Goal: Task Accomplishment & Management: Complete application form

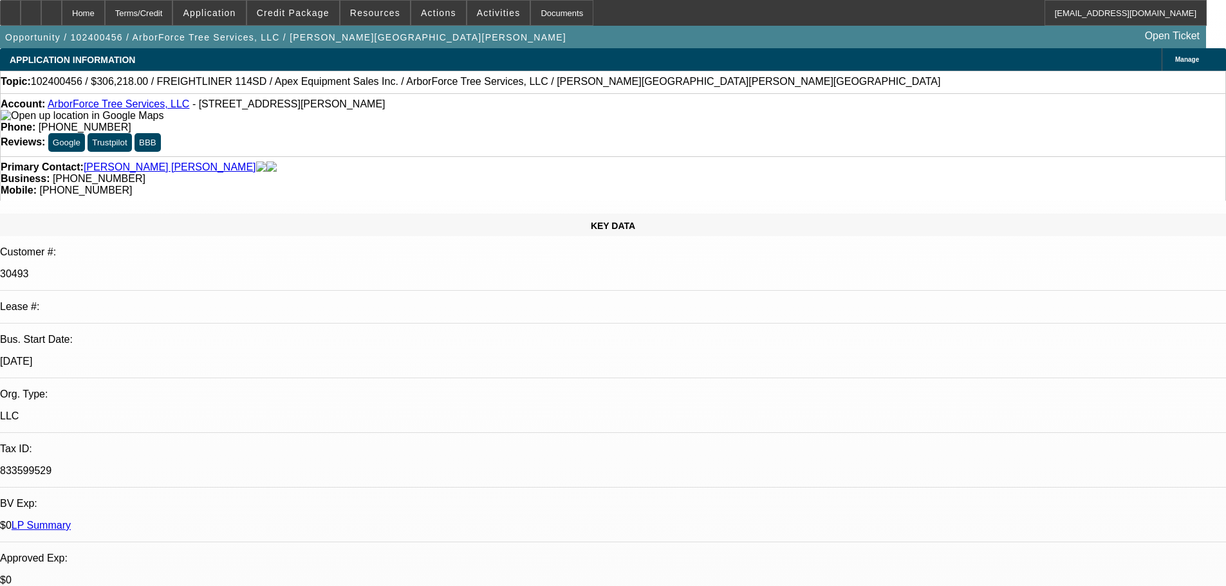
select select "0"
select select "2"
select select "0"
select select "6"
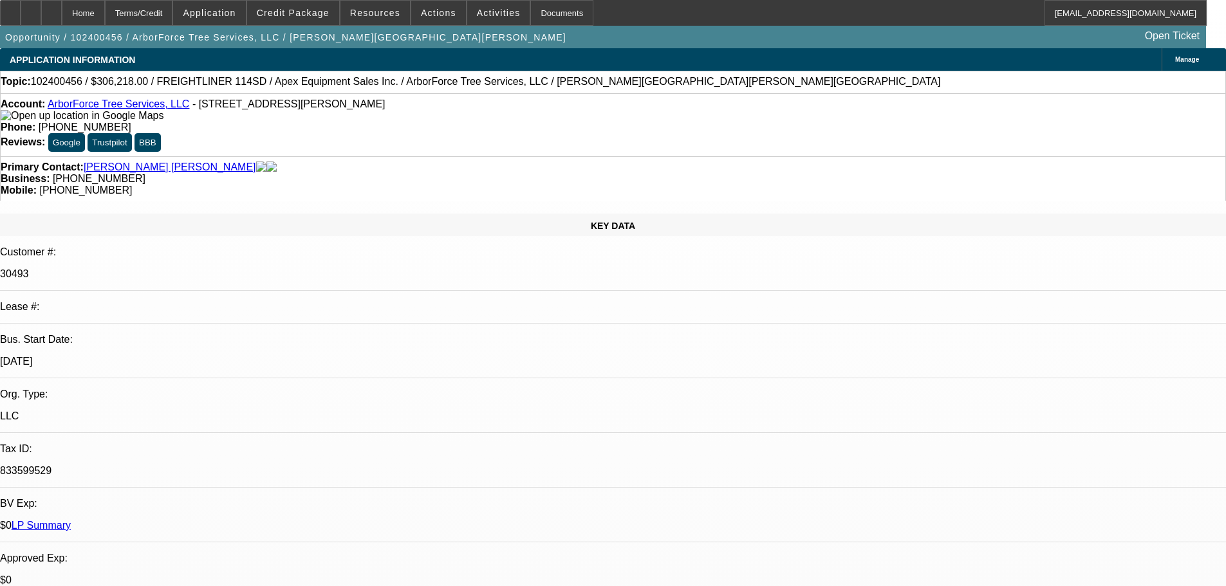
select select "0"
select select "2"
select select "0"
select select "6"
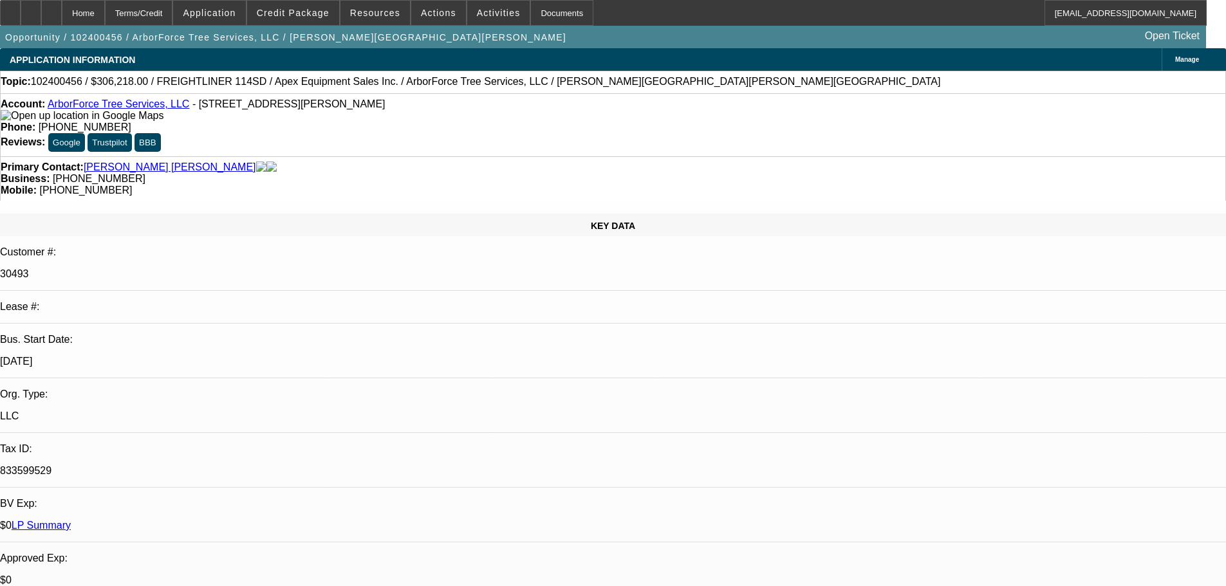
select select "0"
select select "6"
select select "0"
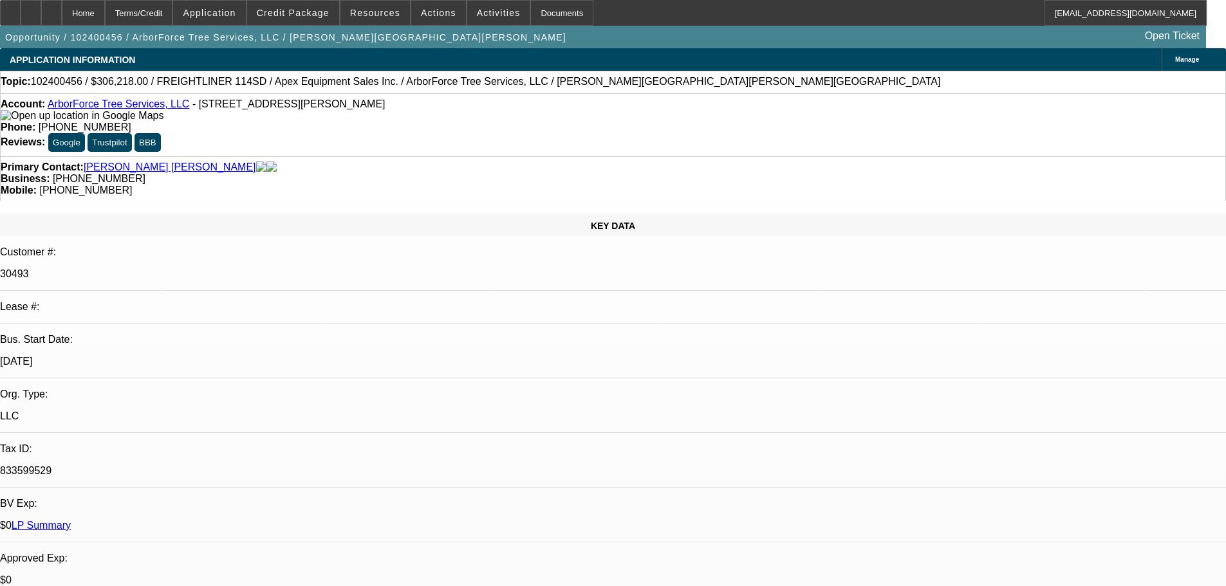
select select "0"
select select "2"
select select "0"
select select "6"
click at [62, 12] on div at bounding box center [51, 13] width 21 height 26
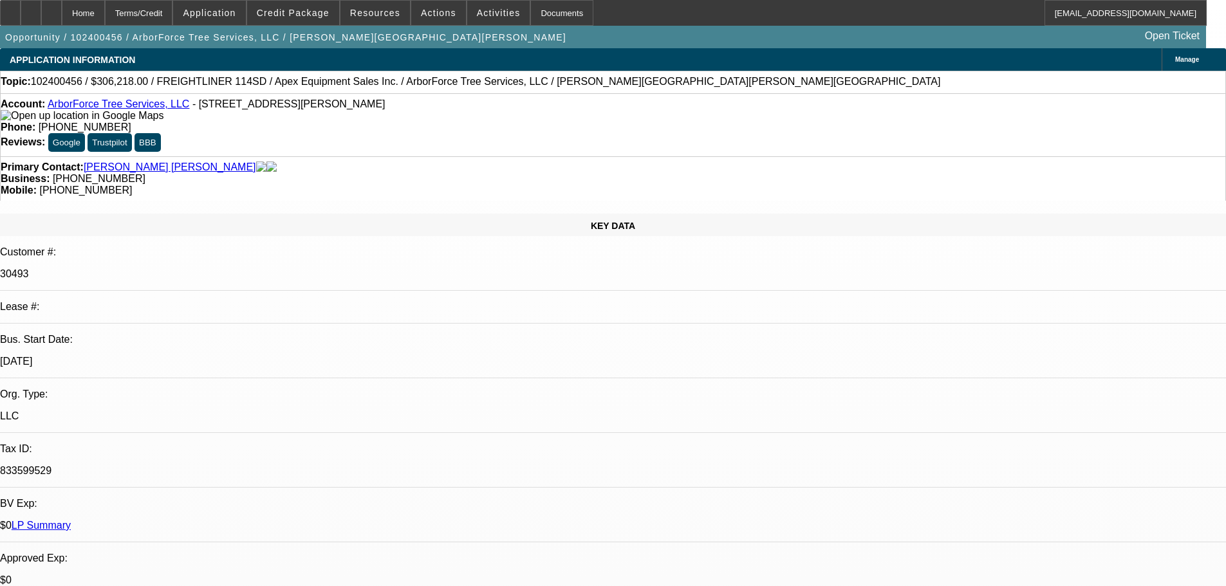
select select "0"
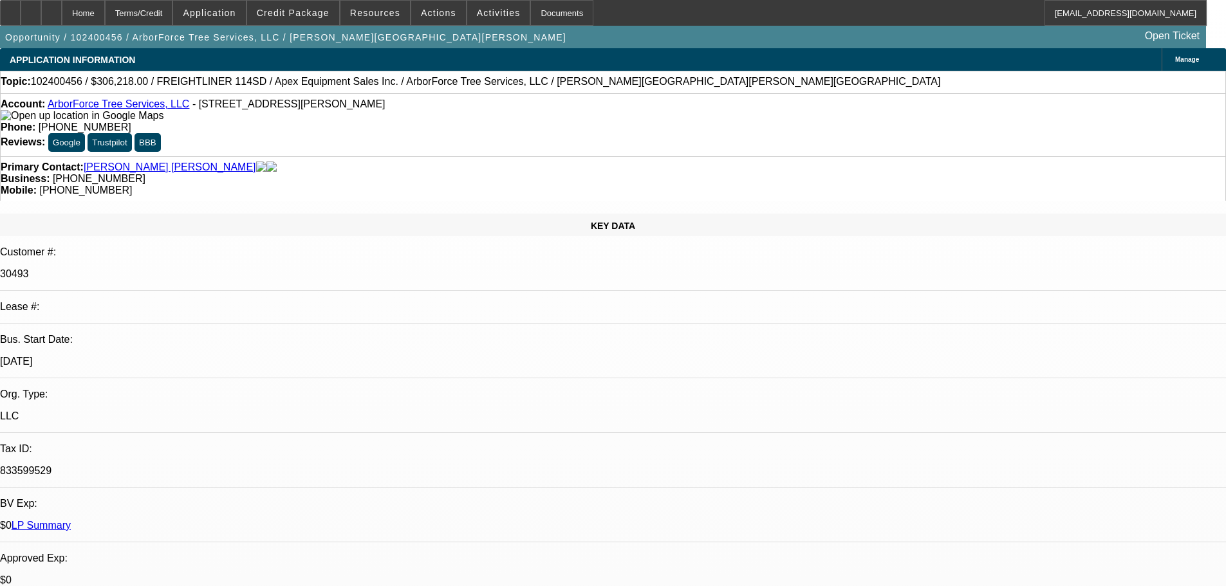
select select "0"
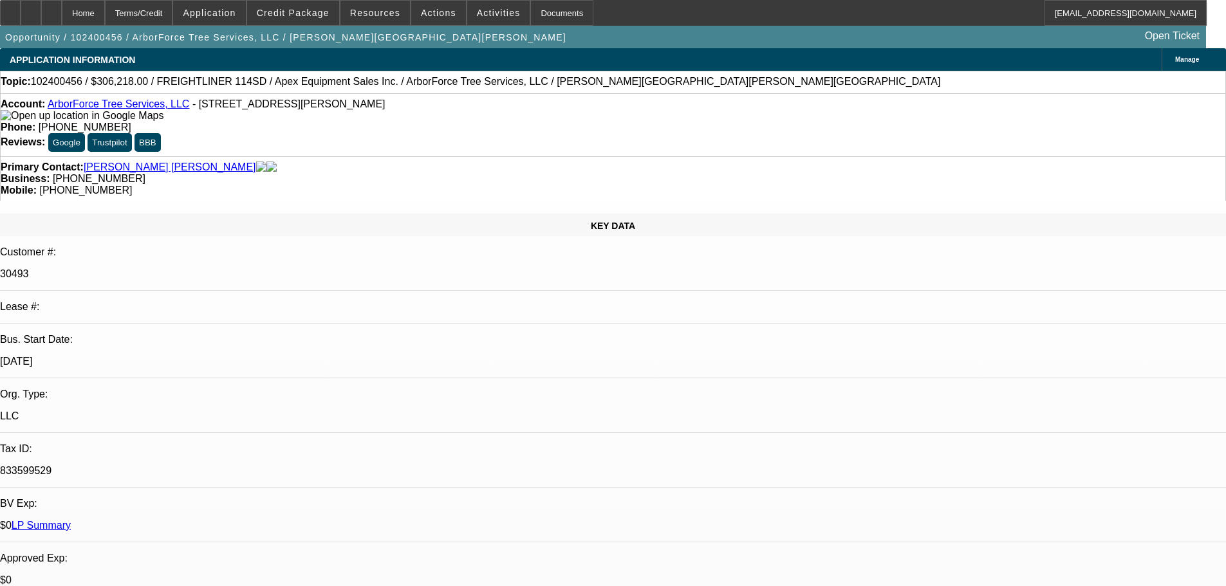
select select "0"
select select "1"
select select "2"
select select "6"
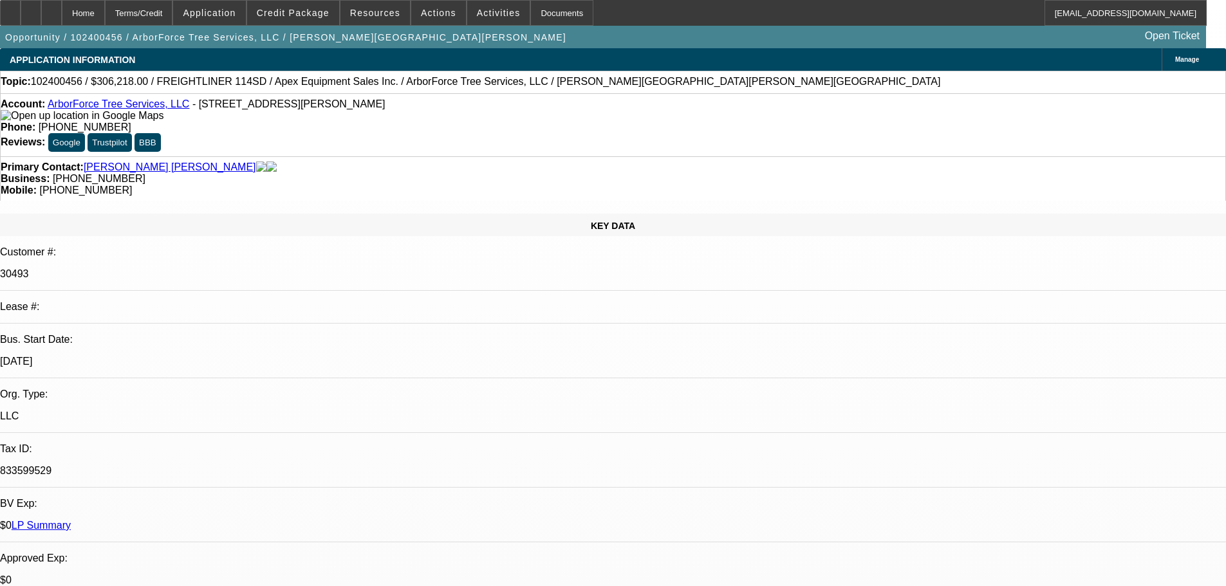
select select "1"
select select "2"
select select "6"
select select "1"
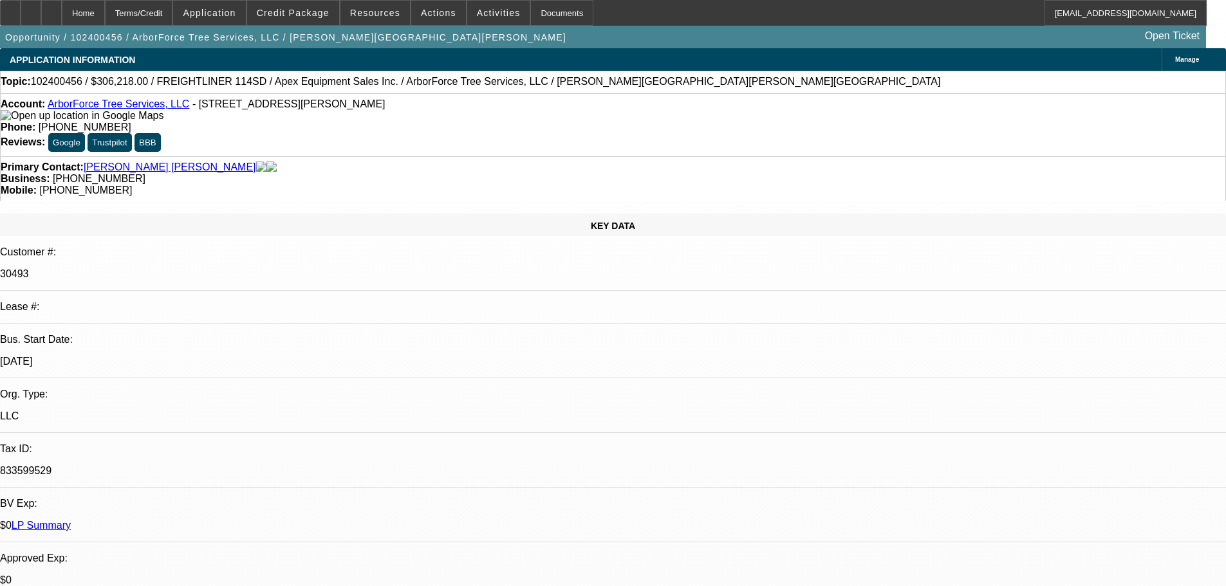
select select "6"
select select "1"
select select "2"
select select "6"
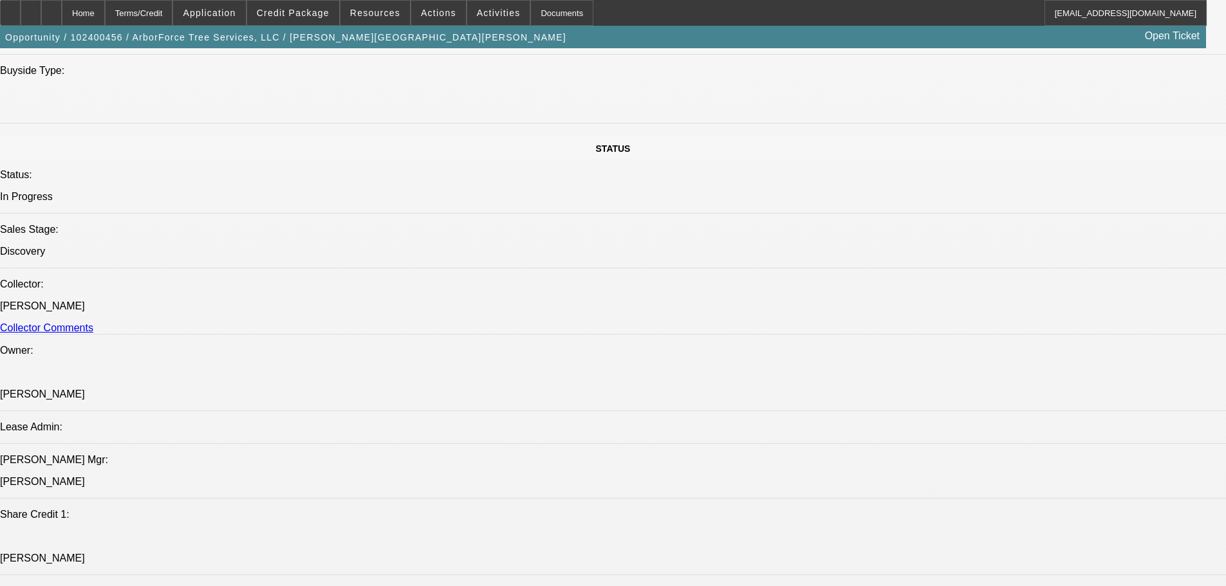
scroll to position [1223, 0]
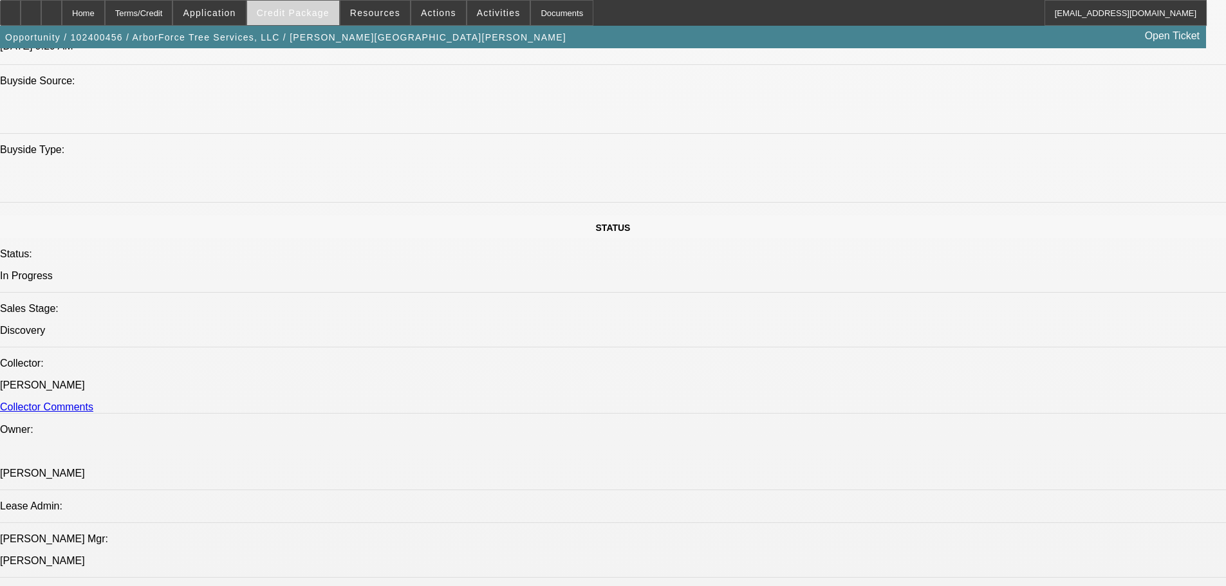
click at [326, 17] on span "Credit Package" at bounding box center [293, 13] width 73 height 10
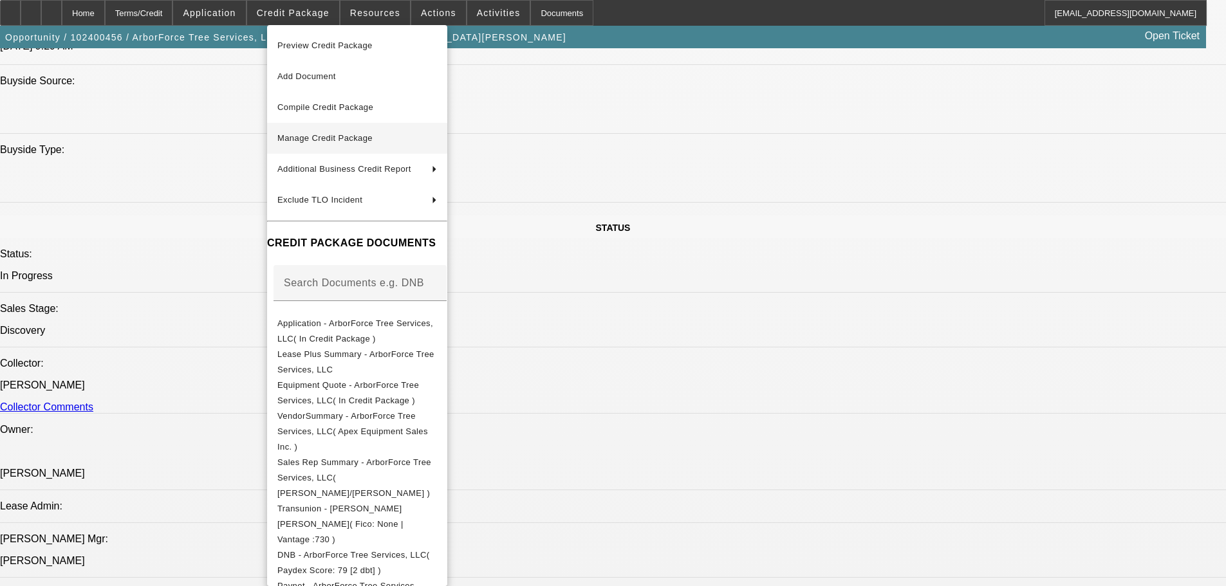
click at [382, 137] on span "Manage Credit Package" at bounding box center [357, 138] width 160 height 15
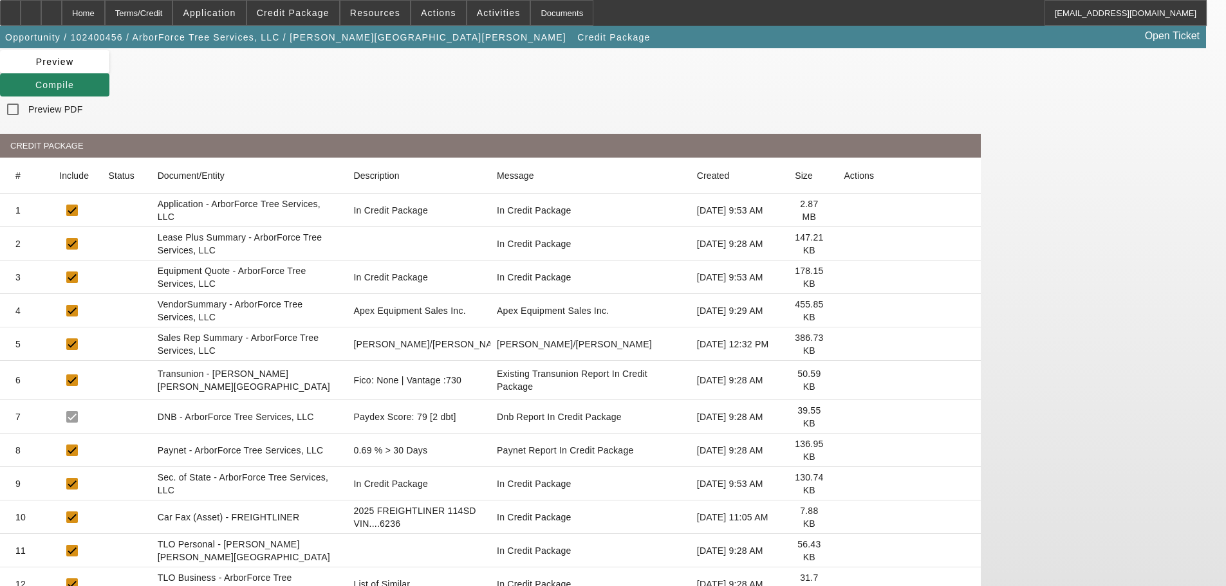
scroll to position [175, 0]
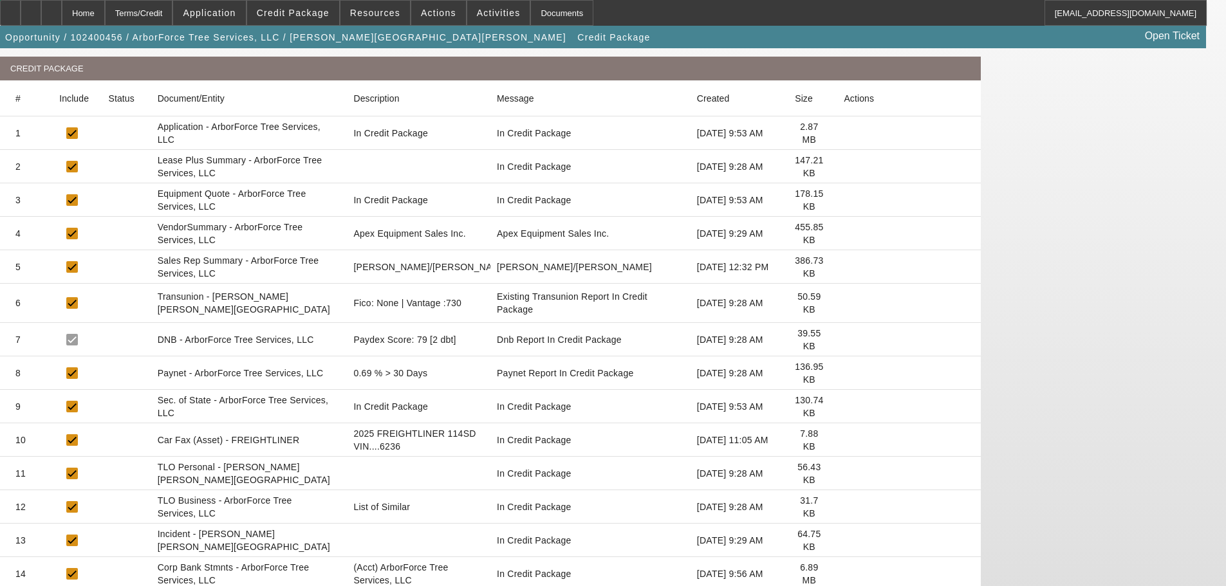
click at [844, 574] on icon at bounding box center [844, 574] width 0 height 0
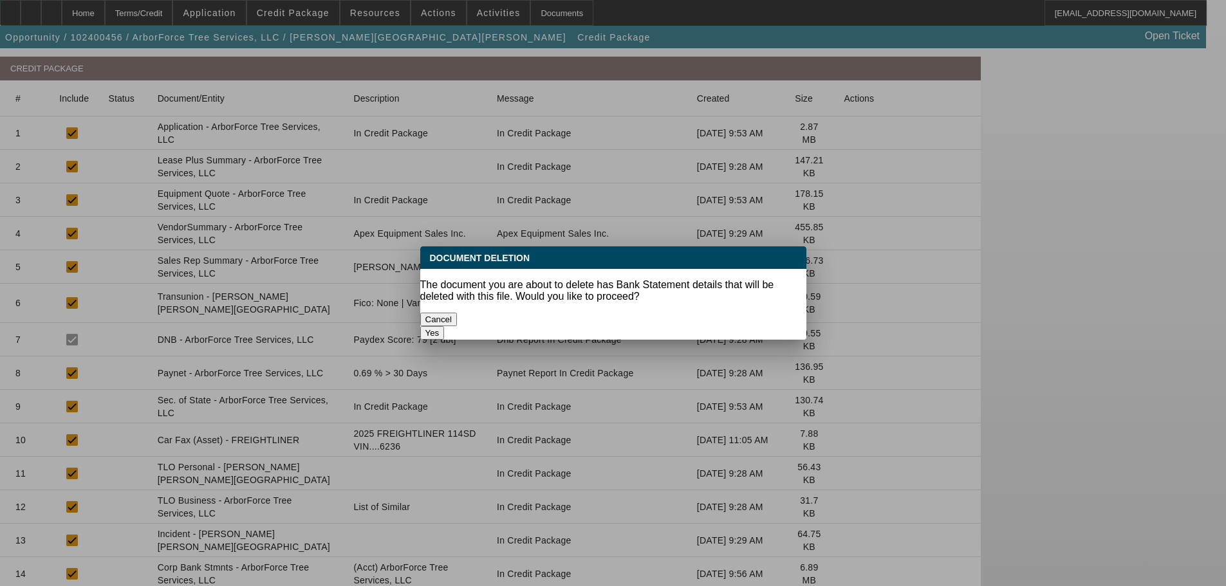
scroll to position [0, 0]
click at [445, 326] on button "Yes" at bounding box center [432, 333] width 24 height 14
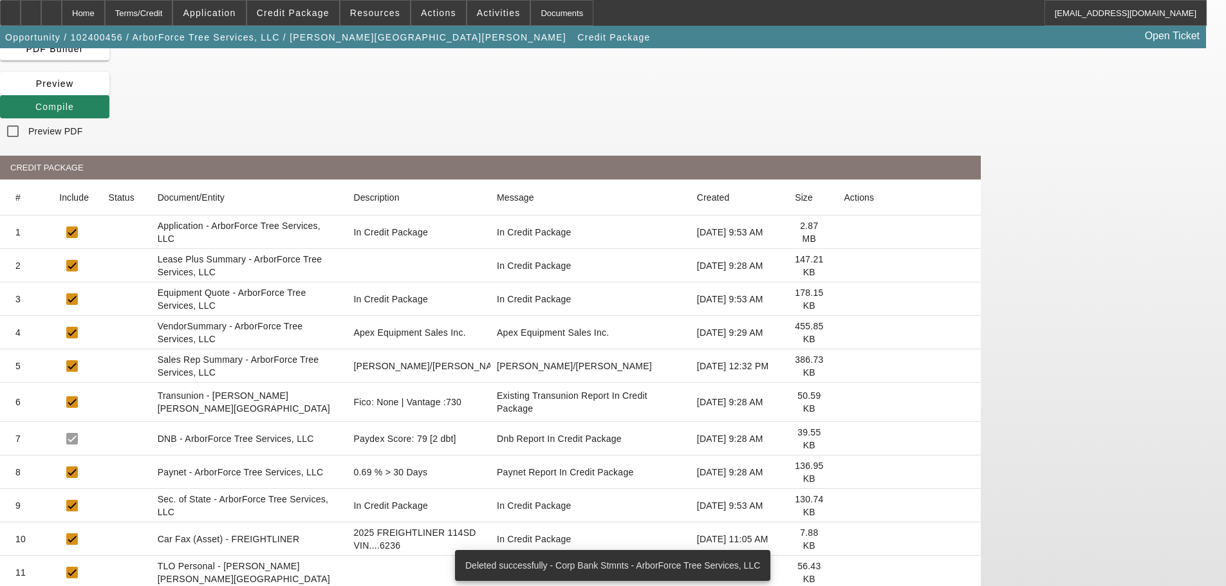
scroll to position [142, 0]
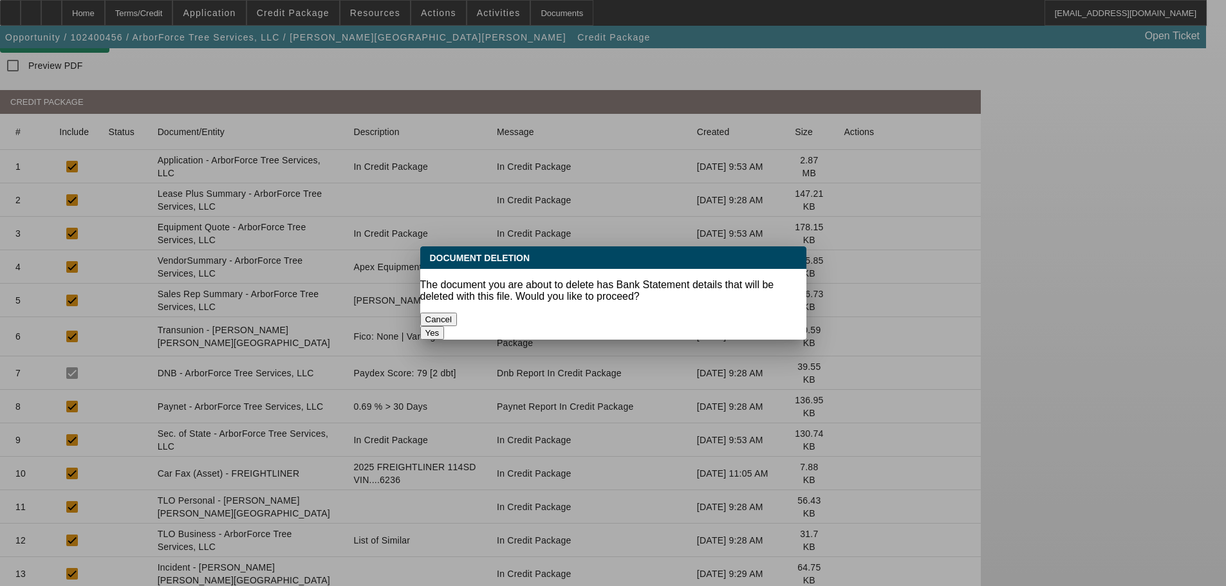
click at [445, 326] on button "Yes" at bounding box center [432, 333] width 24 height 14
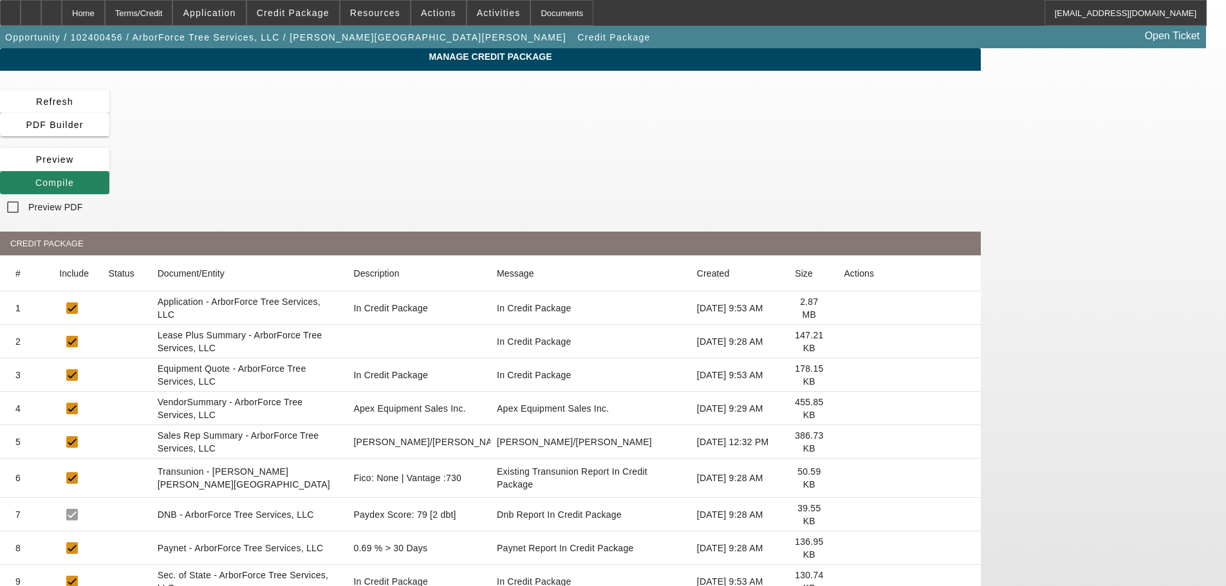
click at [844, 375] on icon at bounding box center [844, 375] width 0 height 0
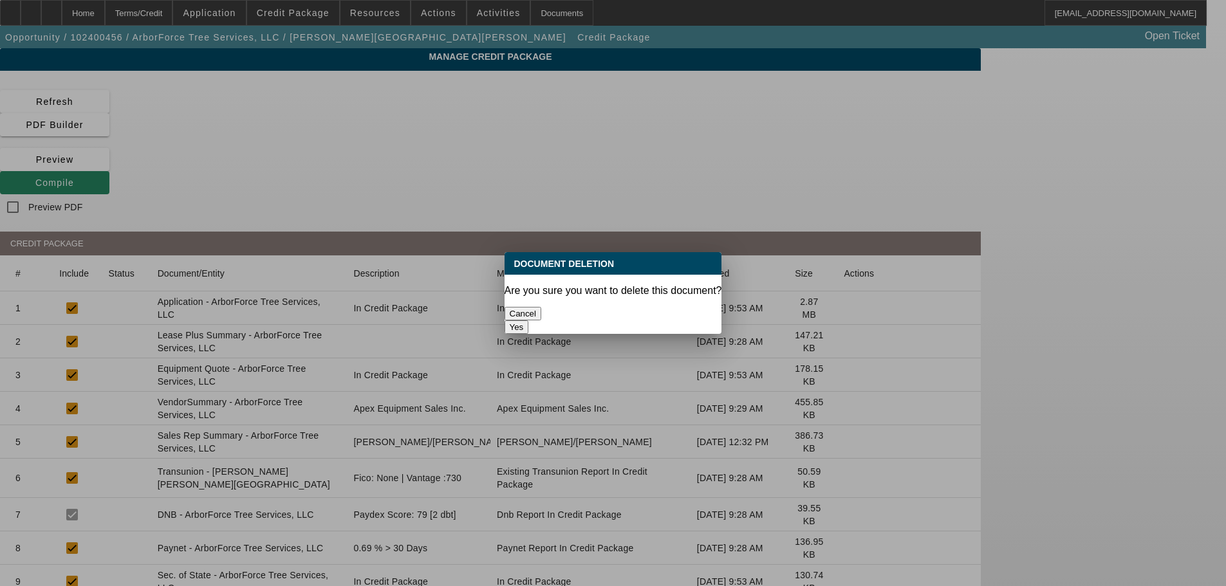
click at [663, 322] on div "Yes" at bounding box center [614, 328] width 218 height 14
click at [529, 321] on button "Yes" at bounding box center [517, 328] width 24 height 14
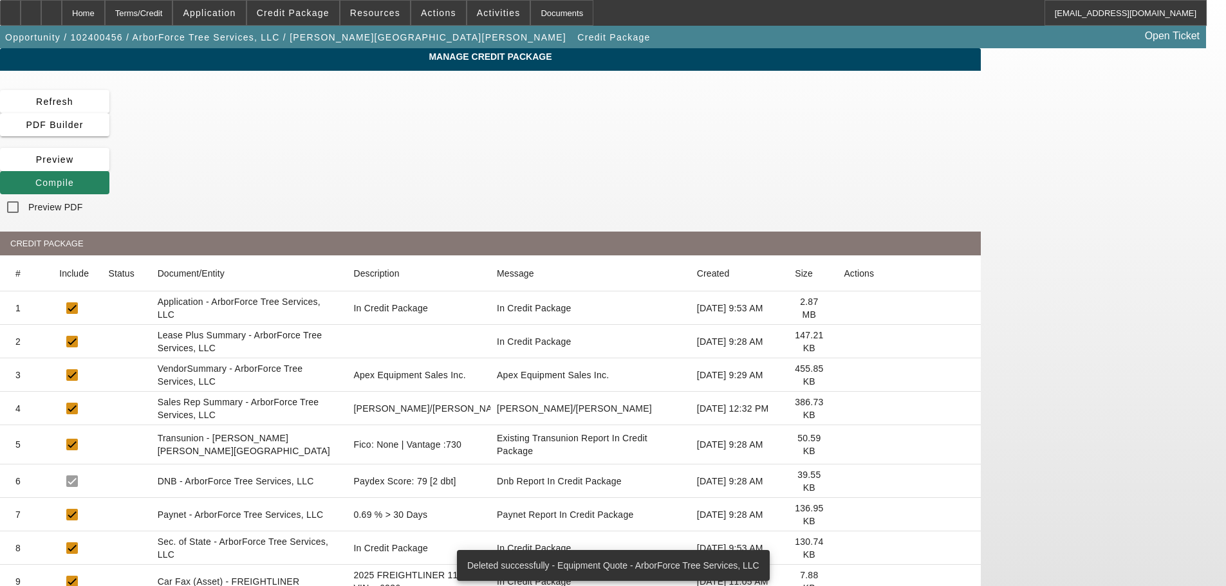
click at [844, 515] on icon at bounding box center [844, 515] width 0 height 0
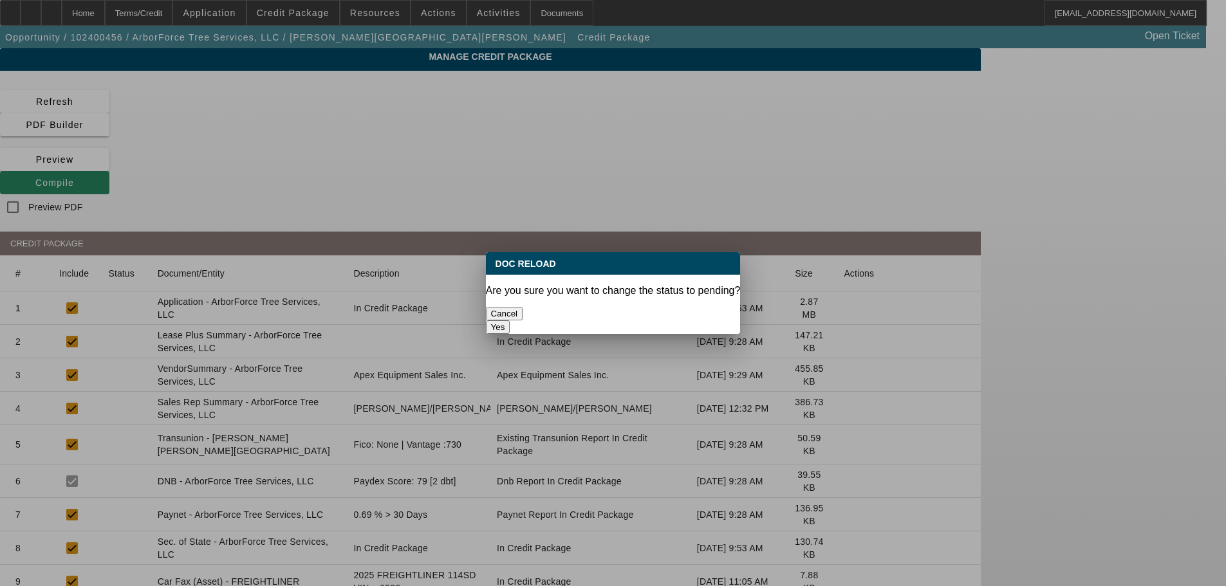
click at [510, 321] on button "Yes" at bounding box center [498, 328] width 24 height 14
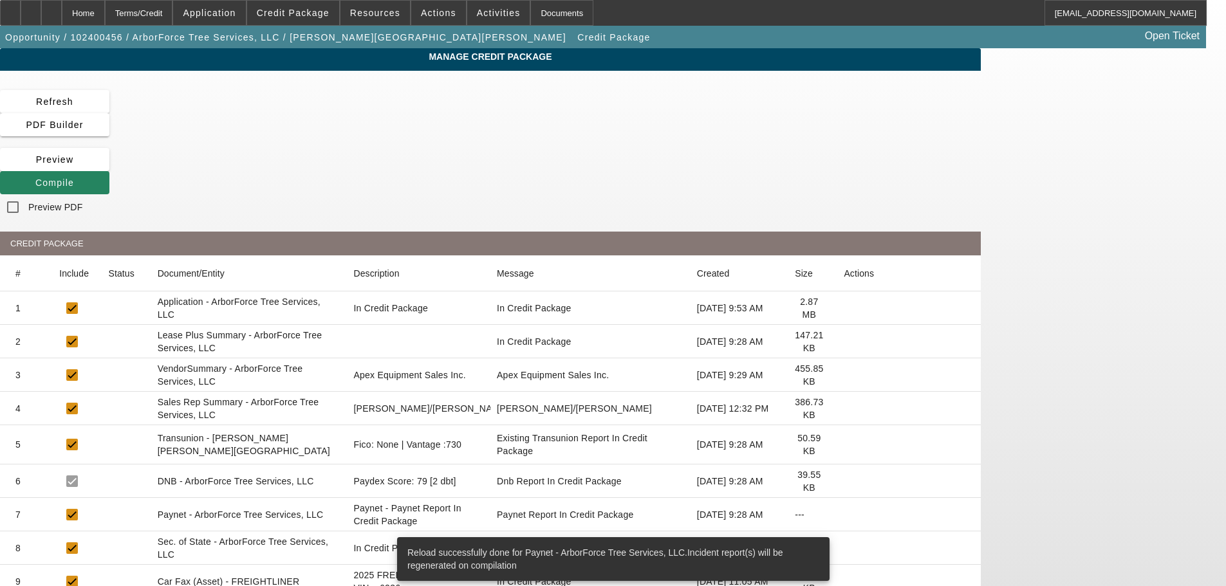
click at [844, 445] on icon at bounding box center [844, 445] width 0 height 0
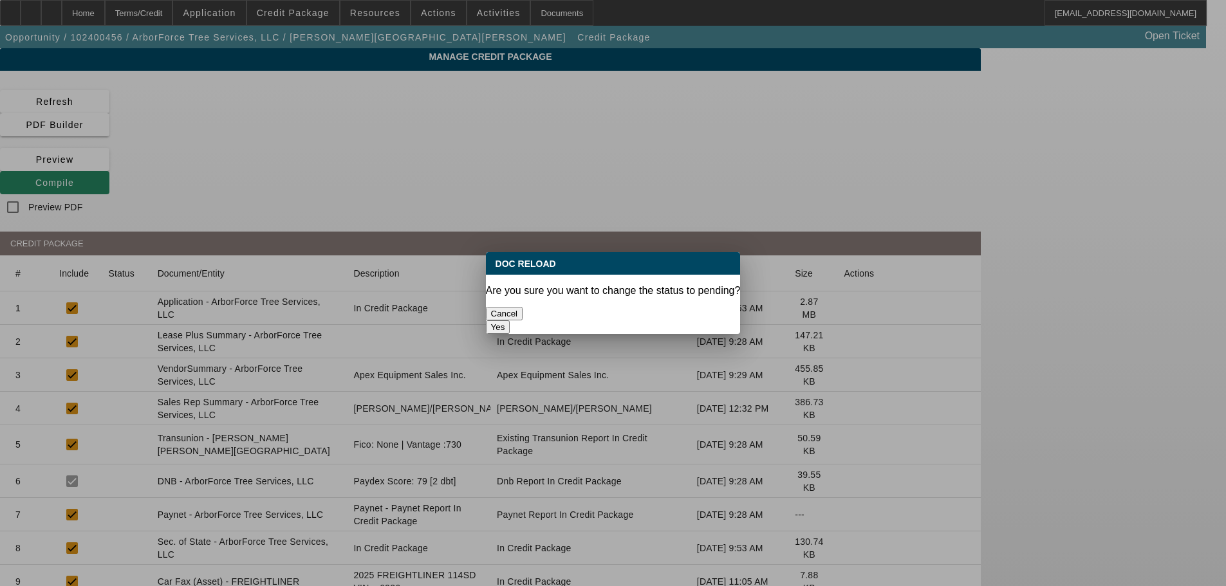
click at [510, 321] on button "Yes" at bounding box center [498, 328] width 24 height 14
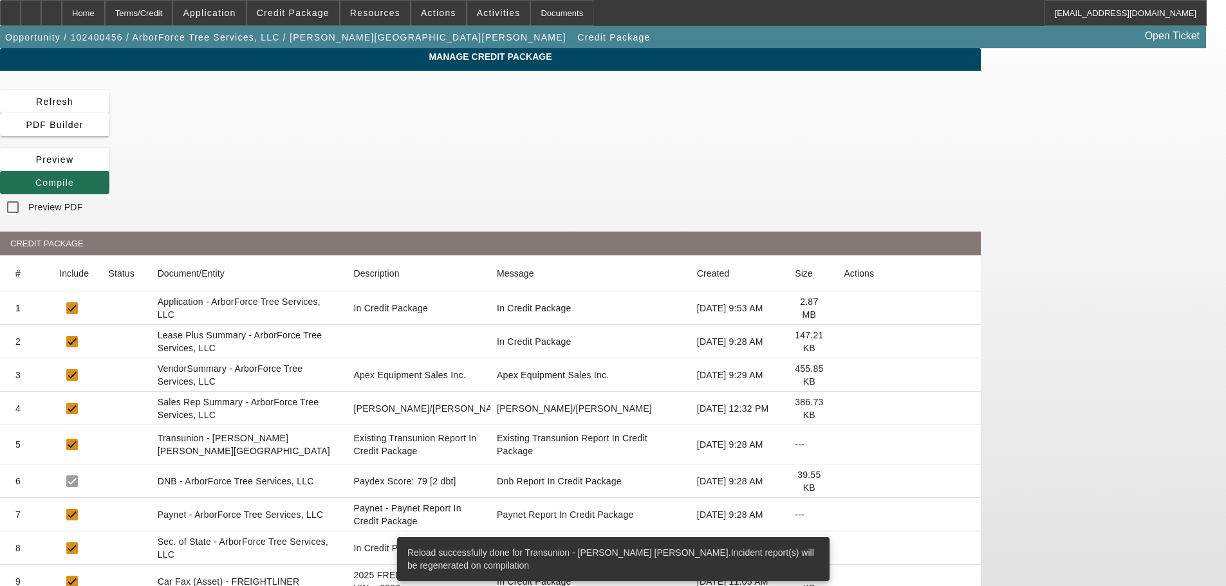
click at [74, 178] on span "Compile" at bounding box center [54, 183] width 39 height 10
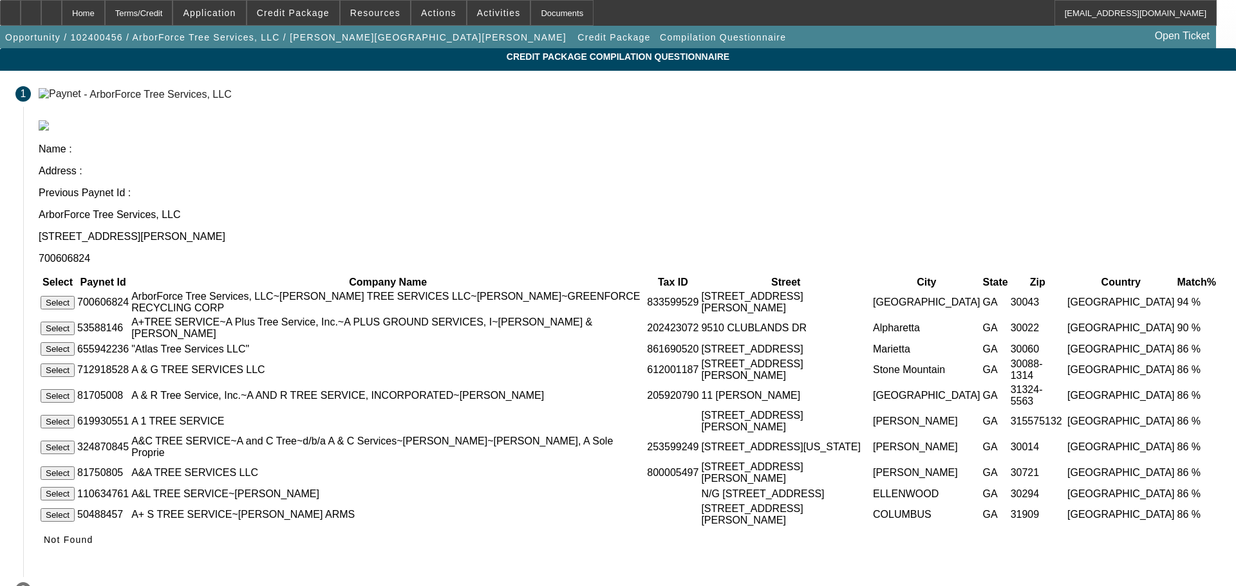
click at [75, 296] on button "Select" at bounding box center [58, 303] width 34 height 14
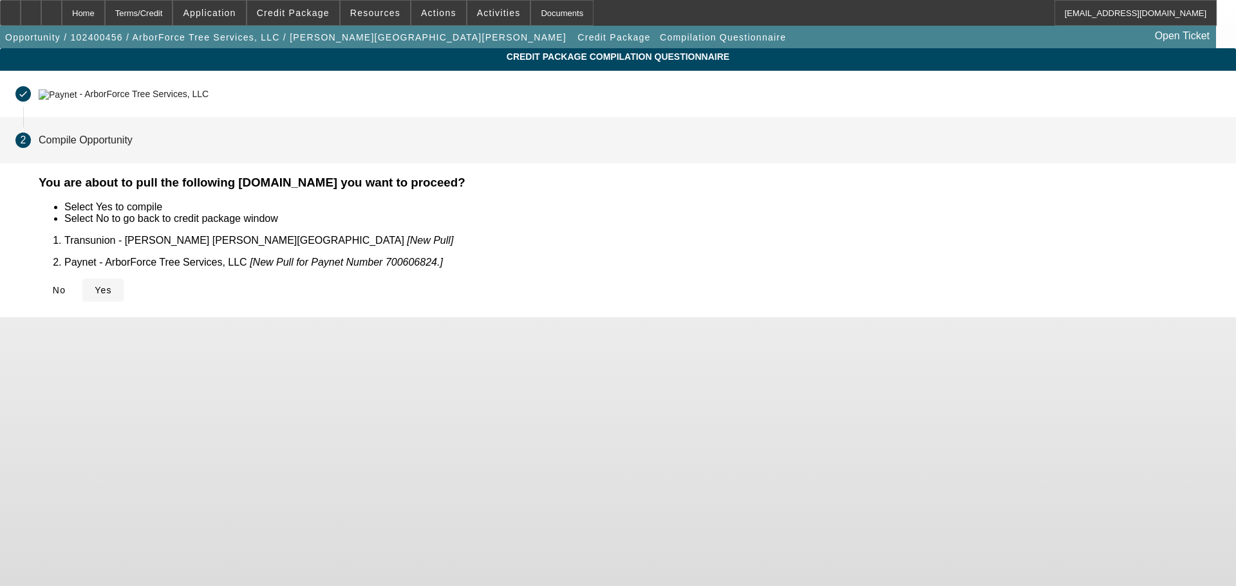
click at [95, 285] on icon at bounding box center [95, 290] width 0 height 10
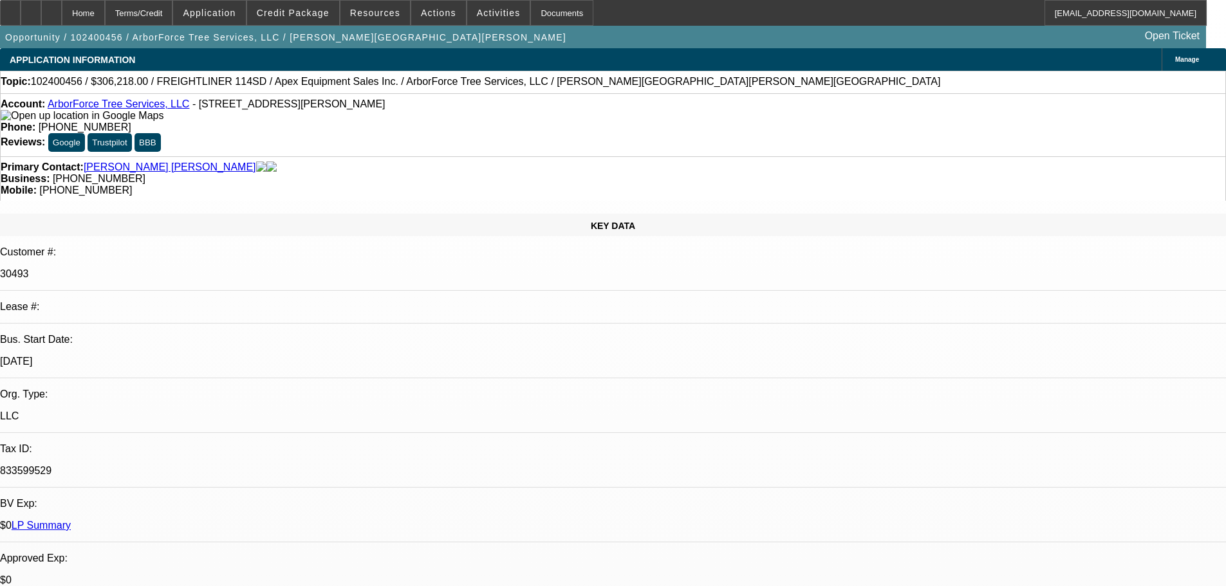
select select "0"
select select "2"
select select "0"
select select "6"
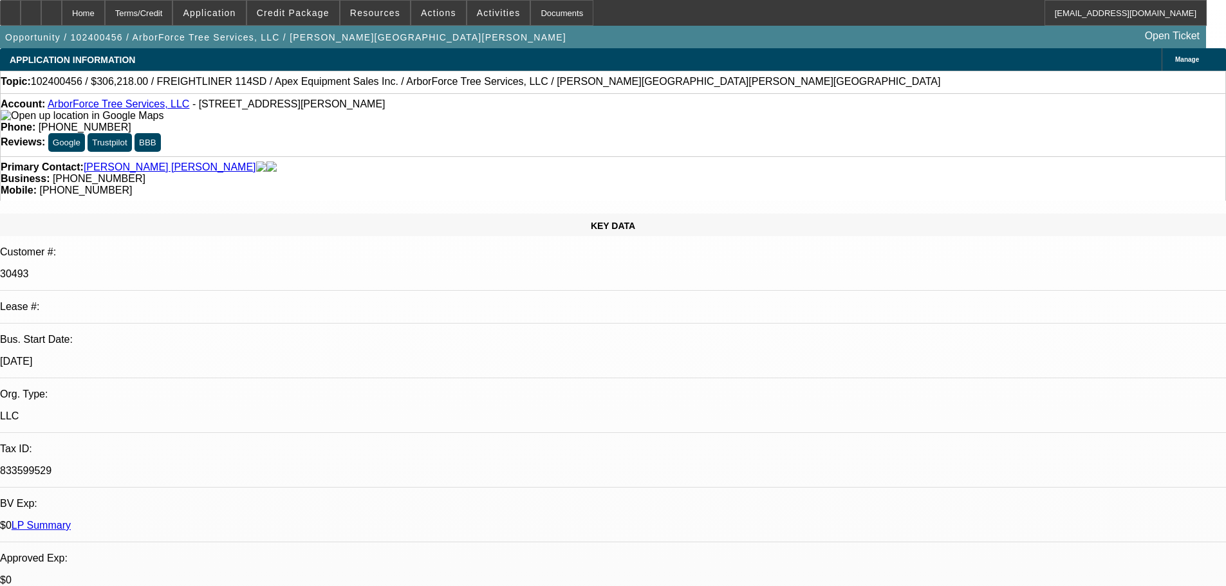
select select "0"
select select "2"
select select "0"
select select "6"
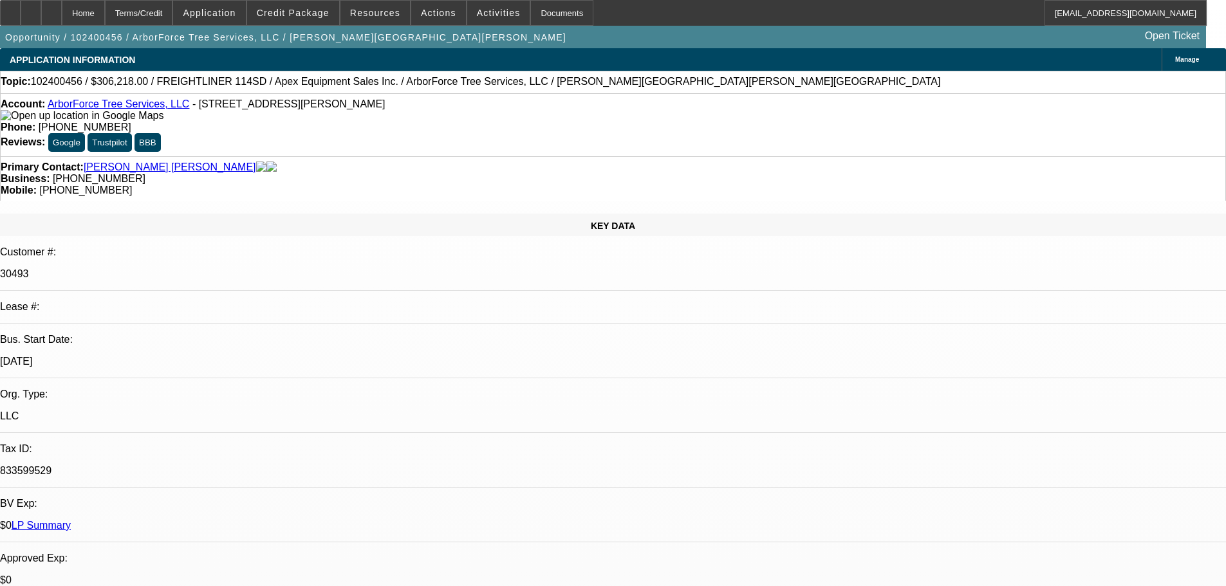
select select "0"
select select "6"
select select "0"
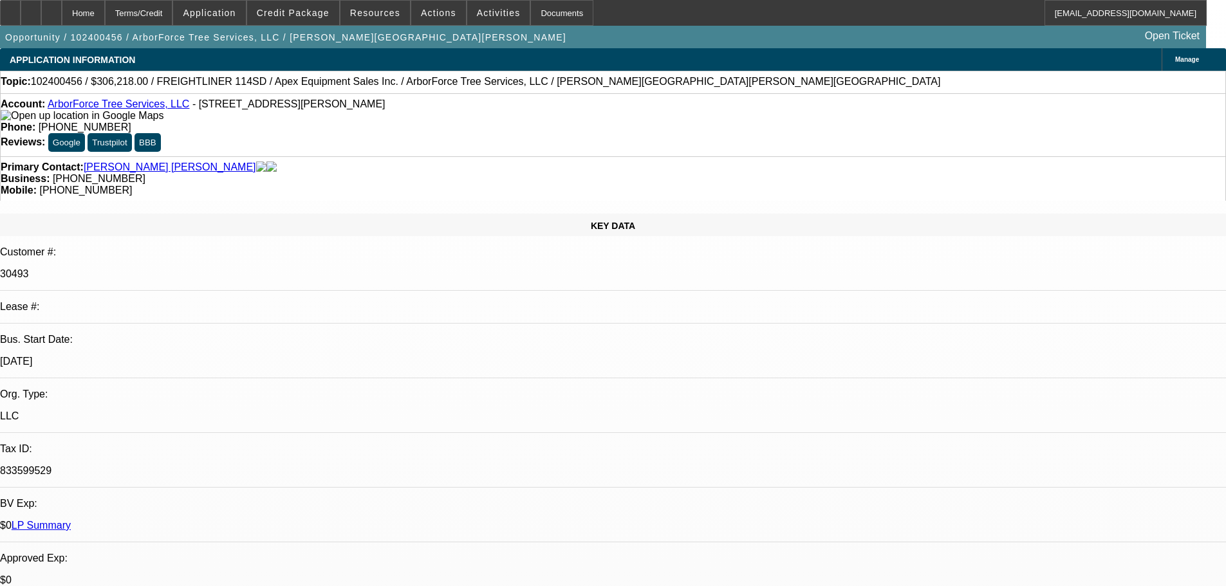
select select "0"
select select "2"
select select "0"
select select "6"
click at [62, 22] on div at bounding box center [51, 13] width 21 height 26
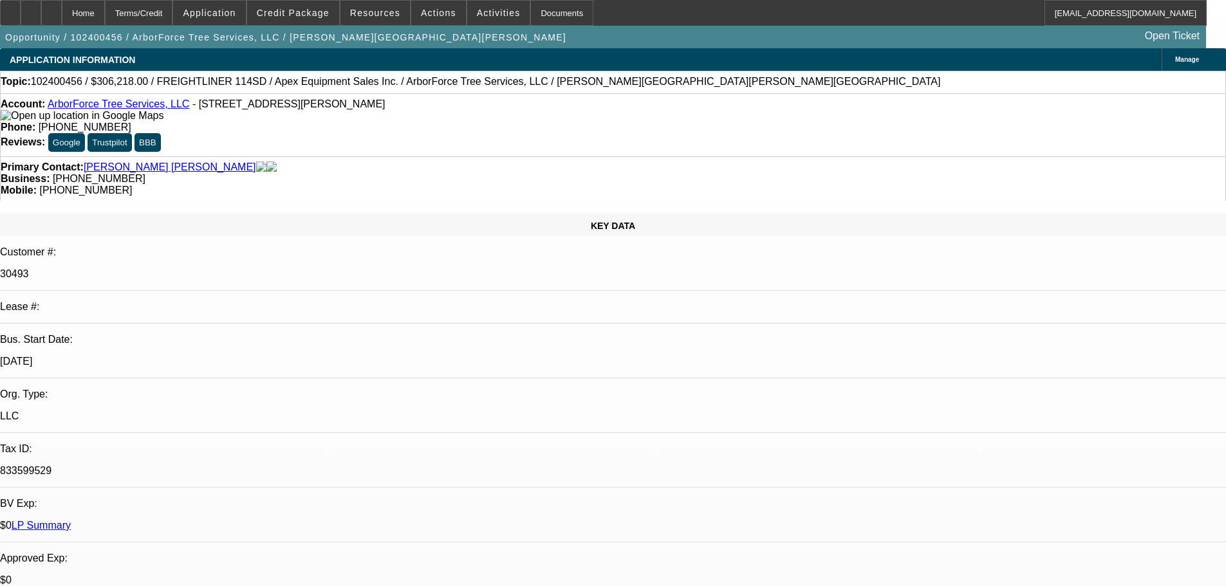
select select "0"
select select "2"
select select "0"
select select "6"
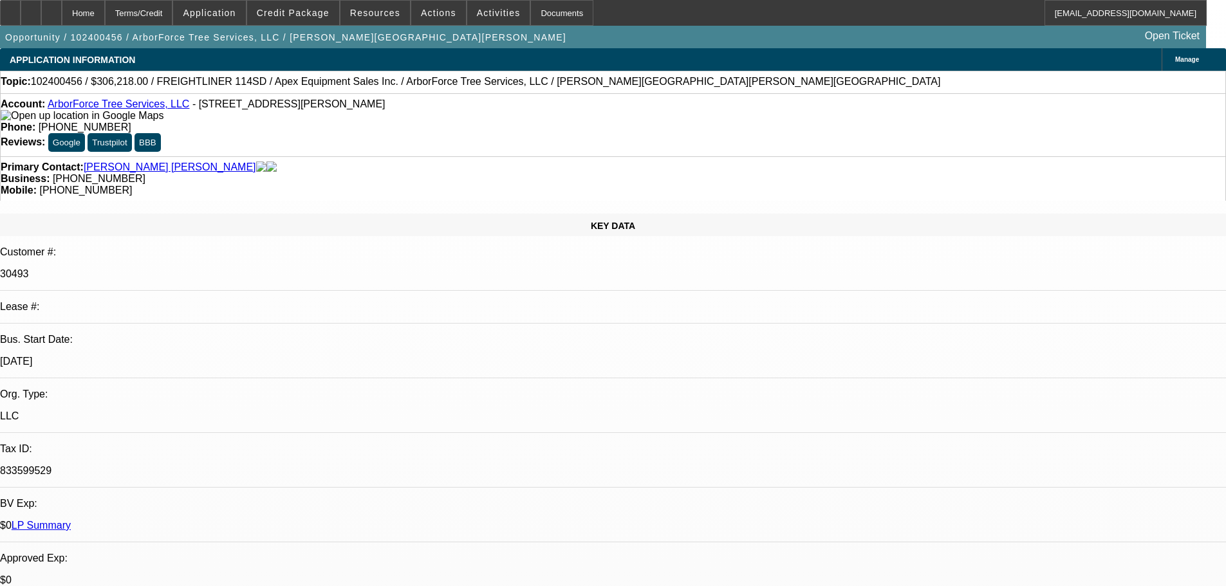
select select "0"
select select "2"
select select "0"
select select "6"
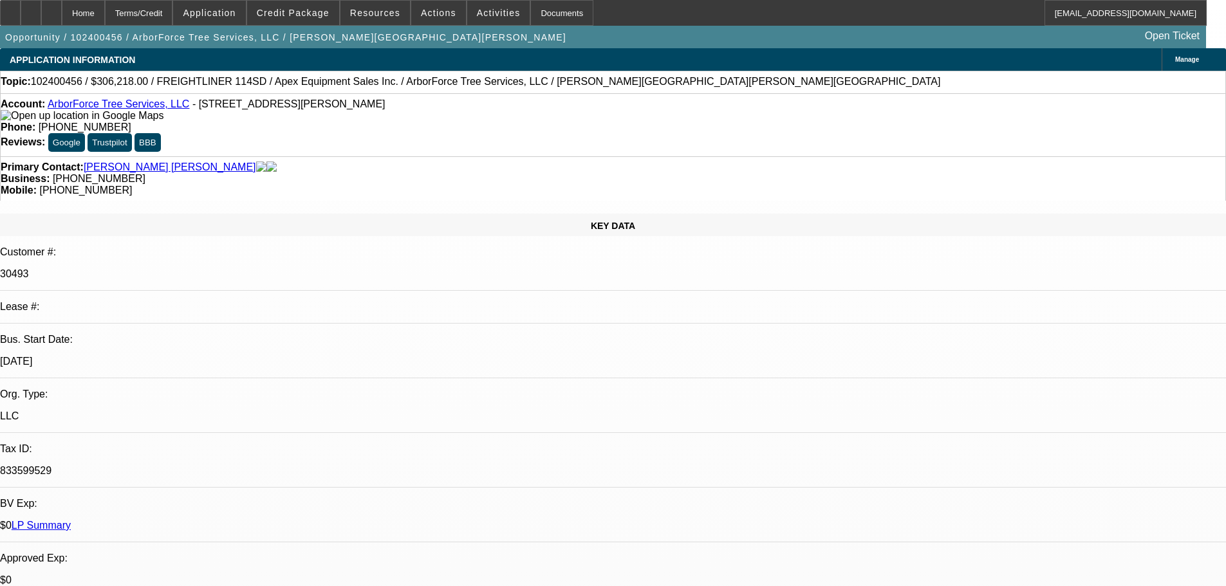
select select "0"
select select "6"
select select "0"
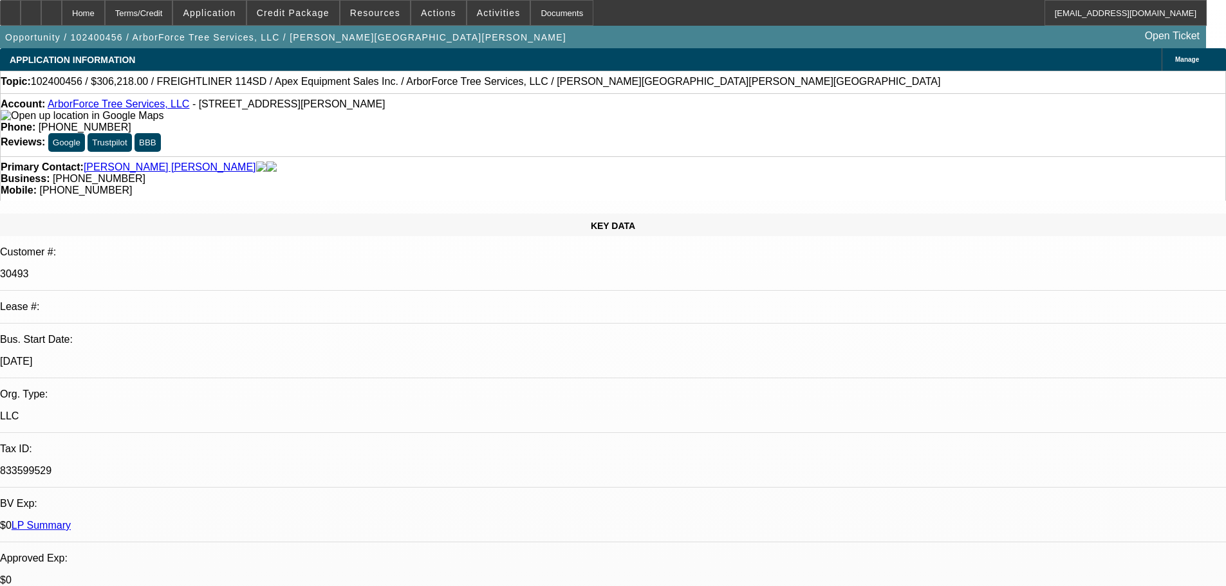
select select "0"
select select "2"
select select "0"
select select "6"
click at [62, 12] on div at bounding box center [51, 13] width 21 height 26
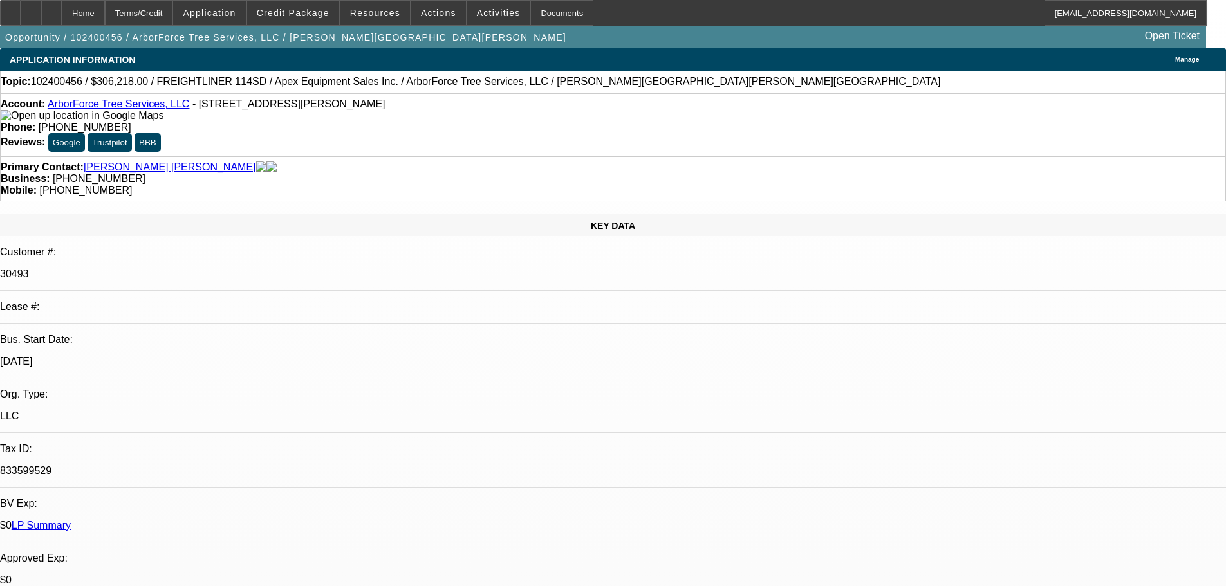
select select "0"
select select "2"
select select "0"
select select "6"
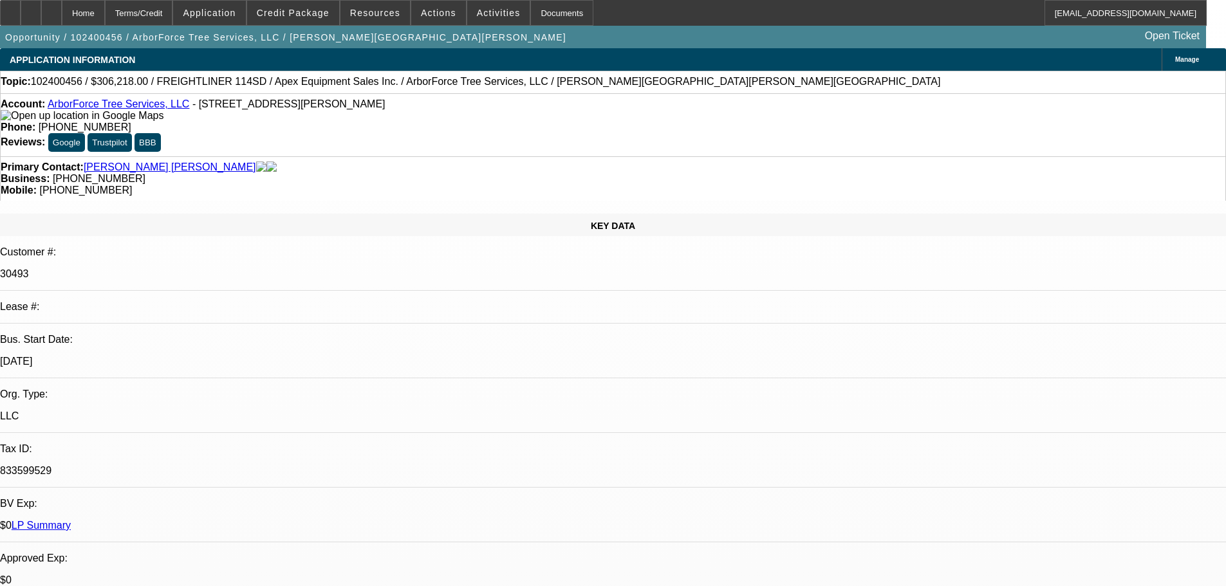
select select "0"
select select "2"
select select "0"
select select "6"
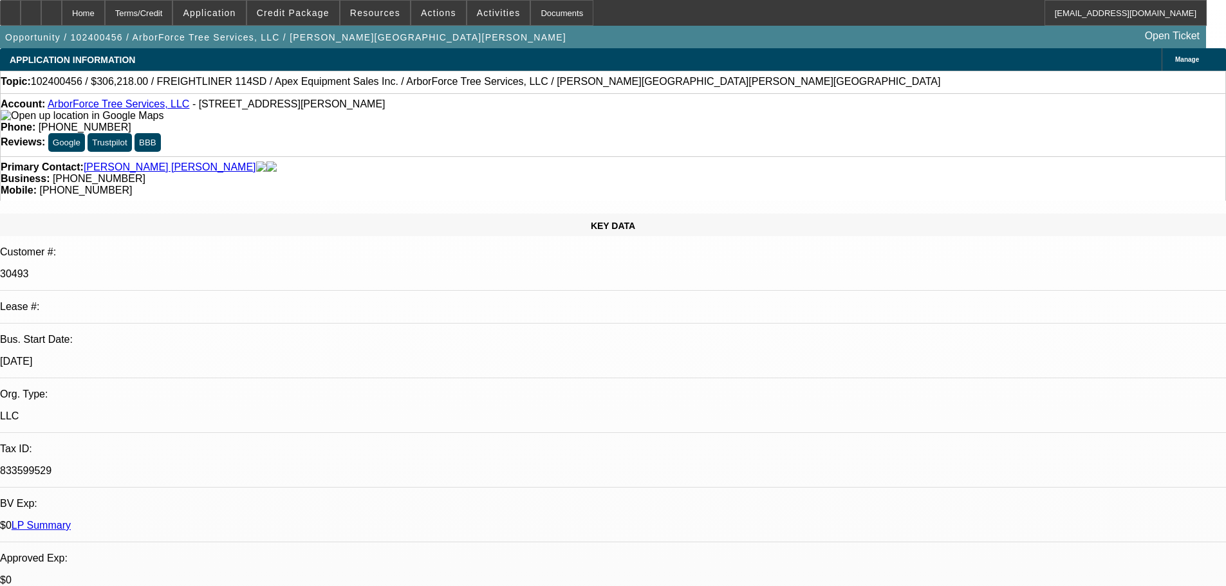
select select "0"
select select "6"
select select "0"
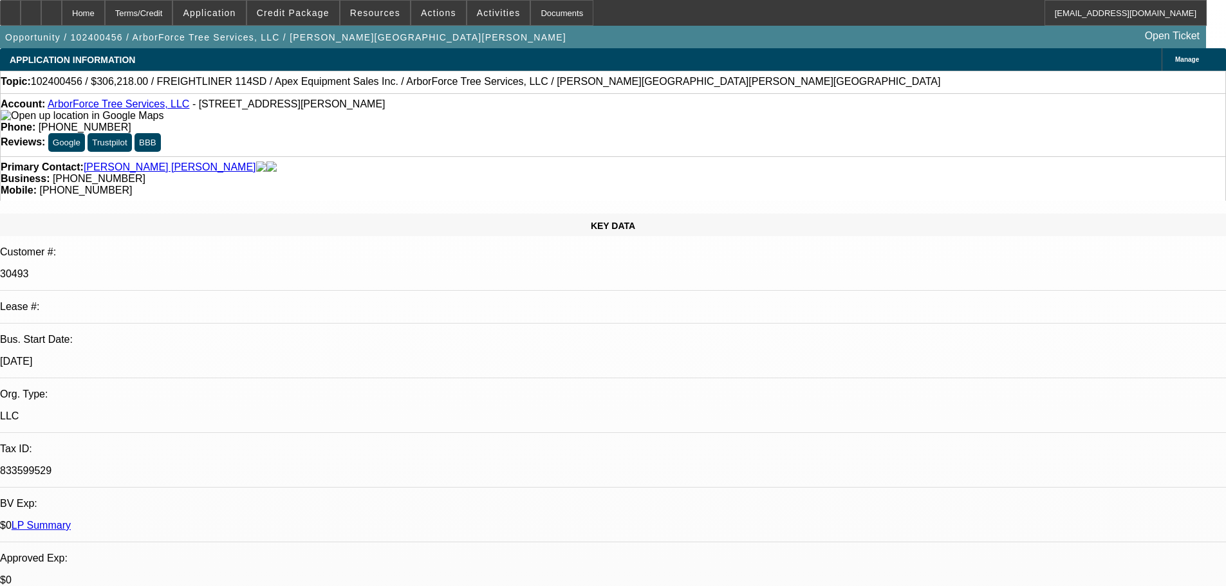
select select "0"
select select "2"
select select "0"
select select "6"
click at [304, 24] on span at bounding box center [293, 12] width 92 height 31
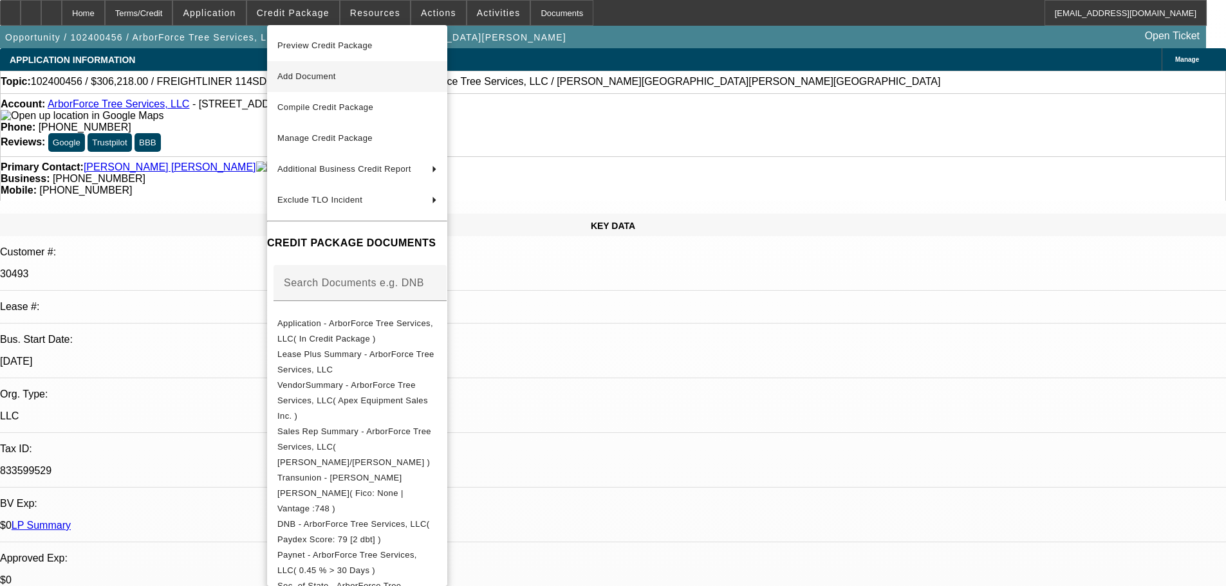
click at [336, 77] on span "Add Document" at bounding box center [306, 76] width 59 height 10
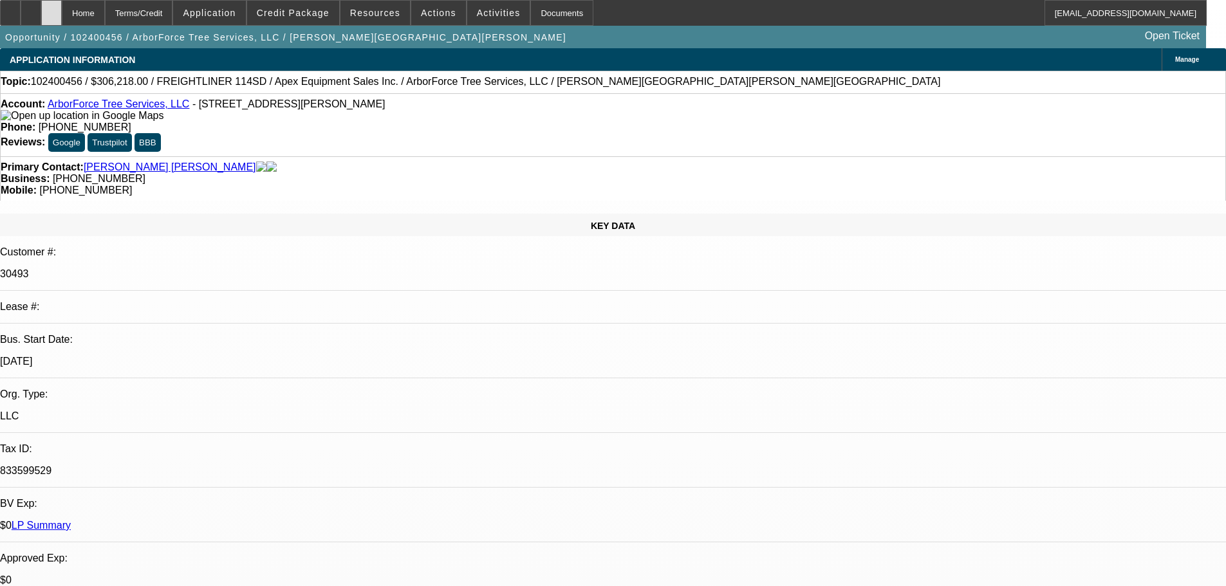
click at [51, 8] on icon at bounding box center [51, 8] width 0 height 0
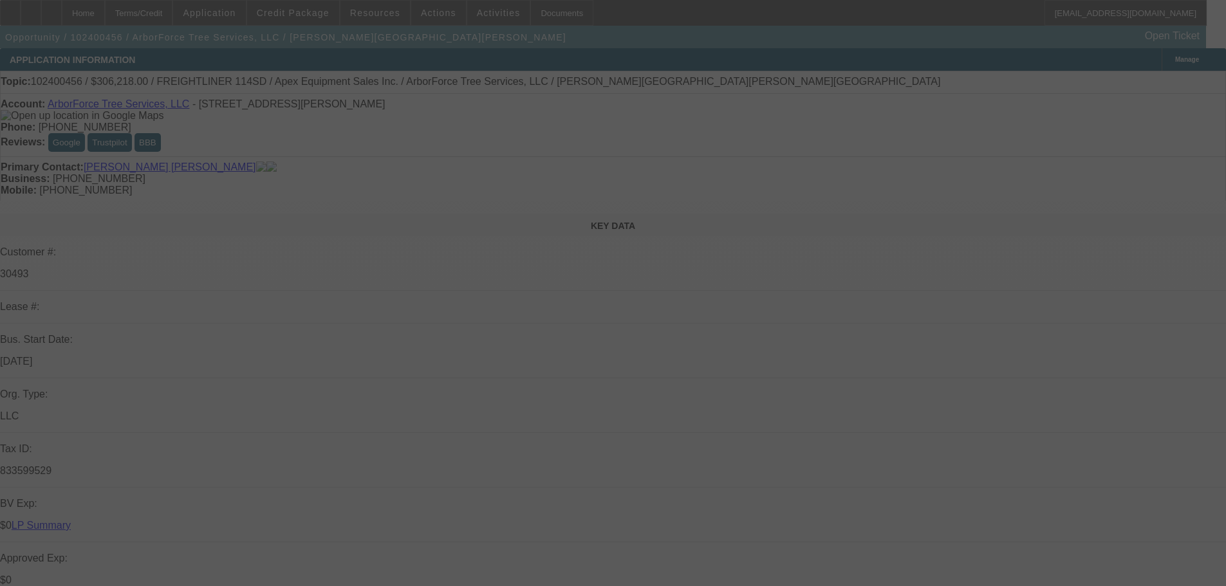
select select "0"
select select "2"
select select "0"
select select "6"
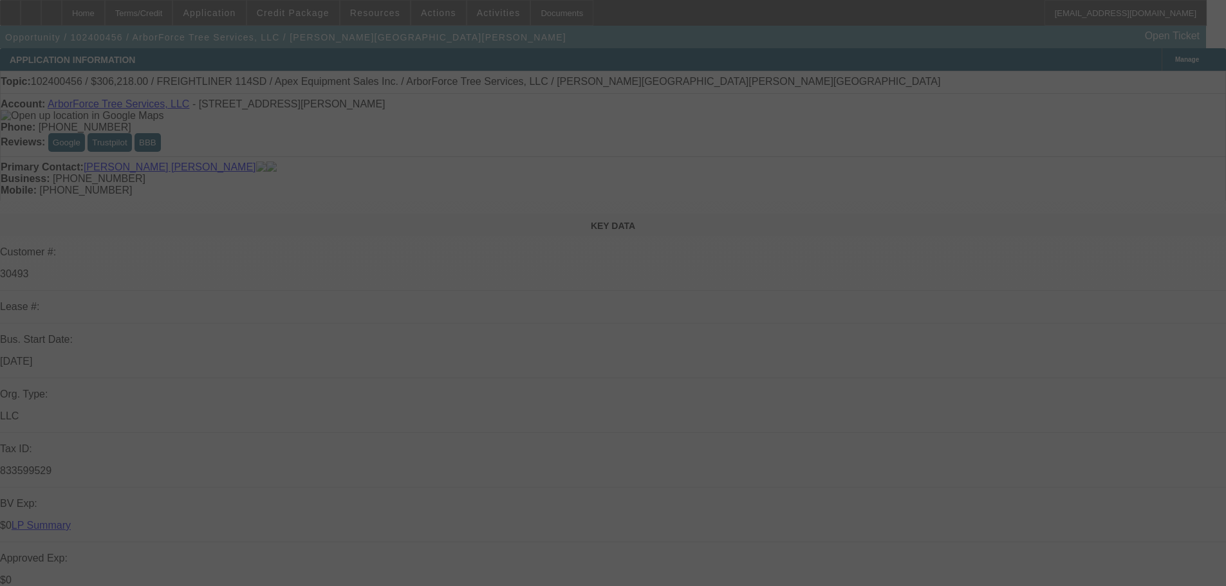
select select "0"
select select "2"
select select "0"
select select "6"
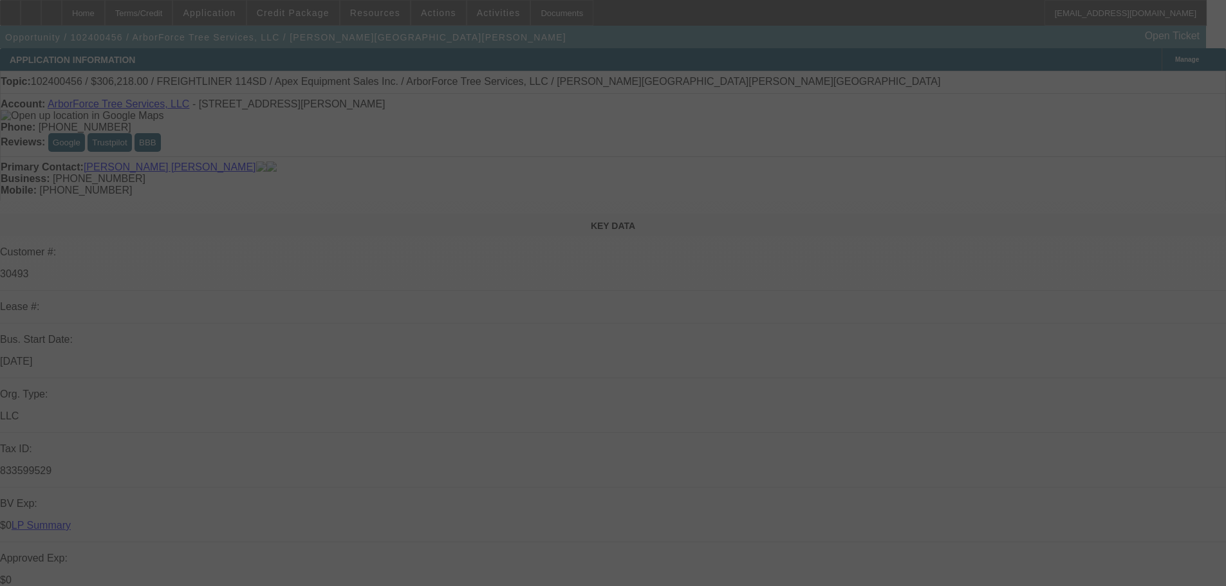
select select "0"
select select "6"
select select "0"
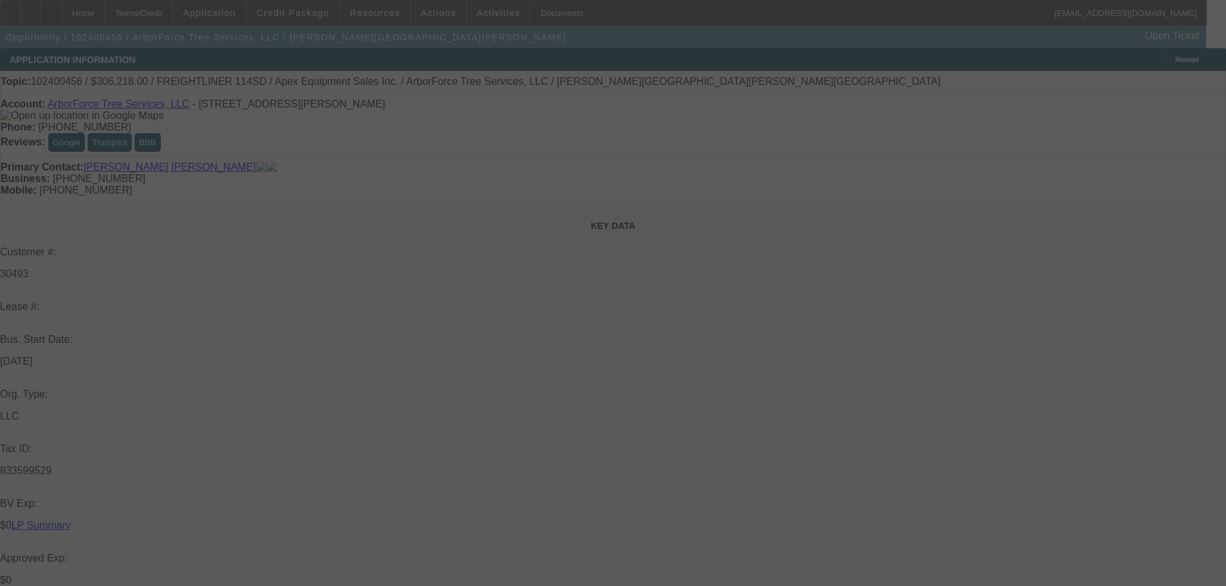
select select "0"
select select "2"
select select "0"
select select "6"
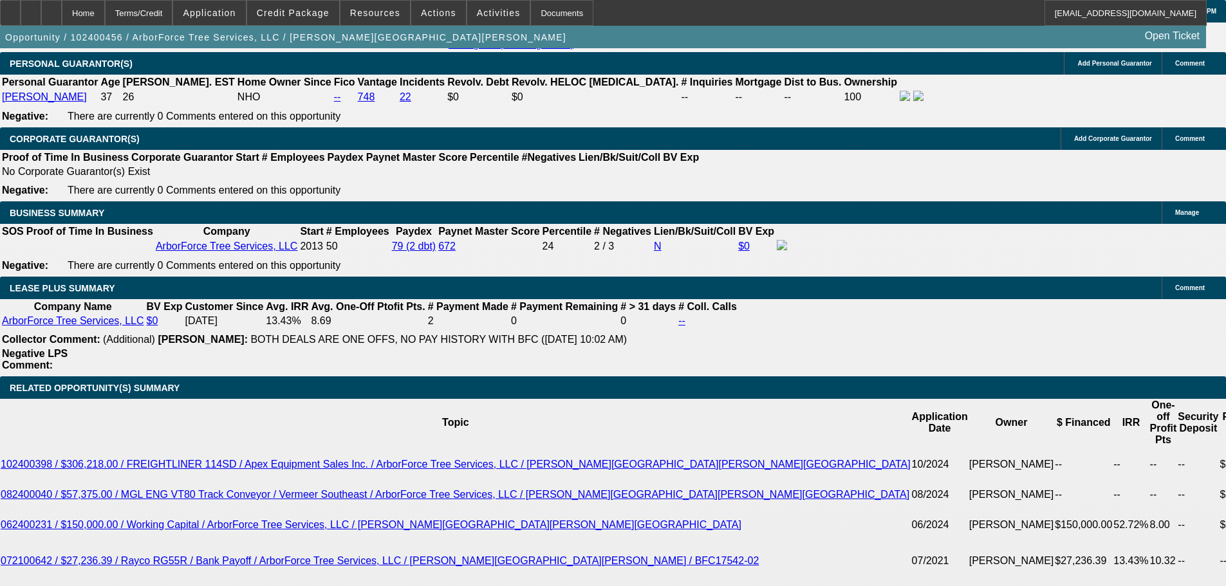
scroll to position [2188, 0]
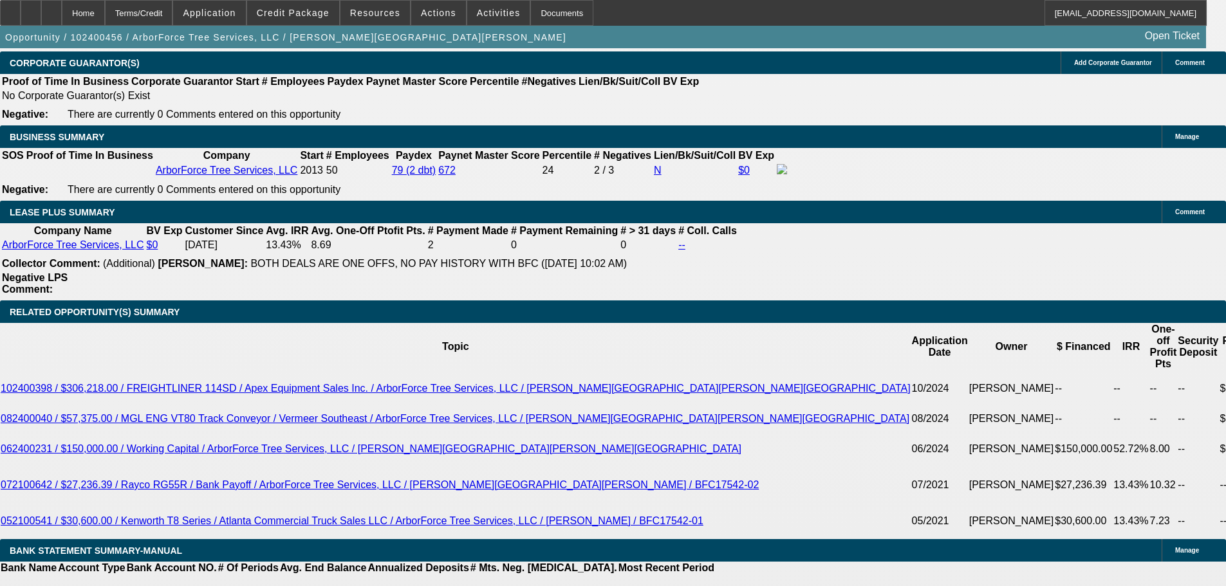
scroll to position [1931, 0]
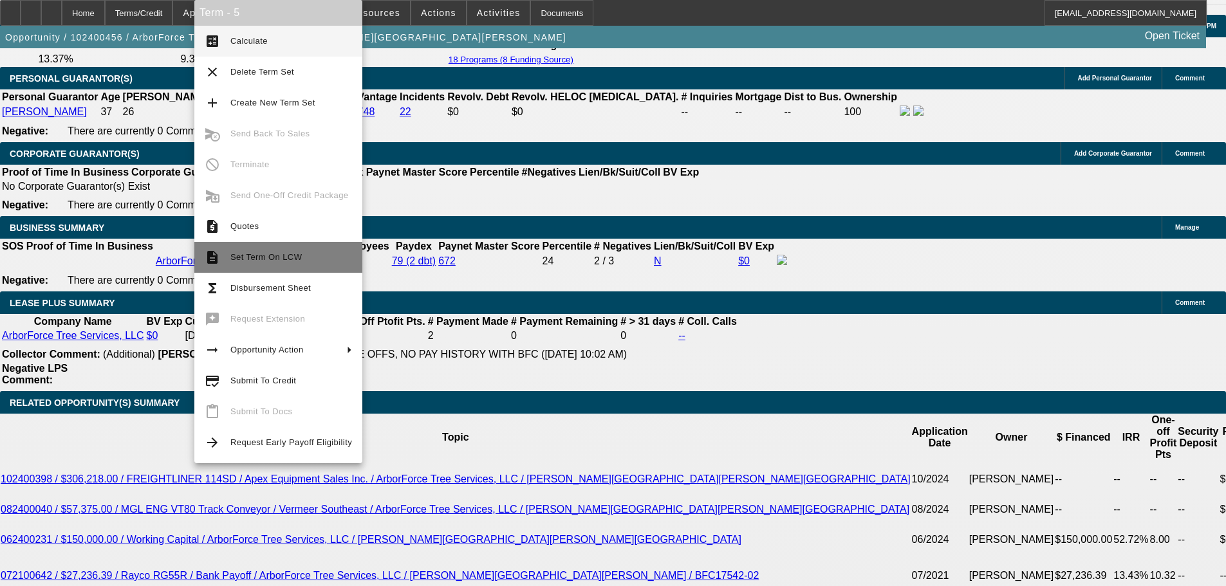
click at [238, 251] on span "Set Term On LCW" at bounding box center [291, 257] width 122 height 15
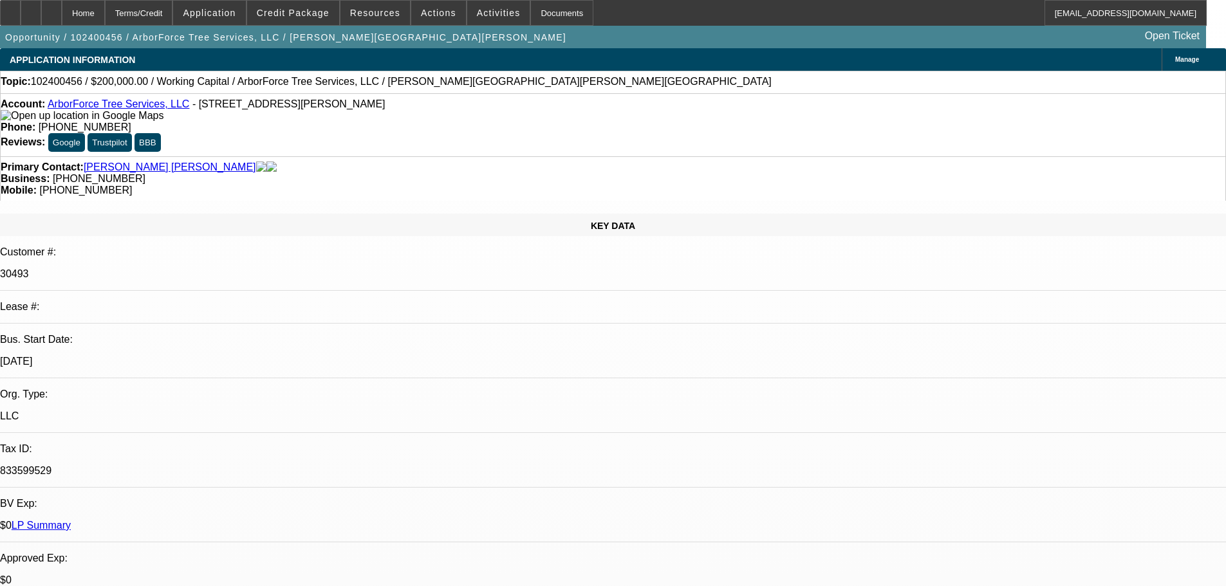
select select "0"
select select "2"
select select "0"
select select "6"
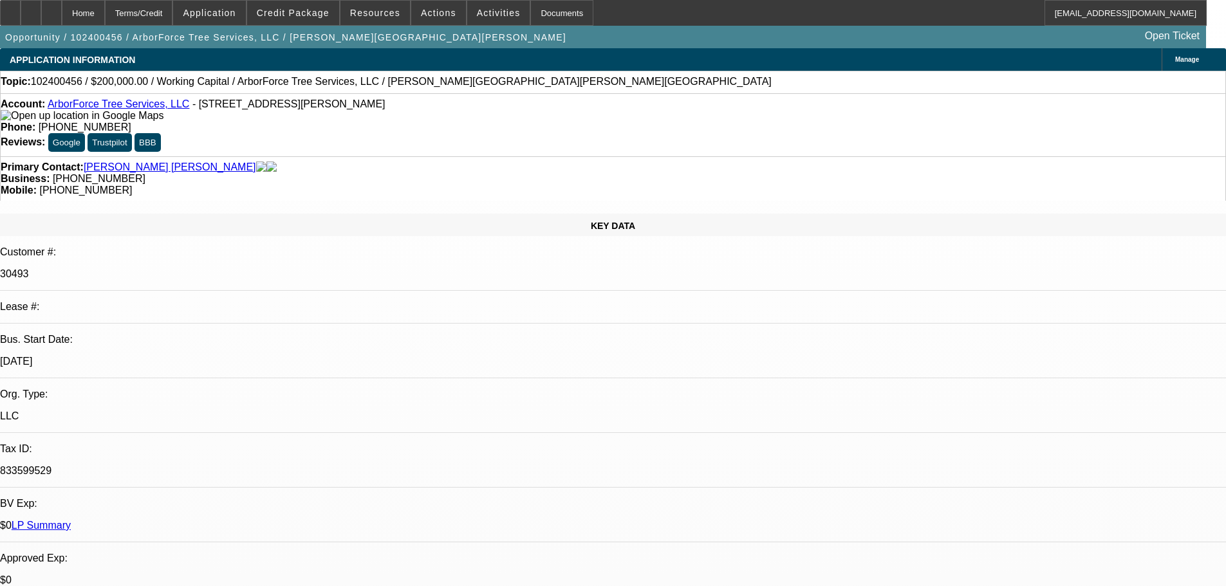
select select "0"
select select "2"
select select "0"
select select "6"
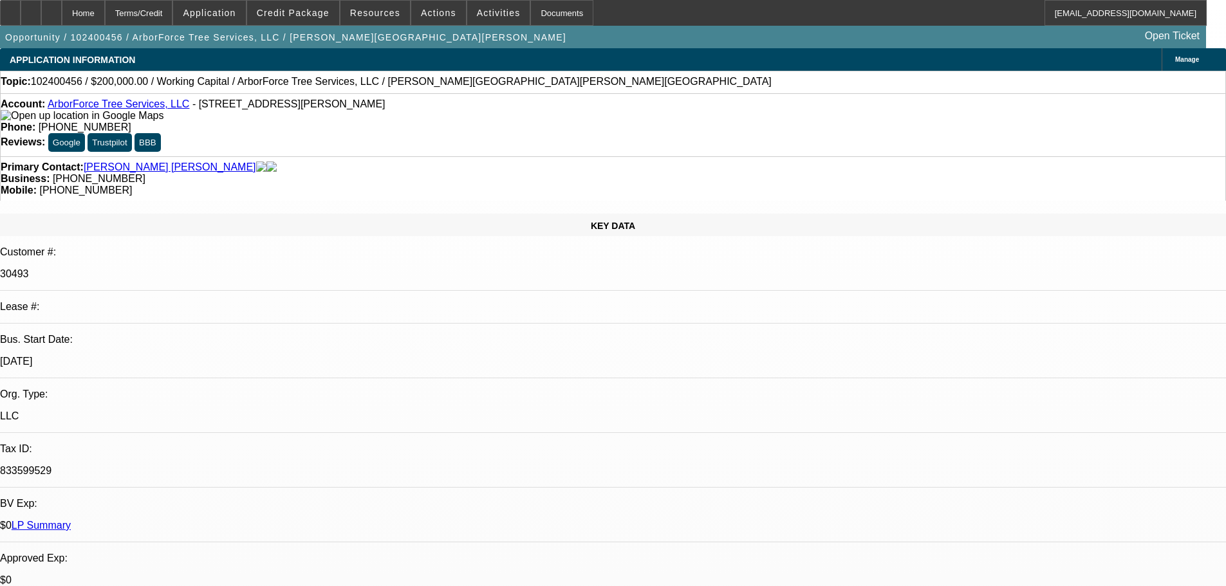
select select "0"
select select "6"
select select "0"
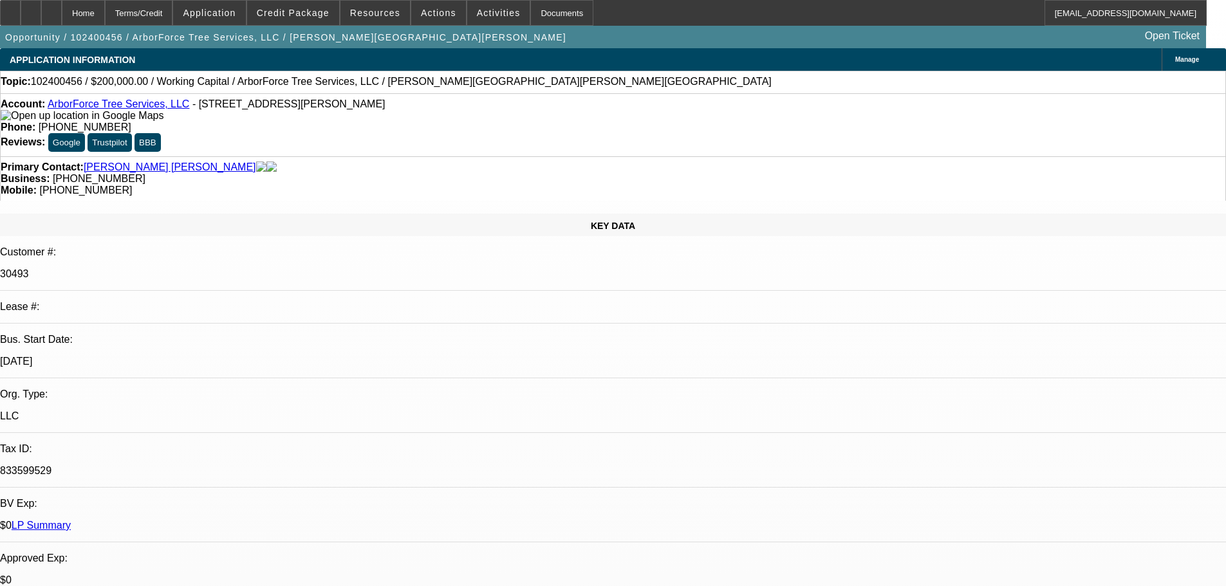
select select "0"
select select "2"
select select "0"
select select "6"
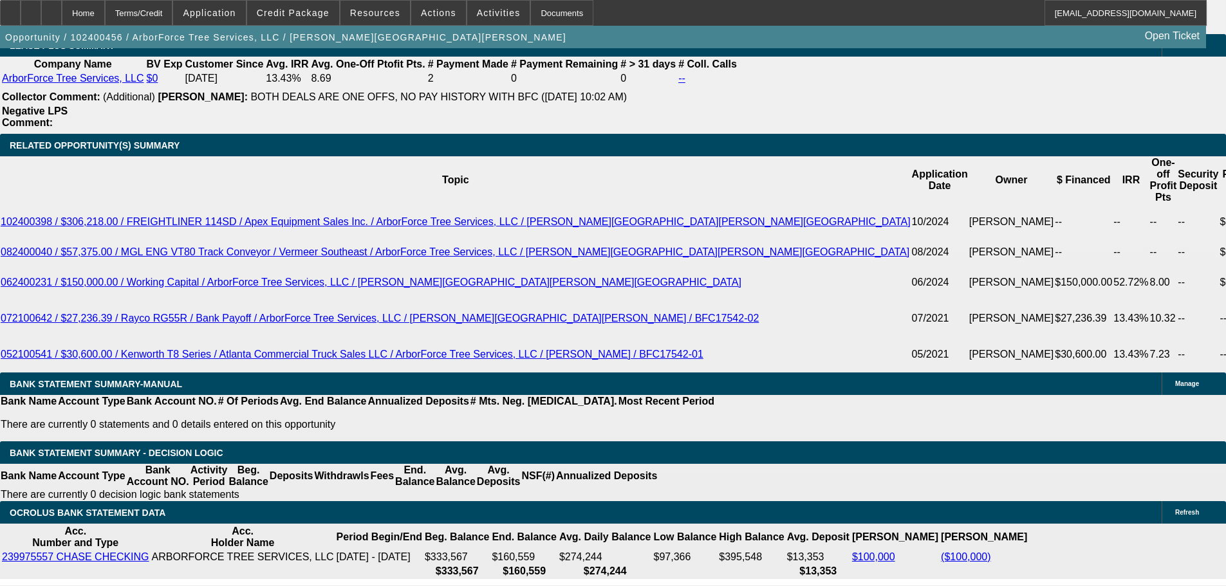
scroll to position [1931, 0]
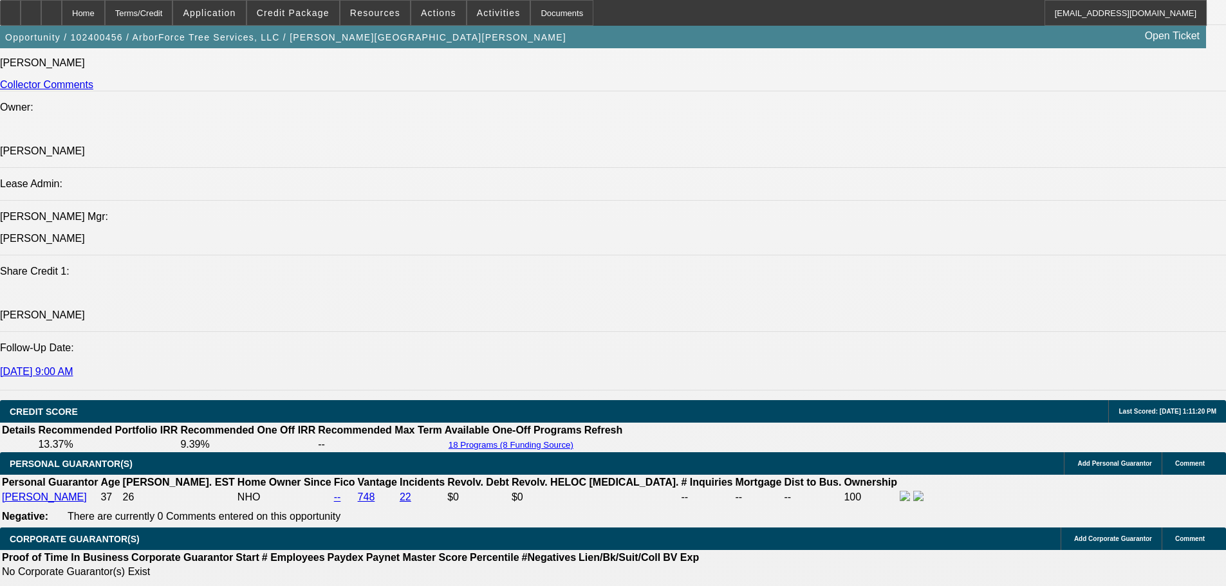
scroll to position [1545, 0]
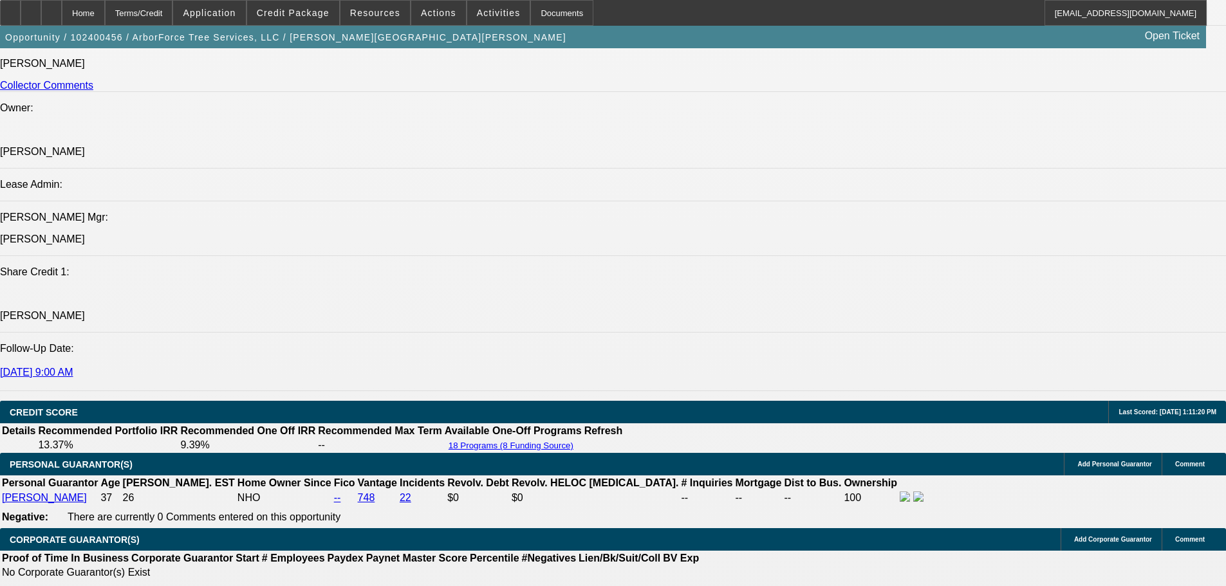
drag, startPoint x: 79, startPoint y: 353, endPoint x: 304, endPoint y: 358, distance: 225.3
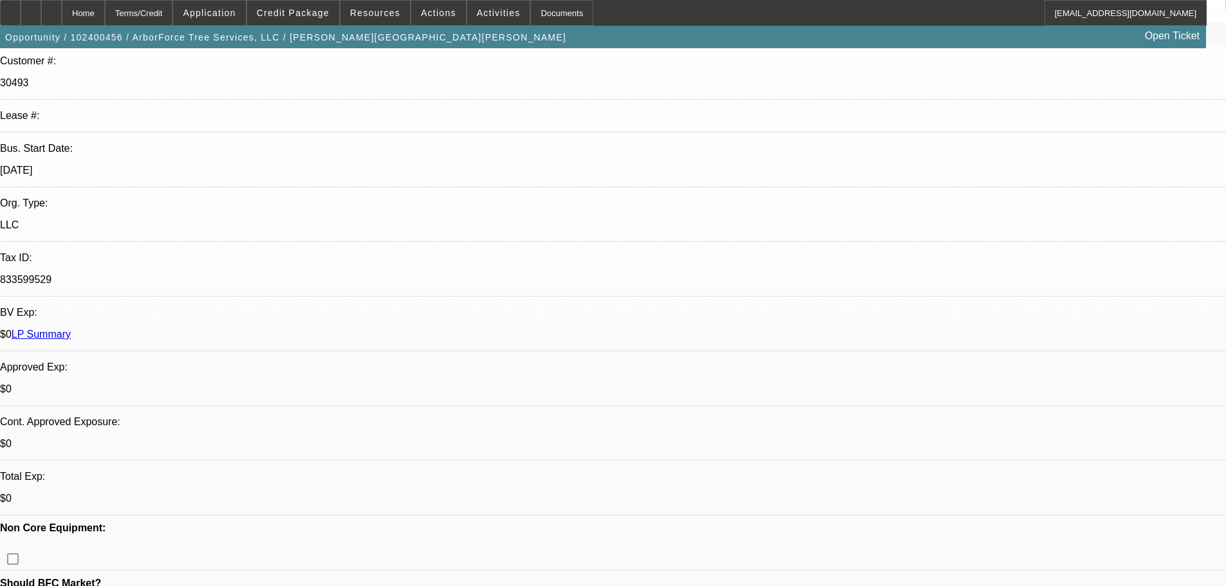
scroll to position [0, 0]
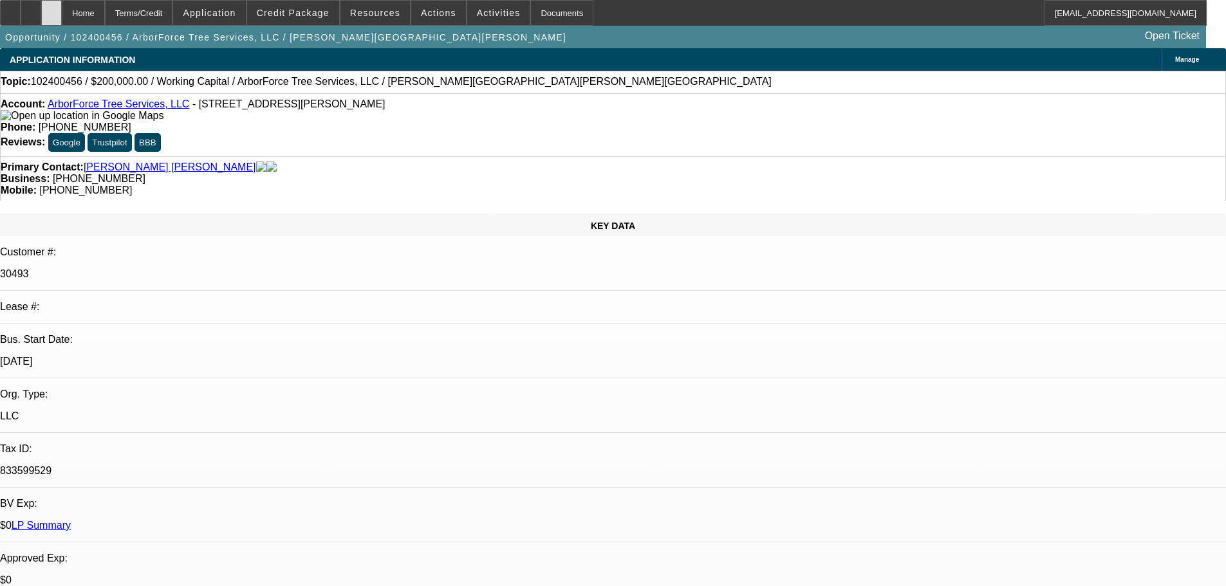
click at [62, 15] on div at bounding box center [51, 13] width 21 height 26
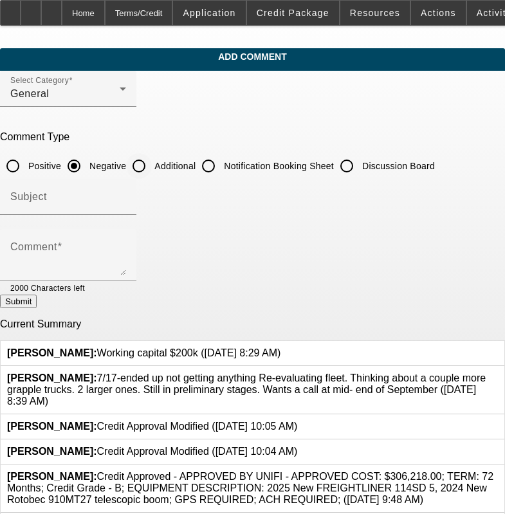
drag, startPoint x: 167, startPoint y: 167, endPoint x: 111, endPoint y: 219, distance: 75.6
click at [152, 167] on input "Additional" at bounding box center [139, 166] width 26 height 26
radio input "true"
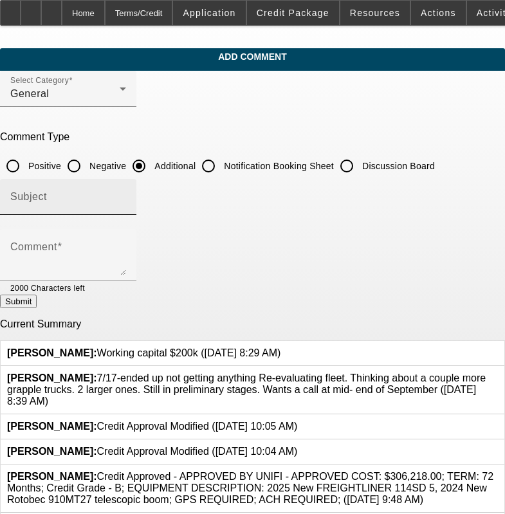
click at [111, 212] on div "Subject" at bounding box center [68, 197] width 116 height 36
type input "Write Up"
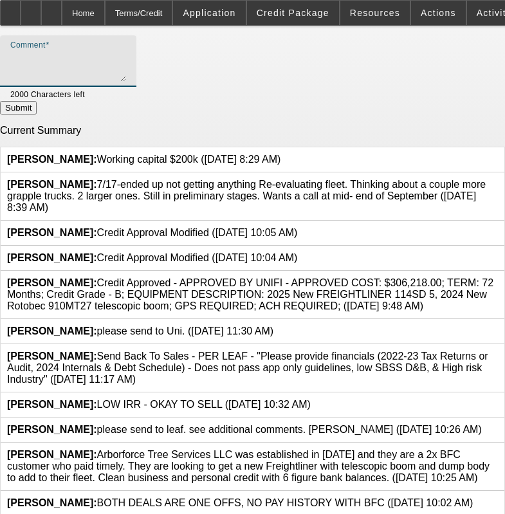
scroll to position [201, 0]
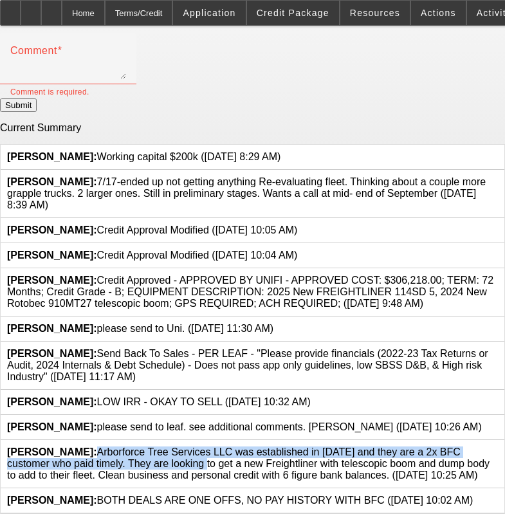
drag, startPoint x: 96, startPoint y: 442, endPoint x: 98, endPoint y: 455, distance: 13.1
click at [98, 455] on span "Lionello, Nick: Arborforce Tree Services LLC was established in 2007 and they a…" at bounding box center [248, 464] width 483 height 34
copy span "Arborforce Tree Services LLC was established in 2007 and they are a 2x BFC cust…"
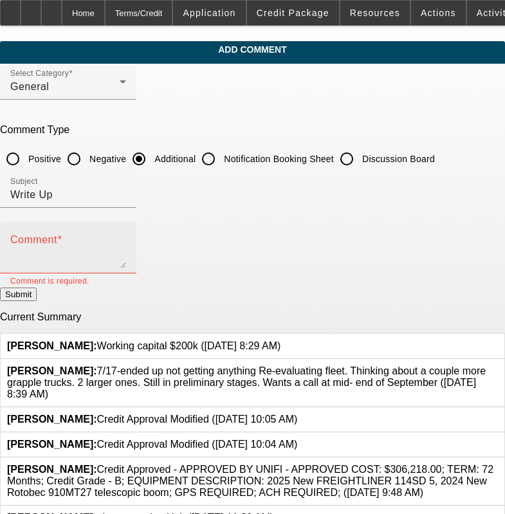
scroll to position [0, 0]
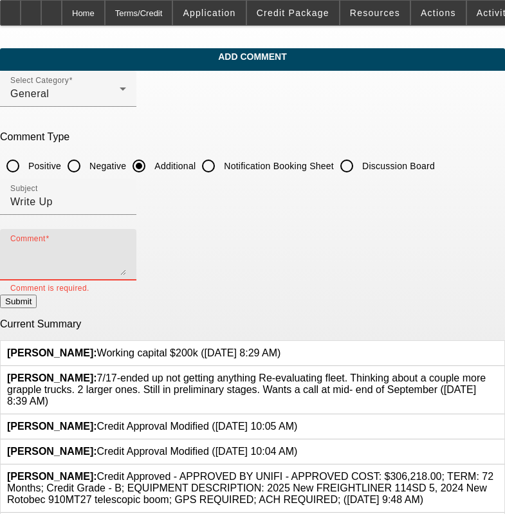
click at [126, 256] on textarea "Comment" at bounding box center [68, 260] width 116 height 31
paste textarea "Arborforce Tree Services LLC was established in 2007 and they are a 2x BFC cust…"
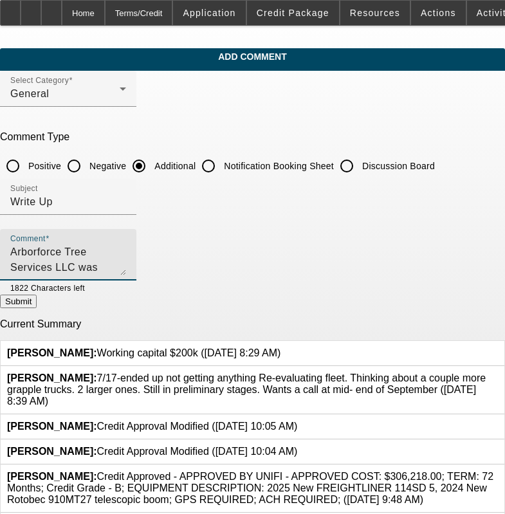
type textarea "Arborforce Tree Services LLC was established in [DATE] and they are a 2x BFC cu…"
click at [37, 308] on button "Submit" at bounding box center [18, 302] width 37 height 14
radio input "true"
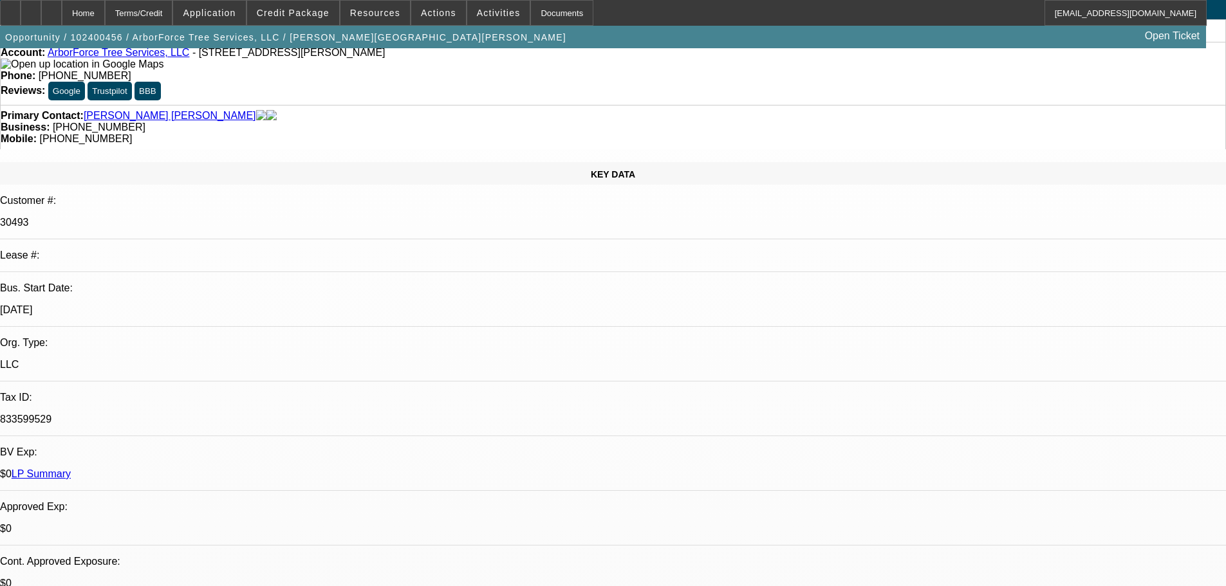
select select "0"
select select "2"
select select "0"
select select "6"
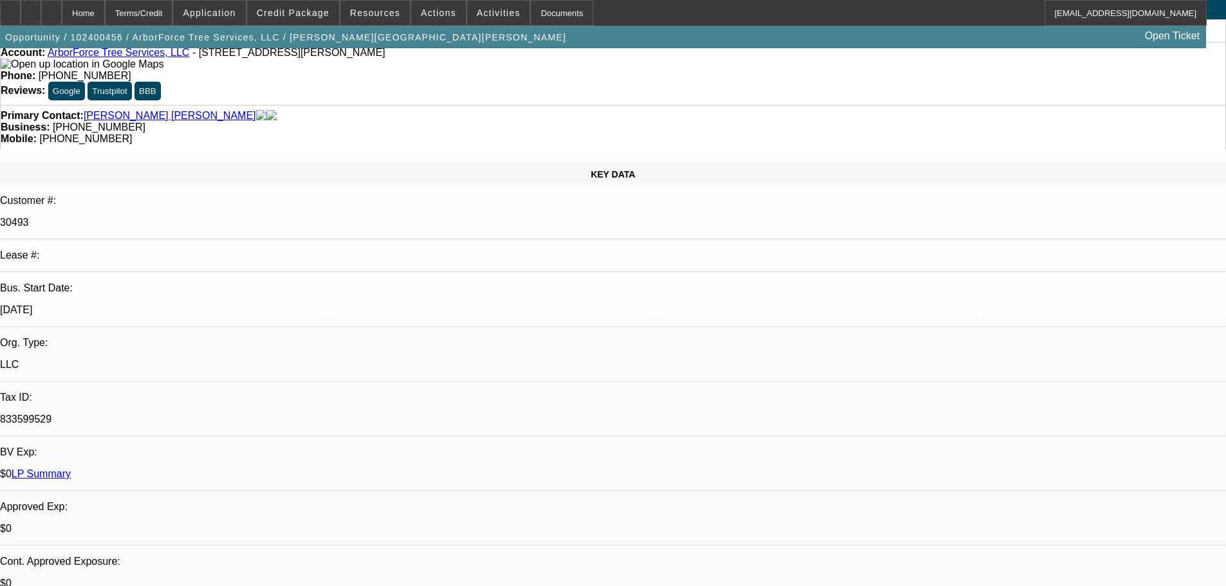
select select "0"
select select "2"
select select "0"
select select "6"
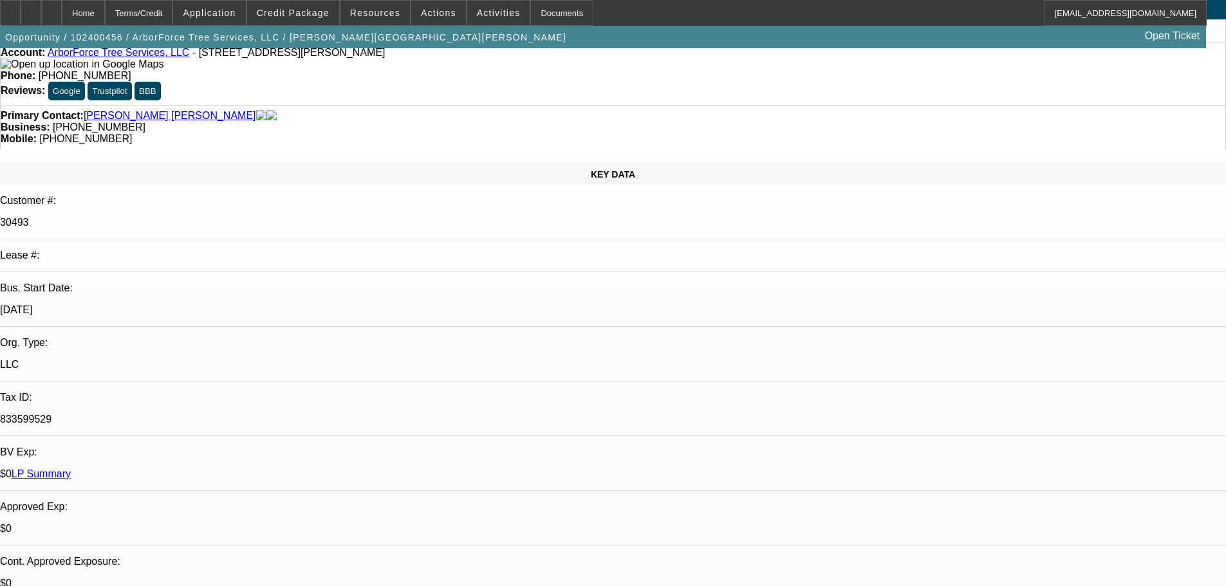
select select "0"
select select "6"
select select "0"
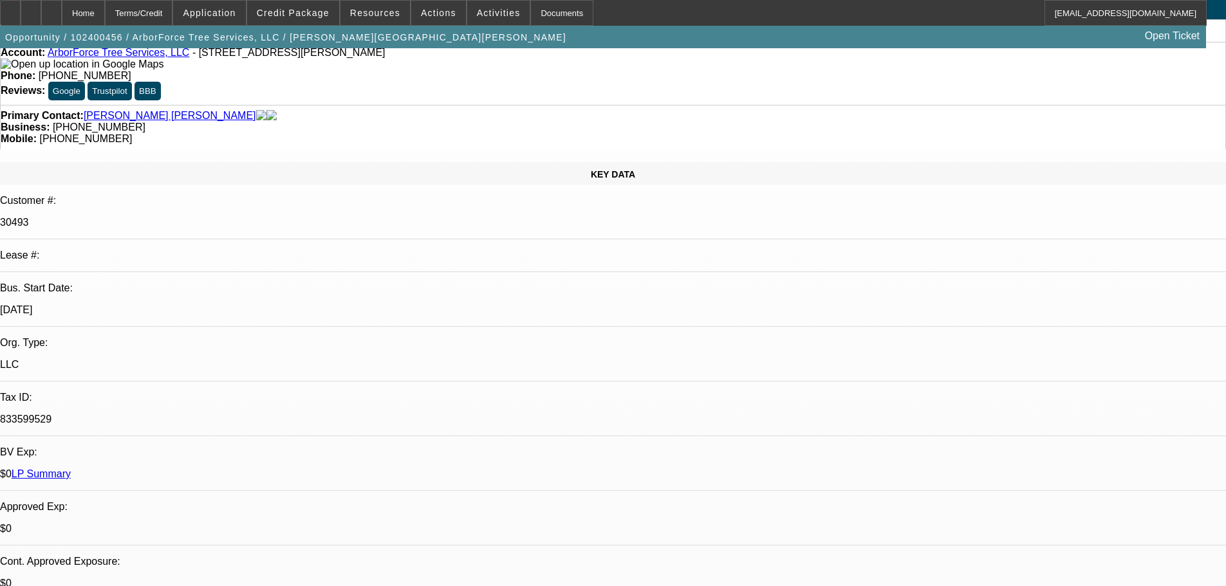
select select "0"
select select "2"
select select "0"
select select "6"
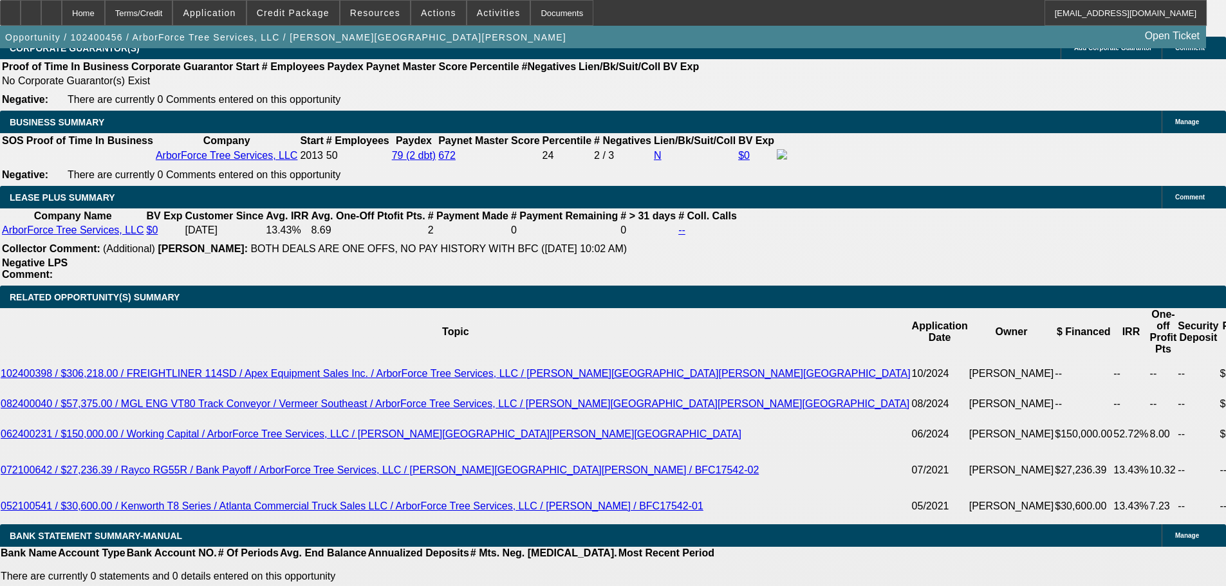
scroll to position [2014, 0]
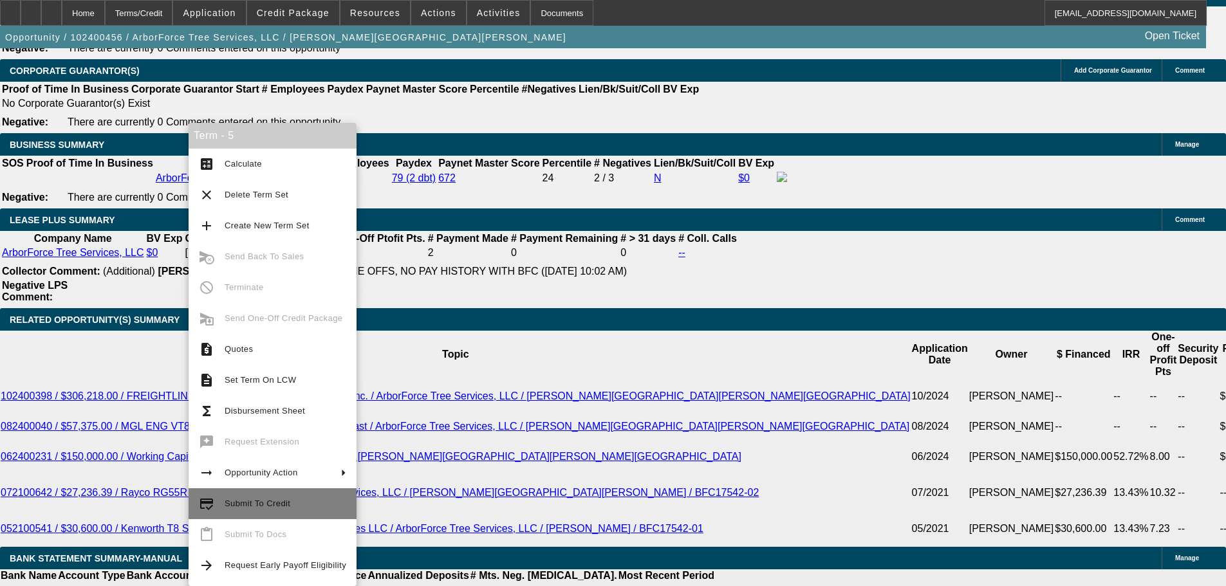
click at [237, 506] on span "Submit To Credit" at bounding box center [258, 504] width 66 height 10
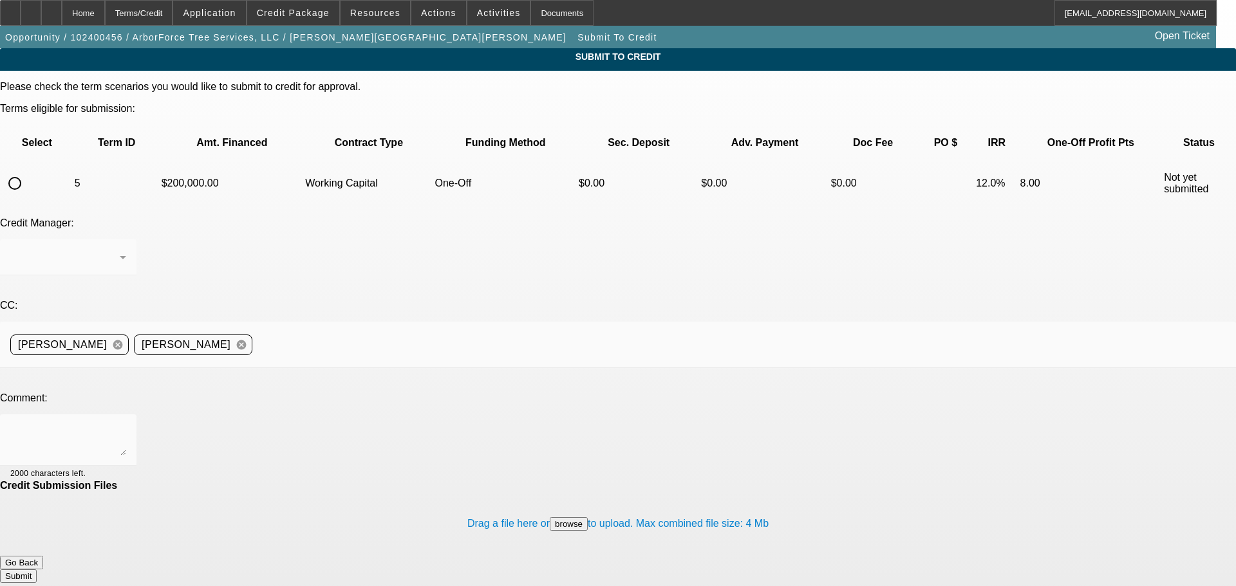
click at [28, 171] on input "radio" at bounding box center [15, 184] width 26 height 26
radio input "true"
click at [126, 425] on textarea at bounding box center [68, 440] width 116 height 31
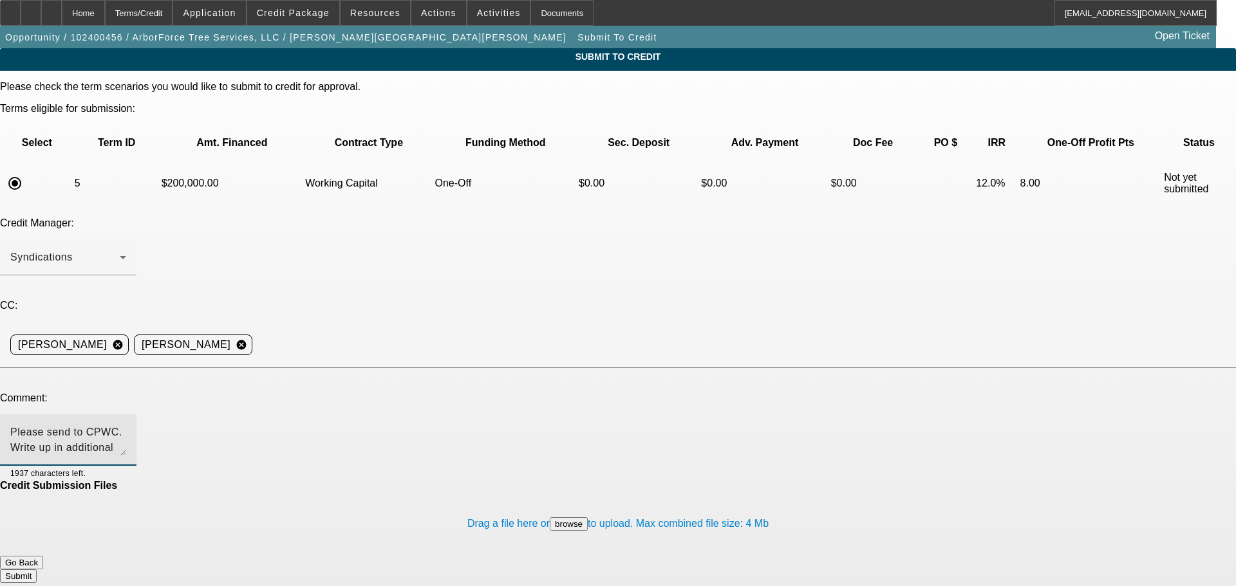
type textarea "Please send to CPWC. Write up in additional comments. Thank you"
click at [37, 570] on button "Submit" at bounding box center [18, 577] width 37 height 14
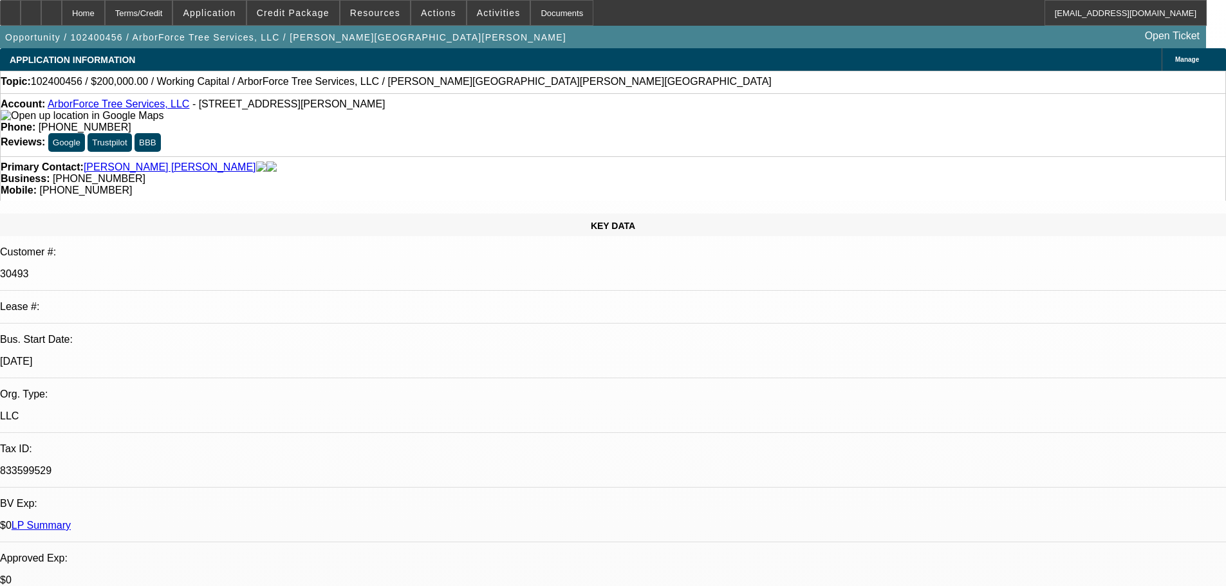
select select "0"
select select "2"
select select "0"
select select "6"
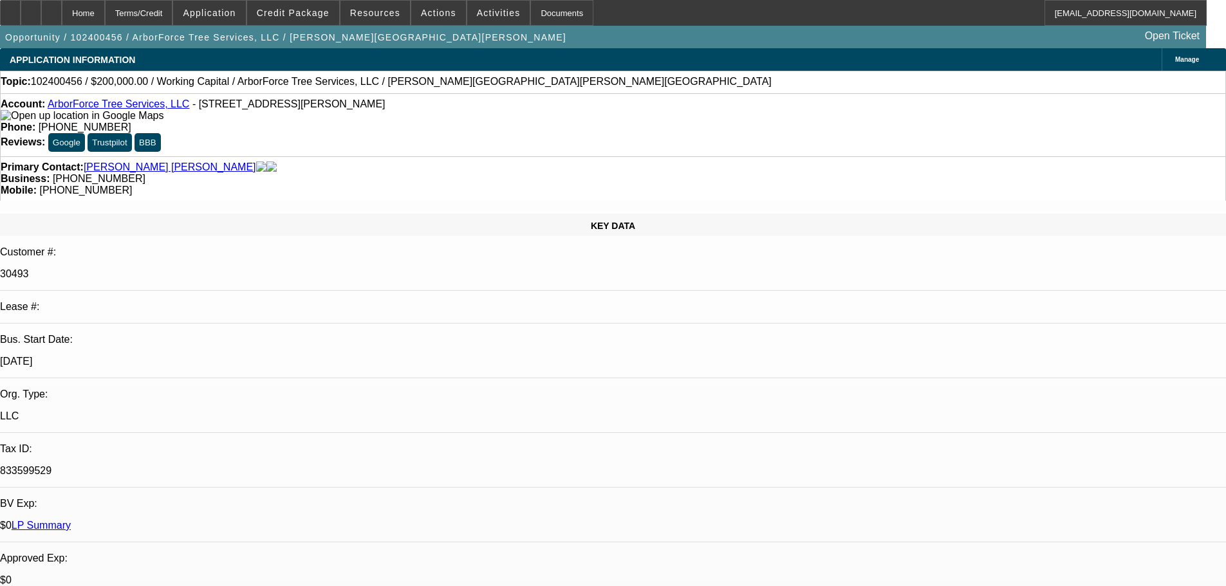
select select "0"
select select "2"
select select "0"
select select "6"
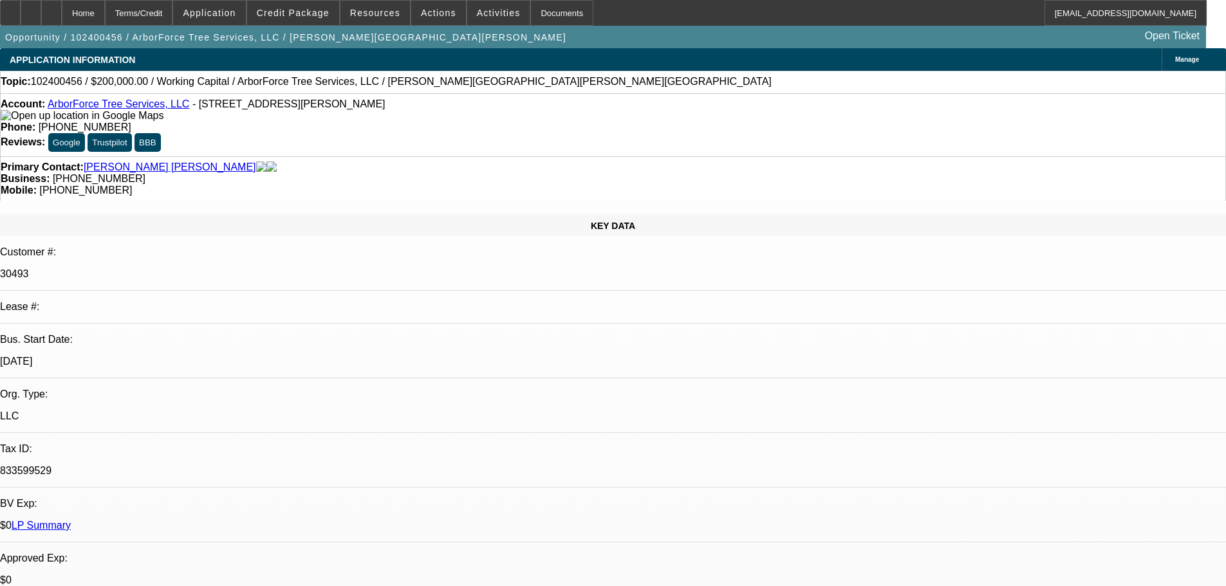
select select "0"
select select "6"
select select "0"
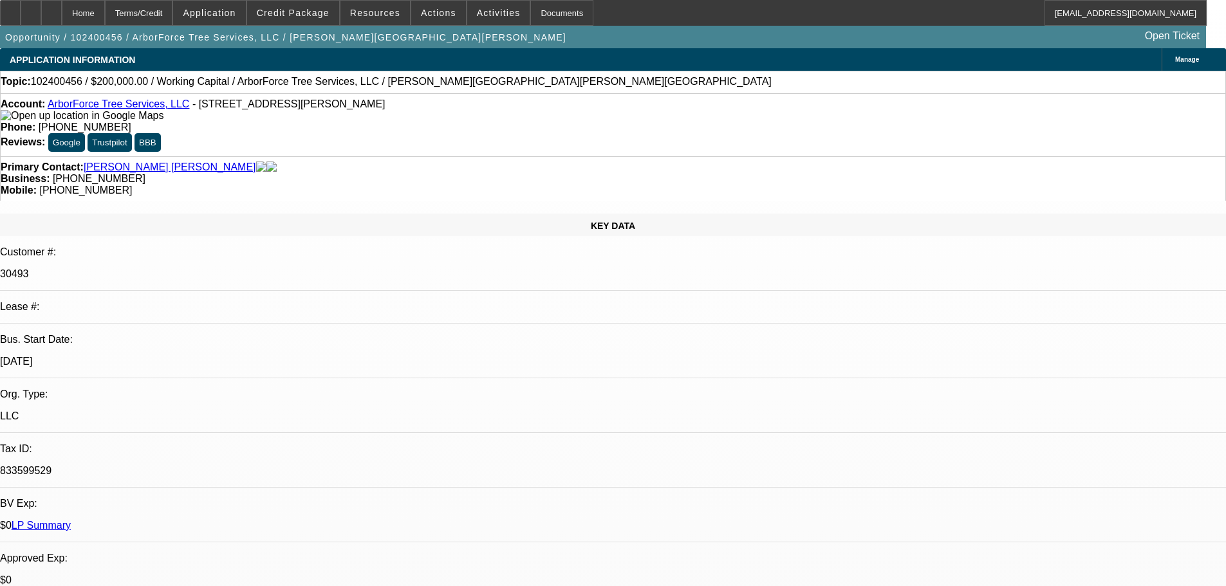
select select "0"
select select "2"
select select "0"
select select "6"
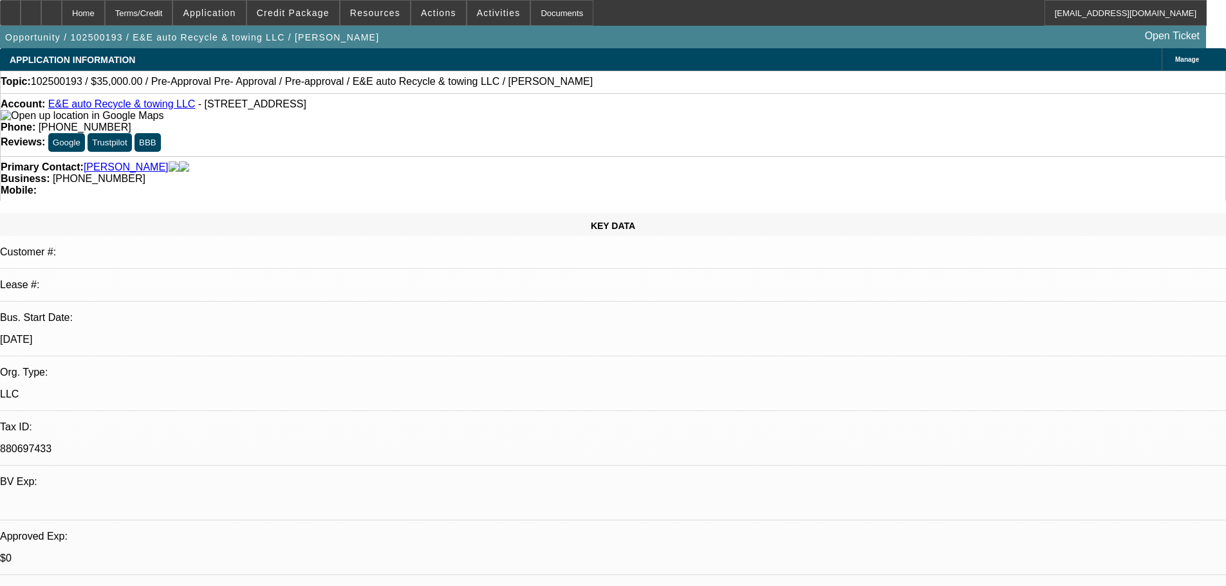
select select "0"
select select "2"
select select "0.1"
select select "4"
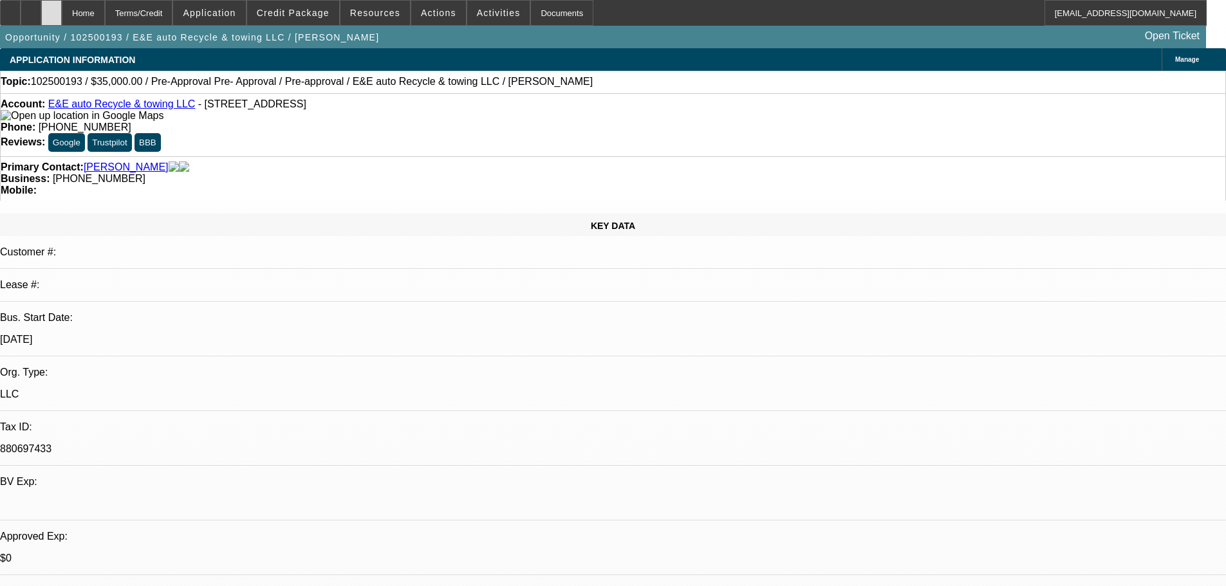
drag, startPoint x: 0, startPoint y: 0, endPoint x: 81, endPoint y: 19, distance: 83.4
click at [62, 19] on div at bounding box center [51, 13] width 21 height 26
select select "0"
select select "2"
select select "0.1"
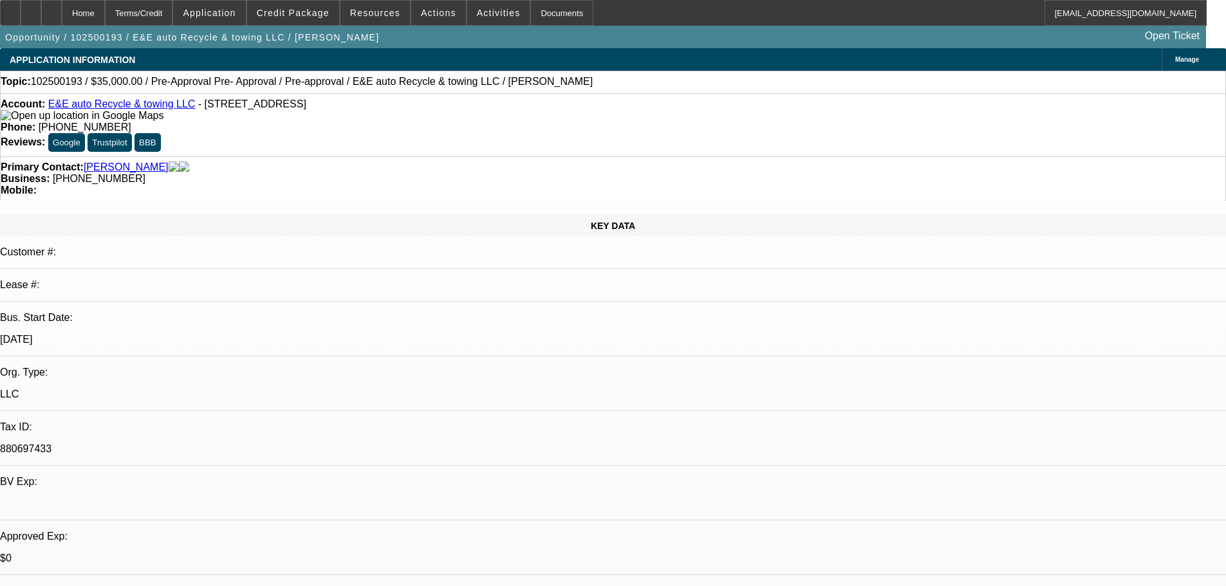
select select "2"
select select "4"
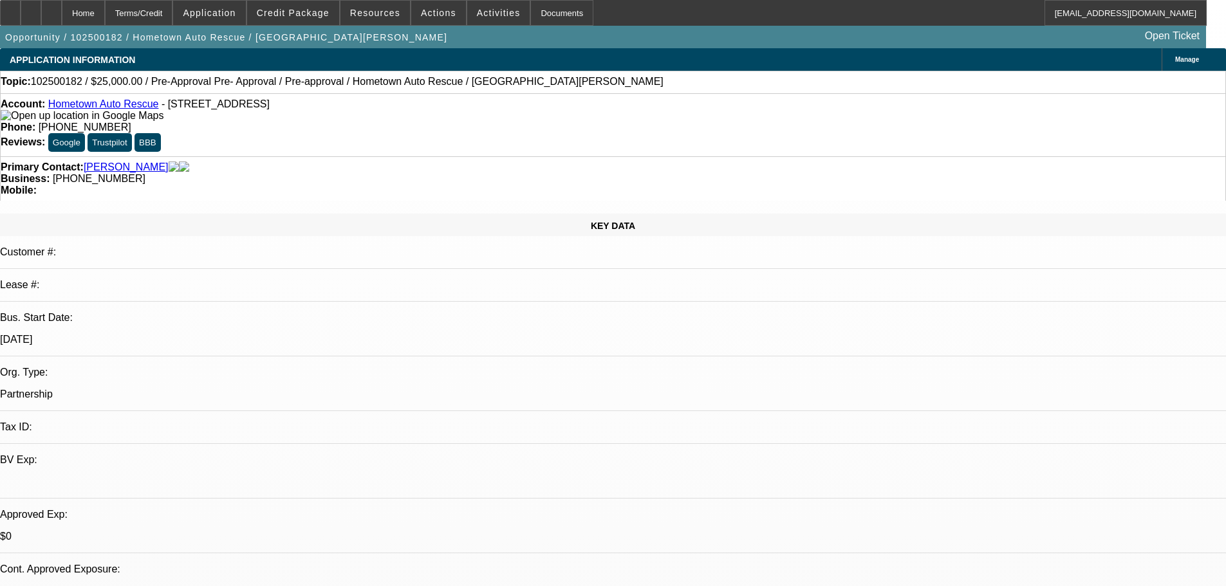
select select "0"
select select "2"
select select "0.1"
select select "4"
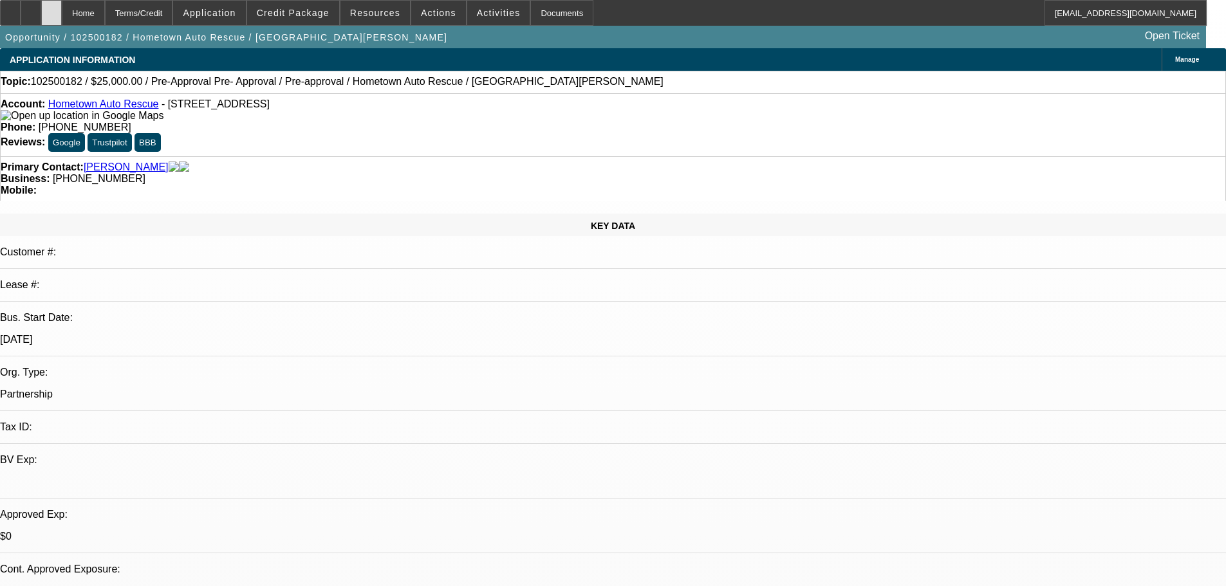
click at [62, 18] on div at bounding box center [51, 13] width 21 height 26
select select "0"
select select "2"
select select "0.1"
select select "1"
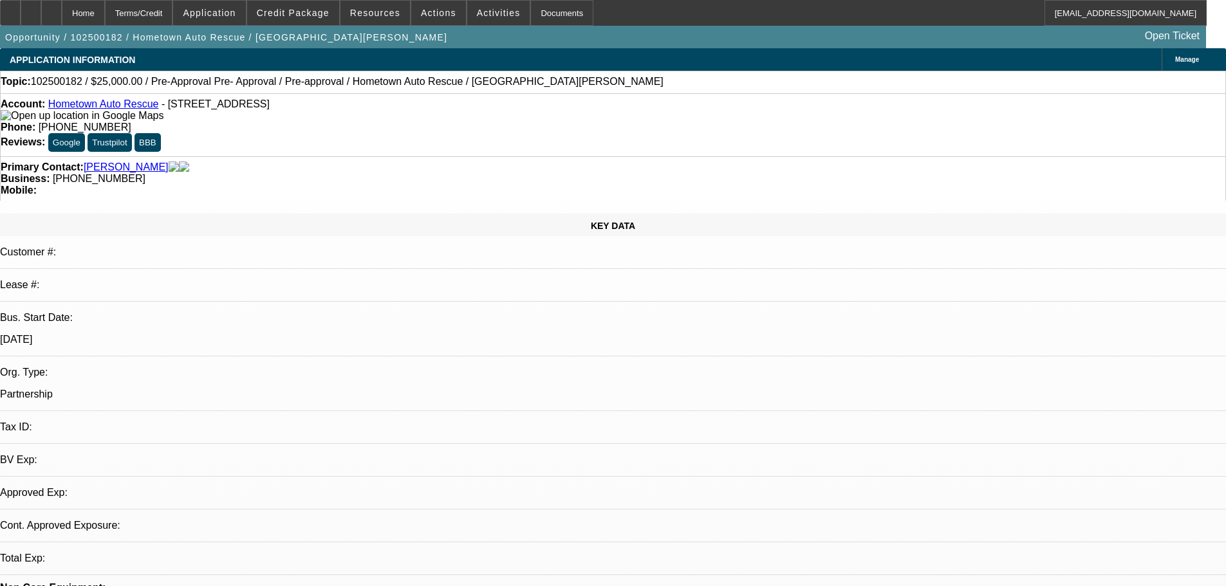
select select "2"
select select "4"
click at [231, 10] on span "Application" at bounding box center [209, 13] width 53 height 10
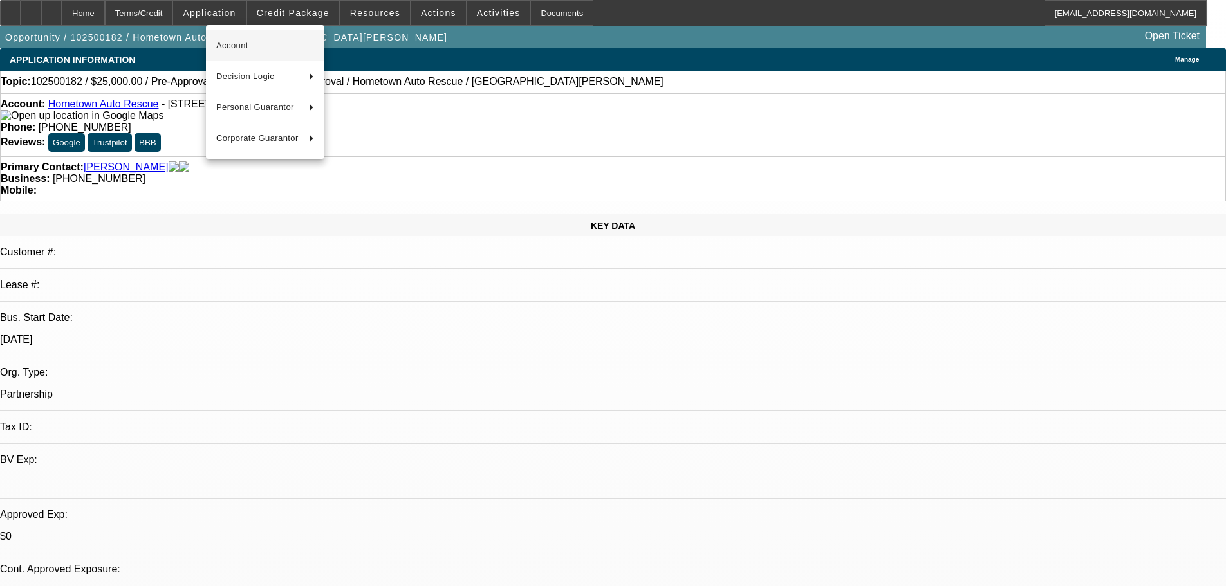
click at [231, 41] on span "Account" at bounding box center [265, 45] width 98 height 15
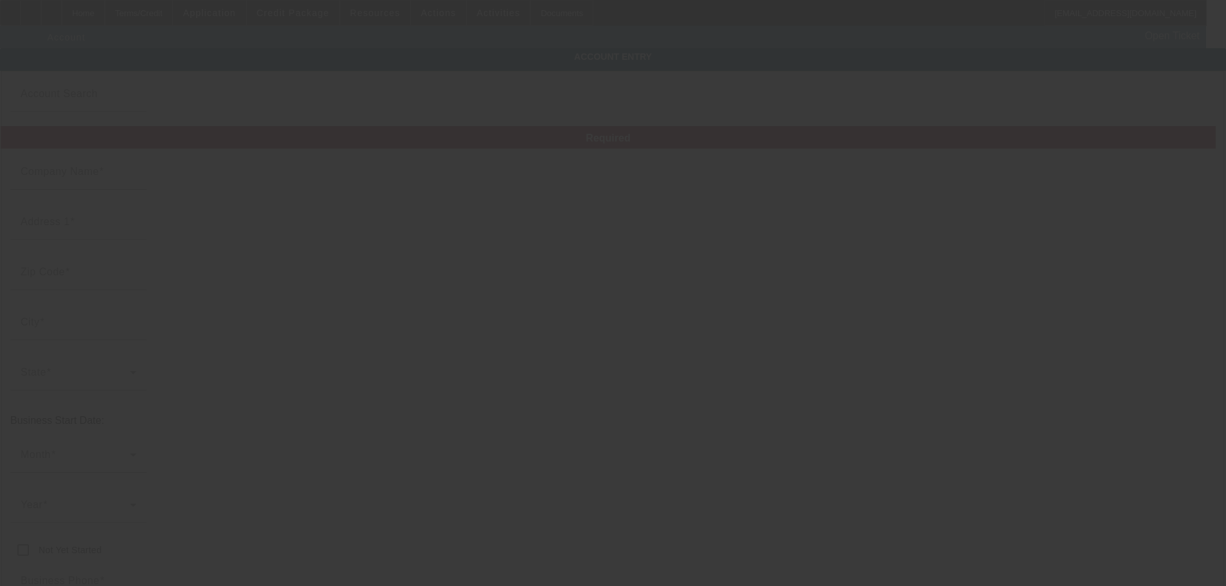
type input "Hometown Auto Rescue"
type input "2960 N Highway 341"
type input "30741"
type input "Rossville"
type input "(423) 505-2013"
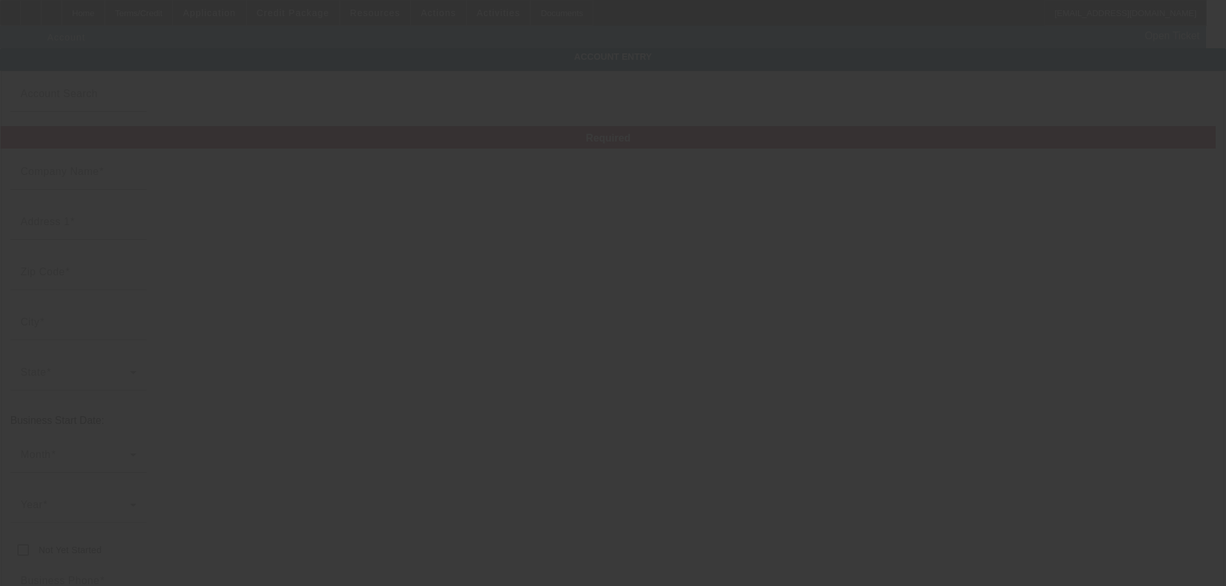
type input "hometownautorescue@gmail.com"
type input "10/7/2025"
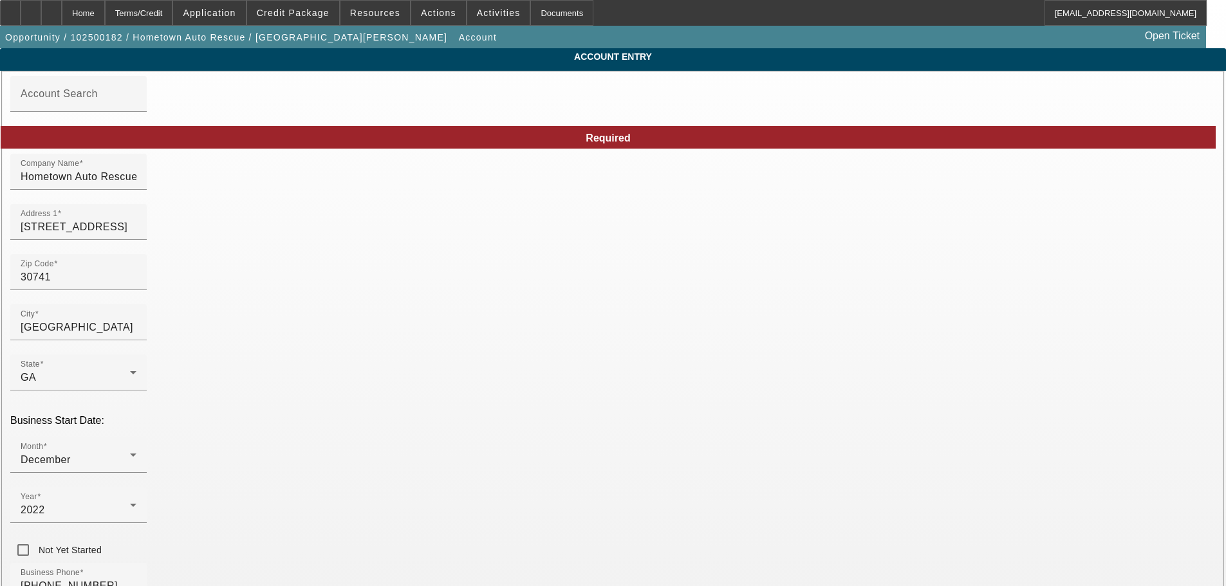
paste input "921064256"
type input "921064256"
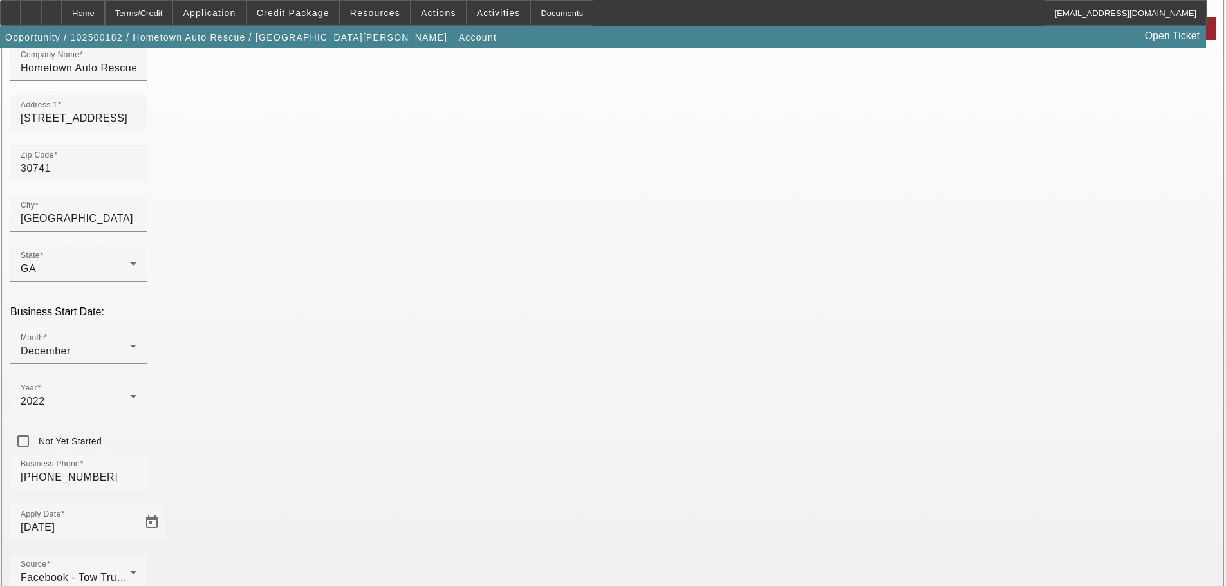
scroll to position [172, 0]
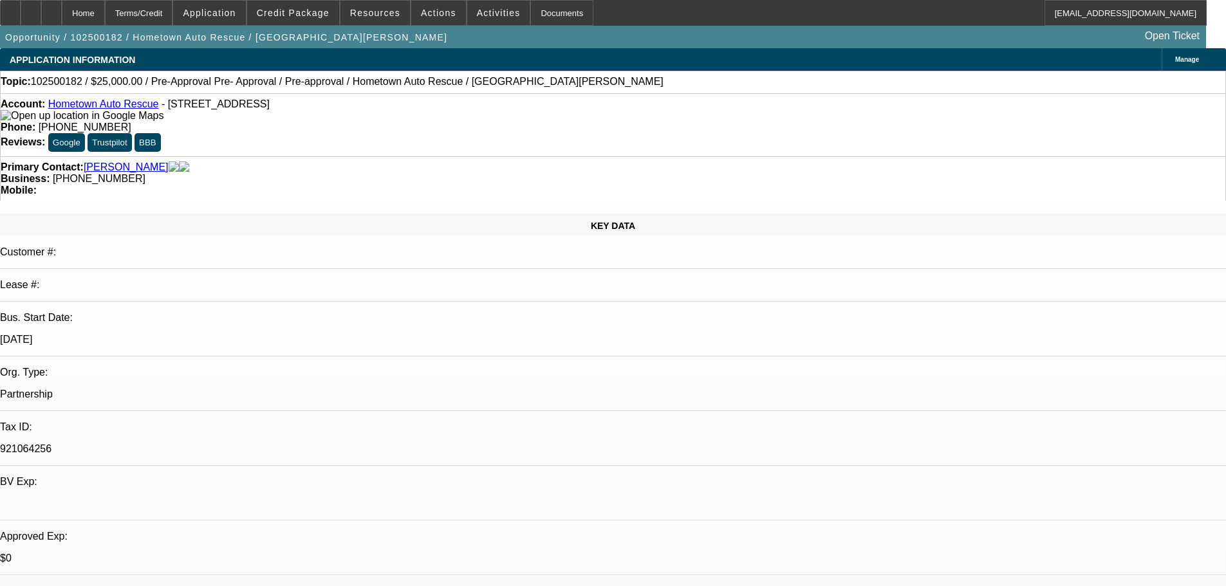
select select "0"
select select "2"
select select "0.1"
select select "4"
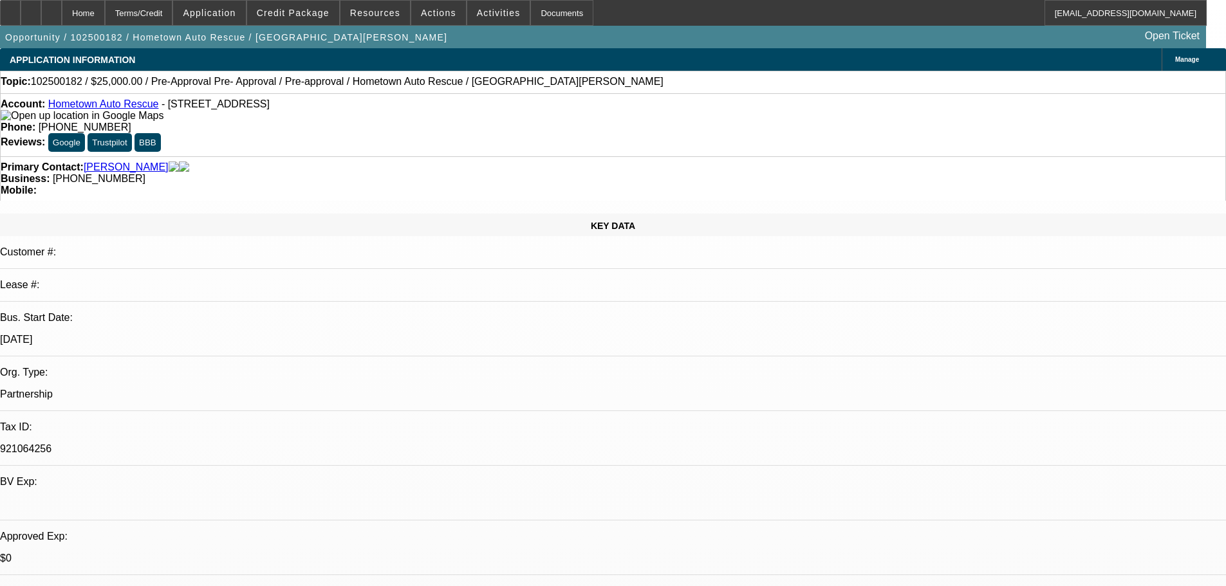
click at [207, 162] on div "Primary Contact: Nichols, Shayne" at bounding box center [613, 168] width 1225 height 12
click at [62, 5] on div at bounding box center [51, 13] width 21 height 26
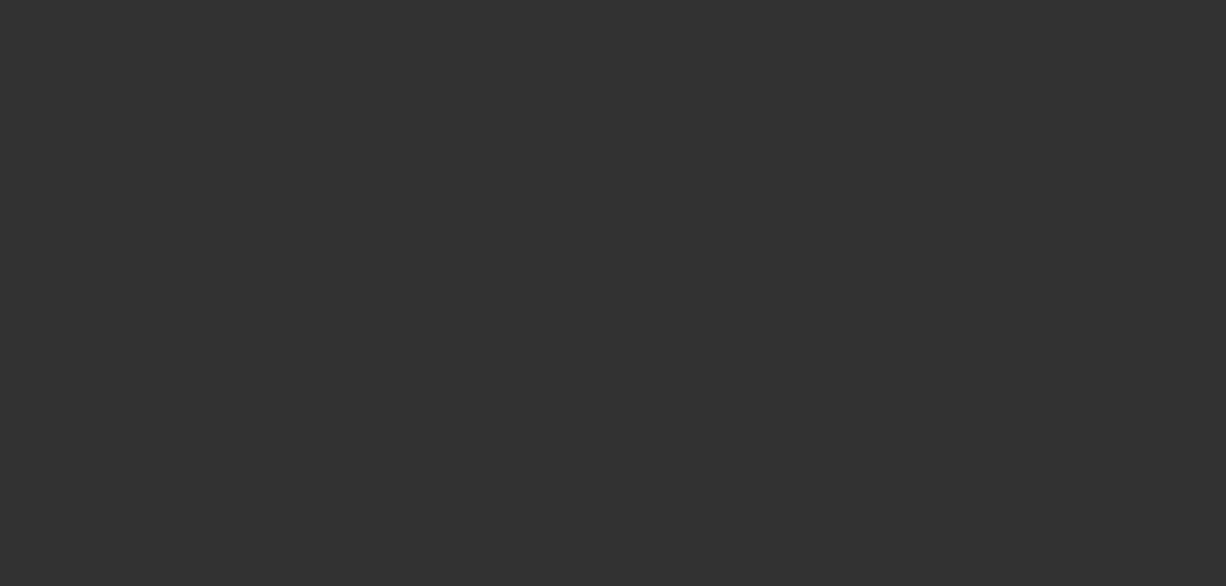
select select "0"
select select "2"
select select "0.1"
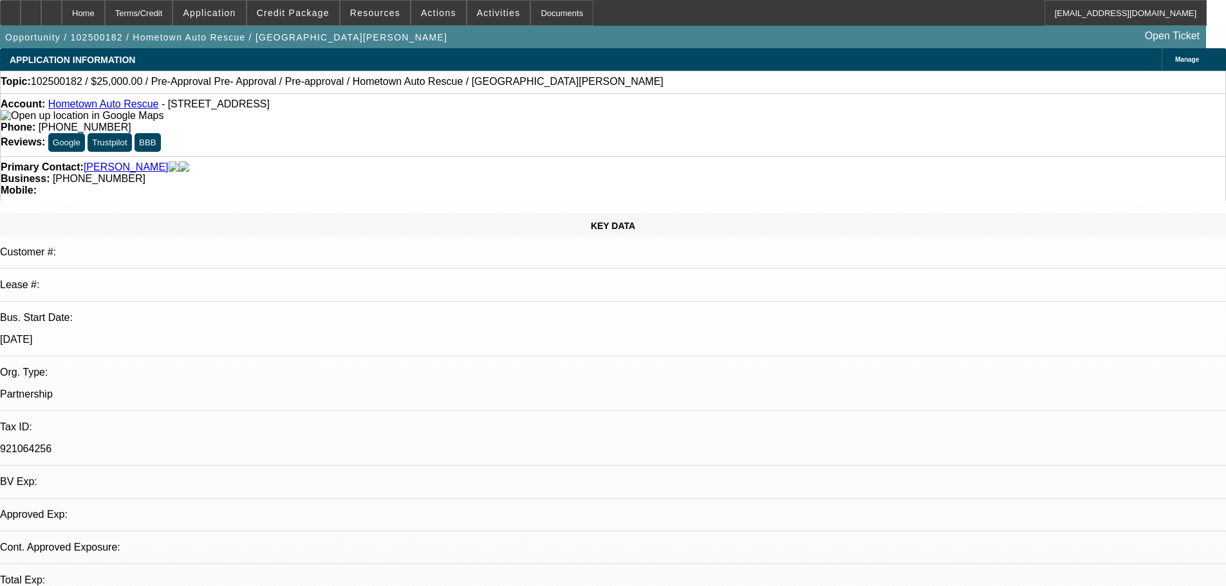
select select "1"
select select "2"
select select "4"
click at [207, 162] on div "Primary Contact: [PERSON_NAME]" at bounding box center [613, 168] width 1225 height 12
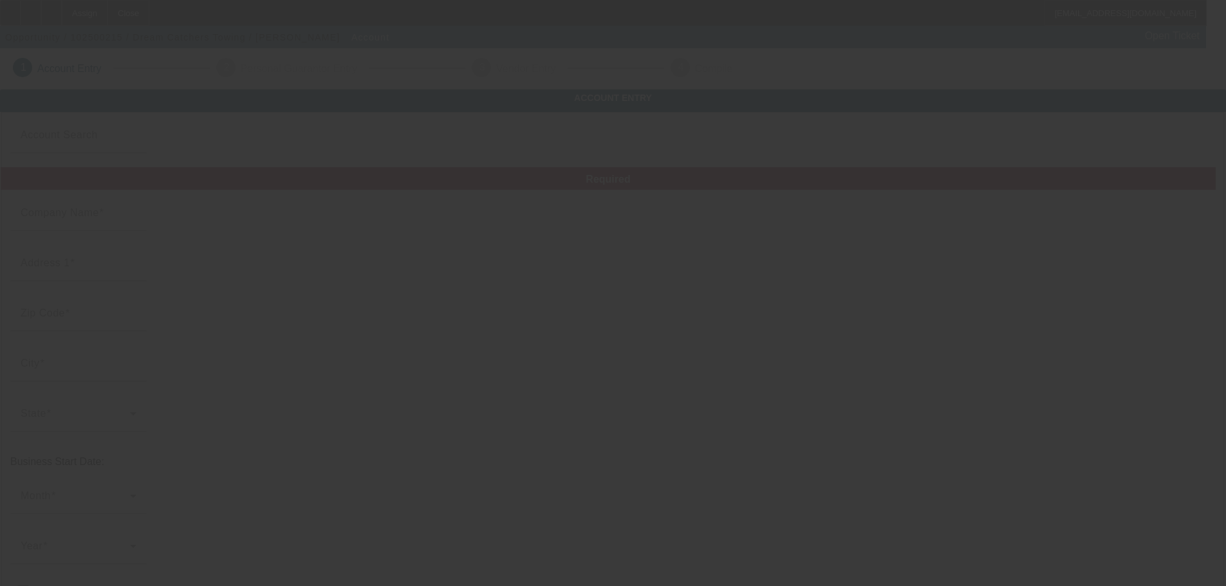
type input "Dream Catchers Towing"
type input "[STREET_ADDRESS][PERSON_NAME]"
type input "75020"
type input "[PERSON_NAME]"
type input "[PHONE_NUMBER]"
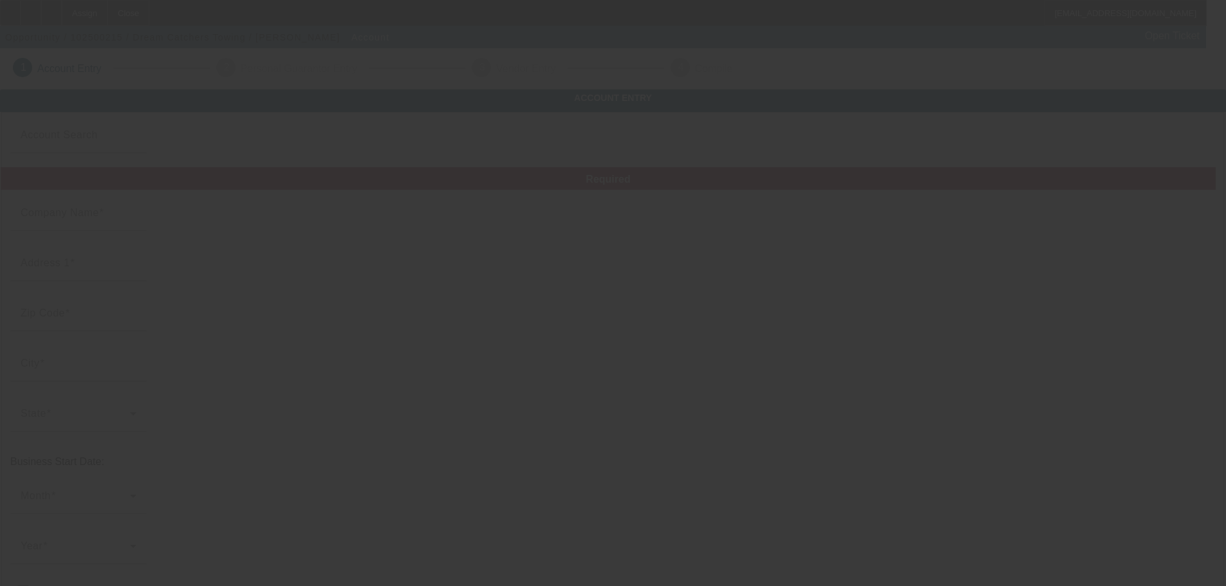
type input "[PERSON_NAME][EMAIL_ADDRESS][DOMAIN_NAME]"
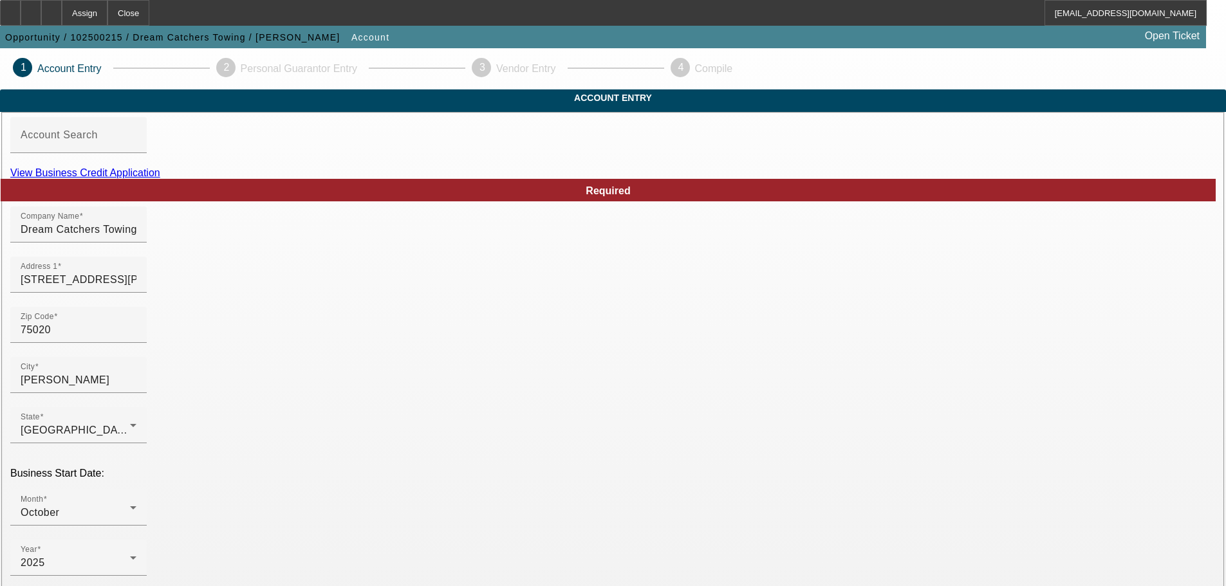
click at [160, 178] on link "View Business Credit Application" at bounding box center [85, 172] width 150 height 11
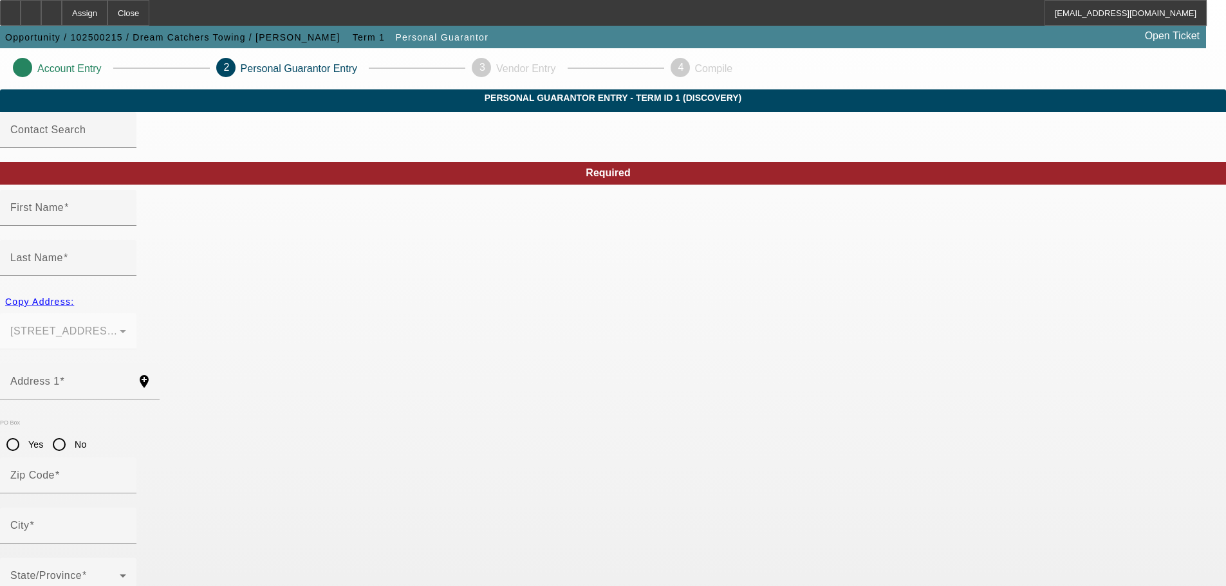
type input "Porter"
type input "Brooks"
type input "1518 West Walker Street"
radio input "true"
type input "75020"
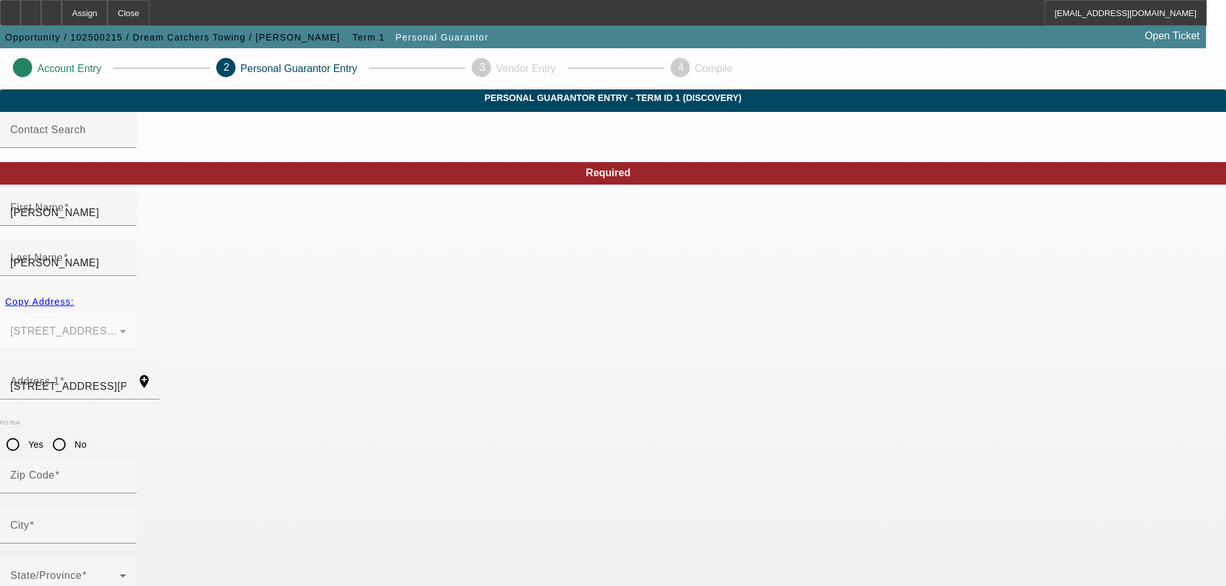
type input "Denison"
type input "[PHONE_NUMBER]"
type input "100"
type input "633-38-0318"
type input "Brooks.porter1@icloud.com"
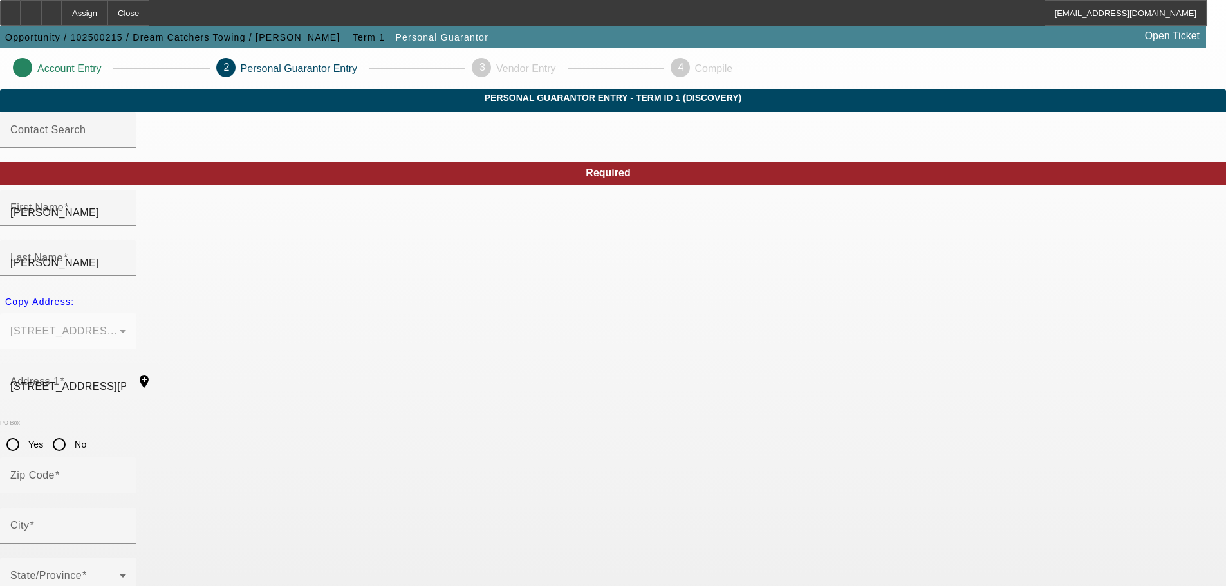
type input "[PHONE_NUMBER]"
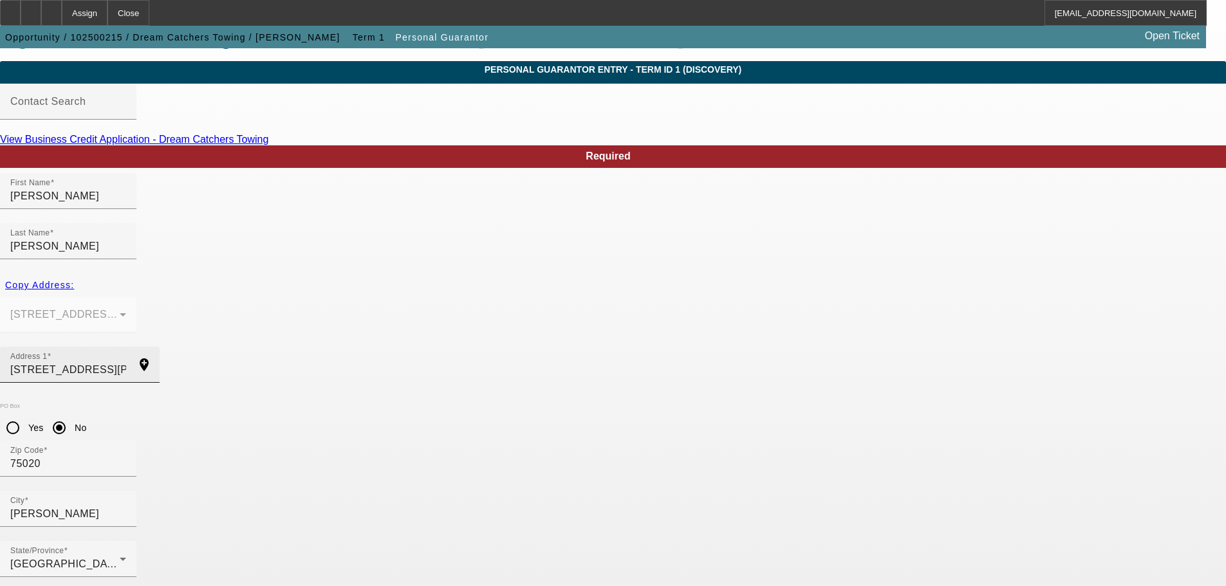
scroll to position [43, 0]
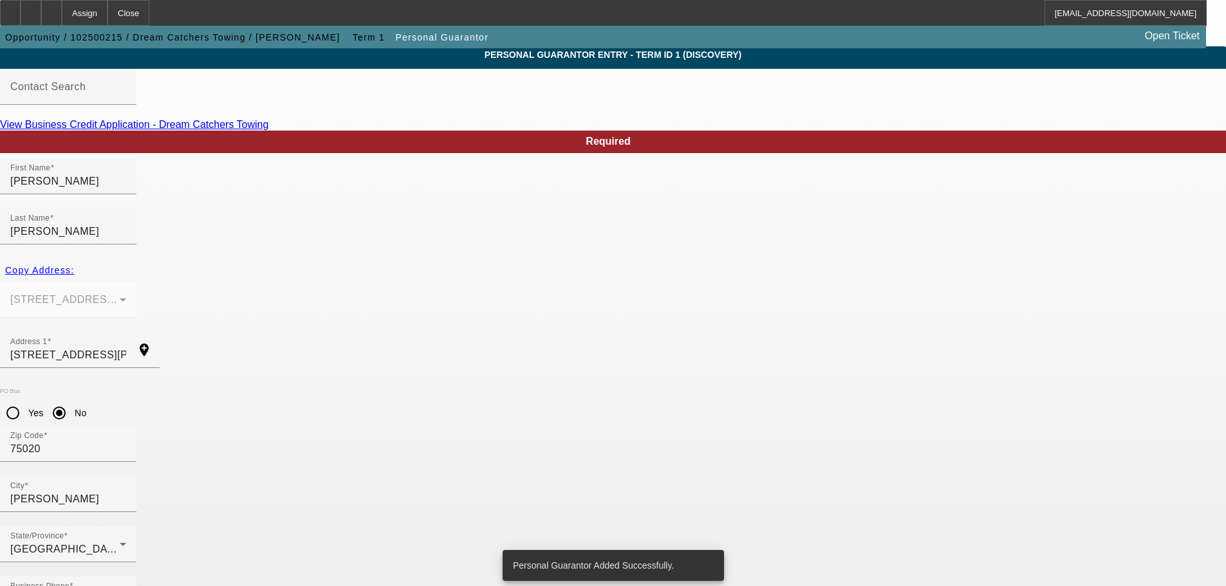
scroll to position [0, 0]
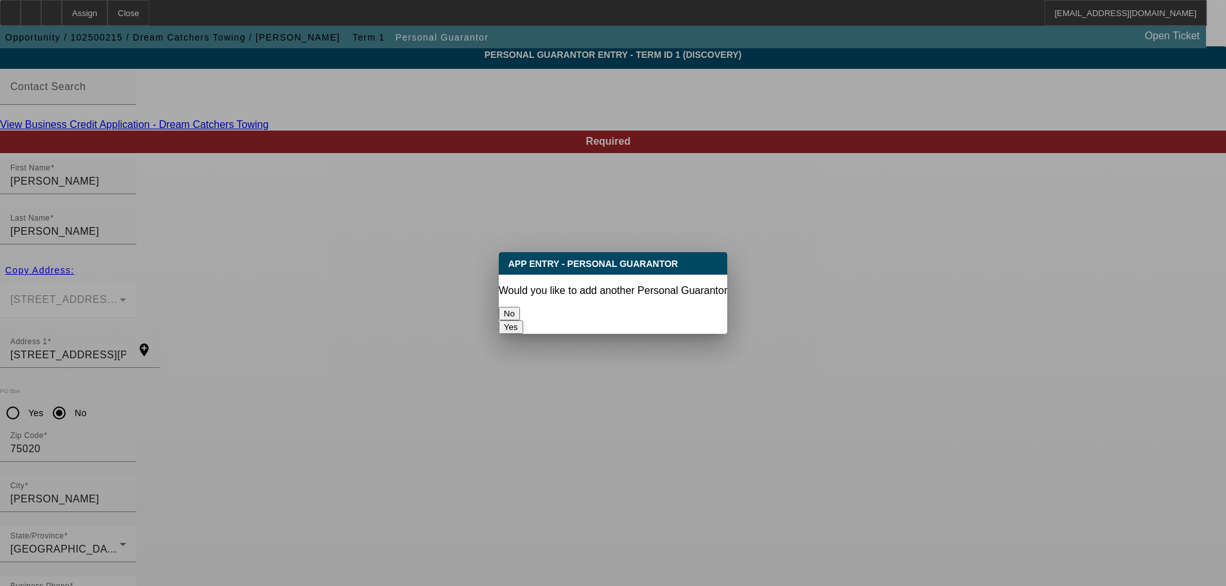
click at [520, 310] on button "No" at bounding box center [509, 314] width 21 height 14
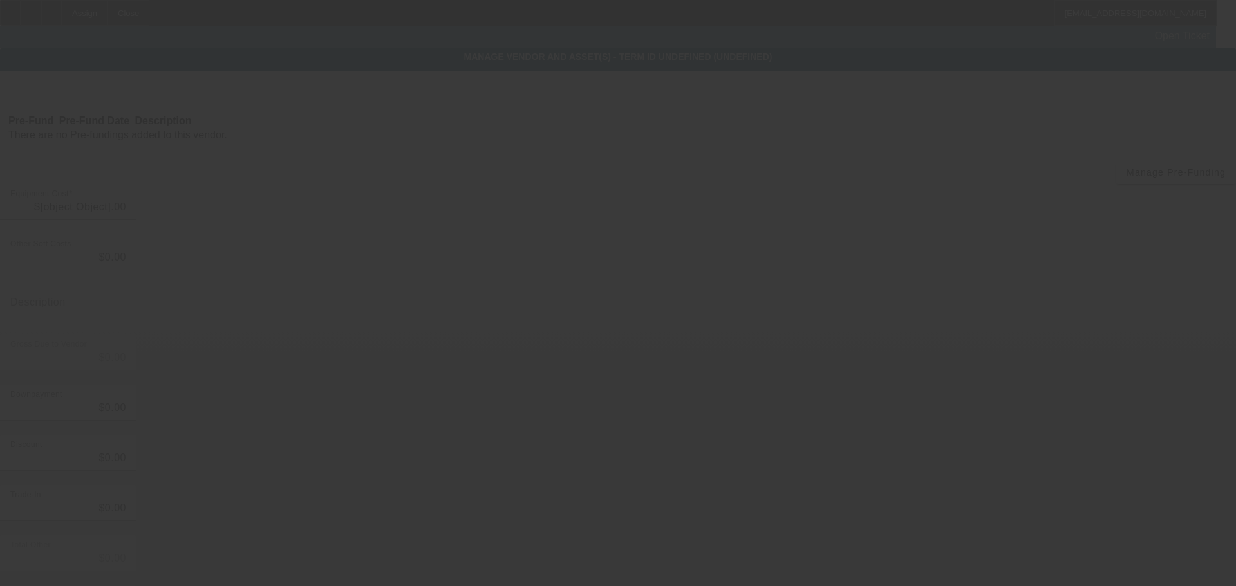
type input "$14,685.00"
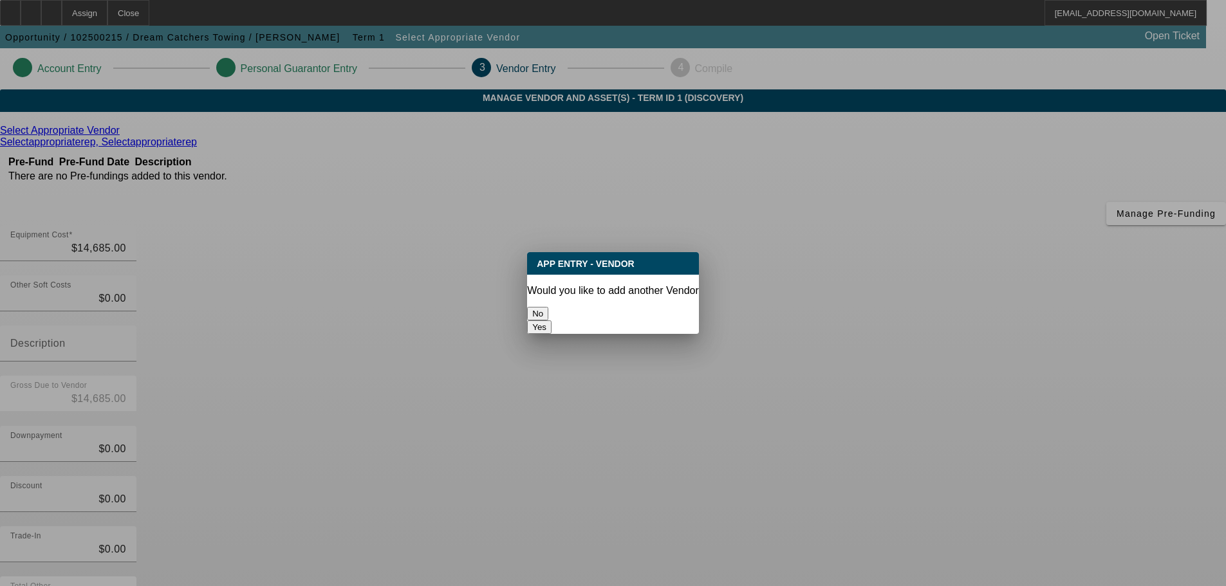
click at [544, 311] on button "No" at bounding box center [537, 314] width 21 height 14
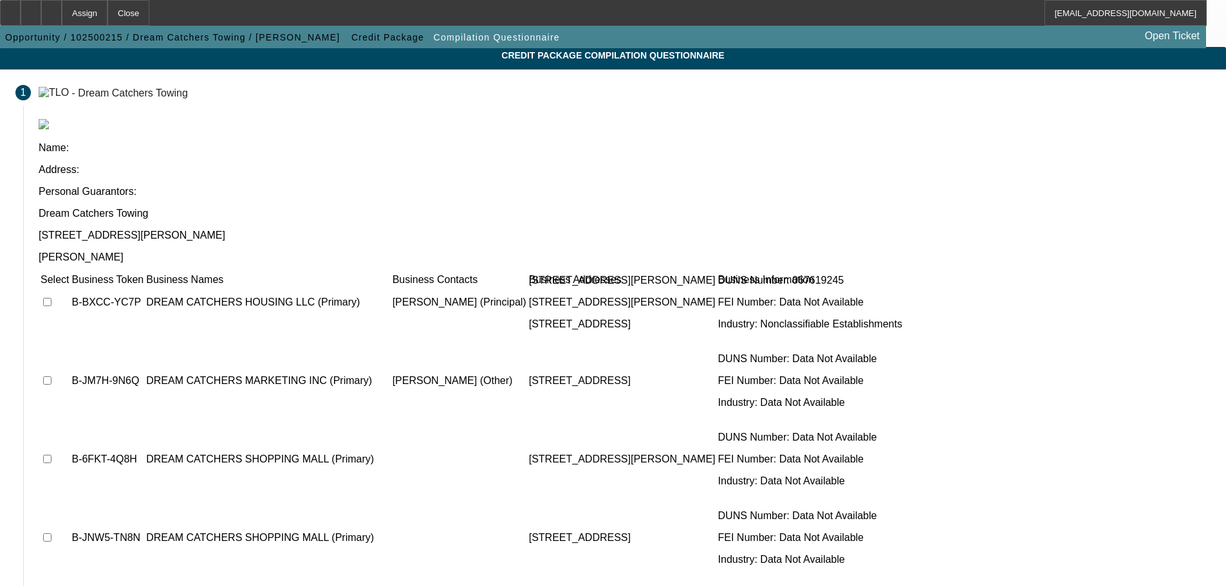
scroll to position [79, 0]
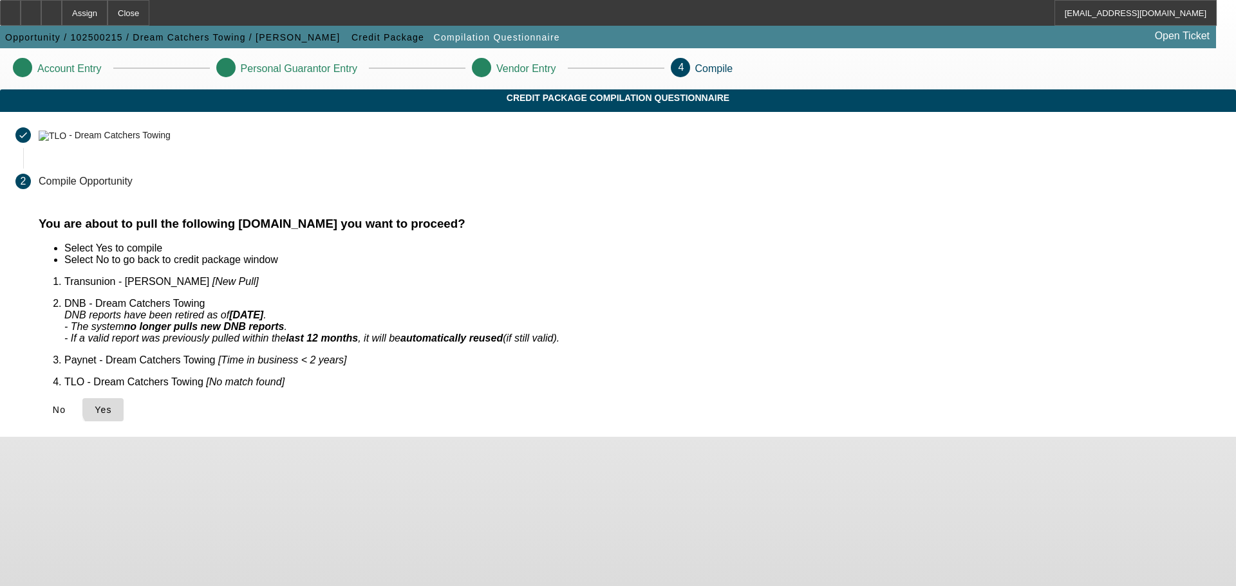
click at [112, 405] on span "Yes" at bounding box center [103, 410] width 17 height 10
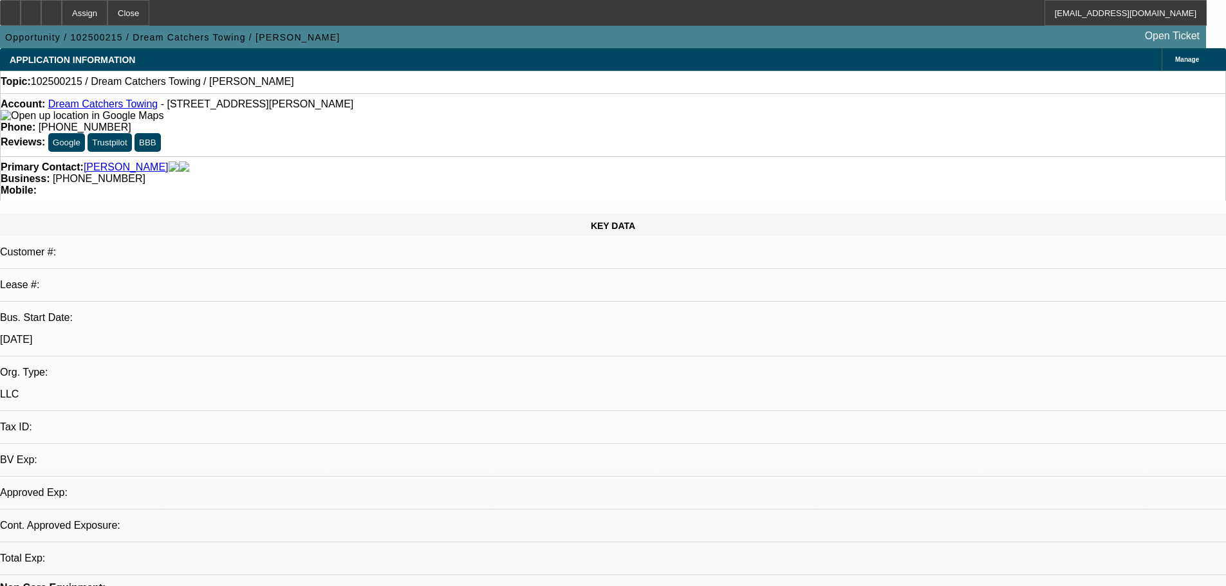
select select "0"
select select "2"
select select "0.1"
select select "2"
select select "4"
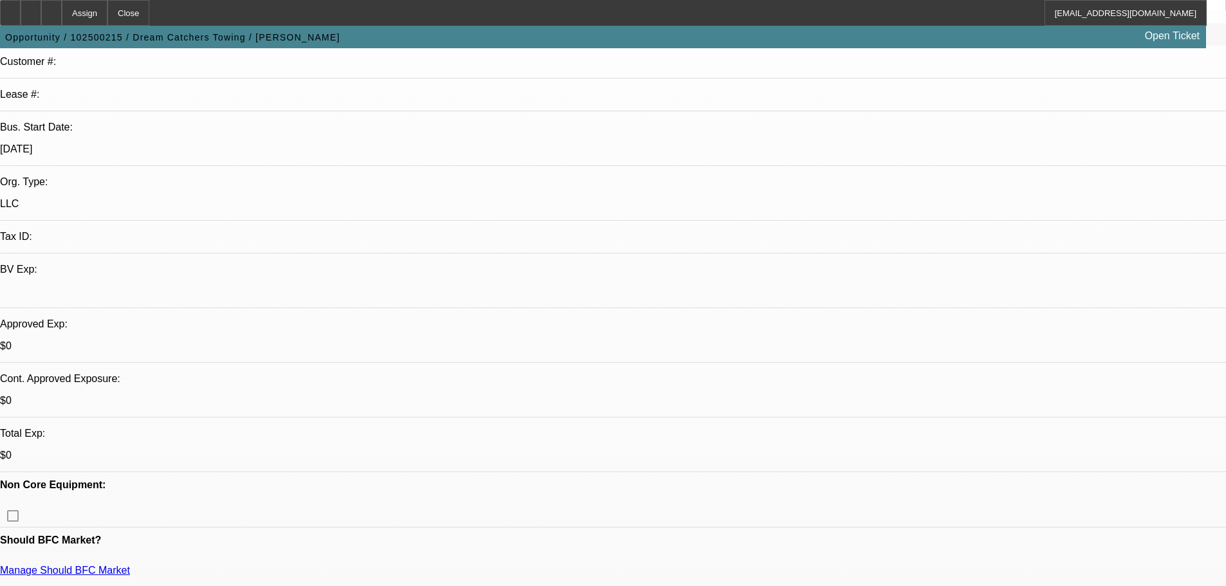
scroll to position [193, 0]
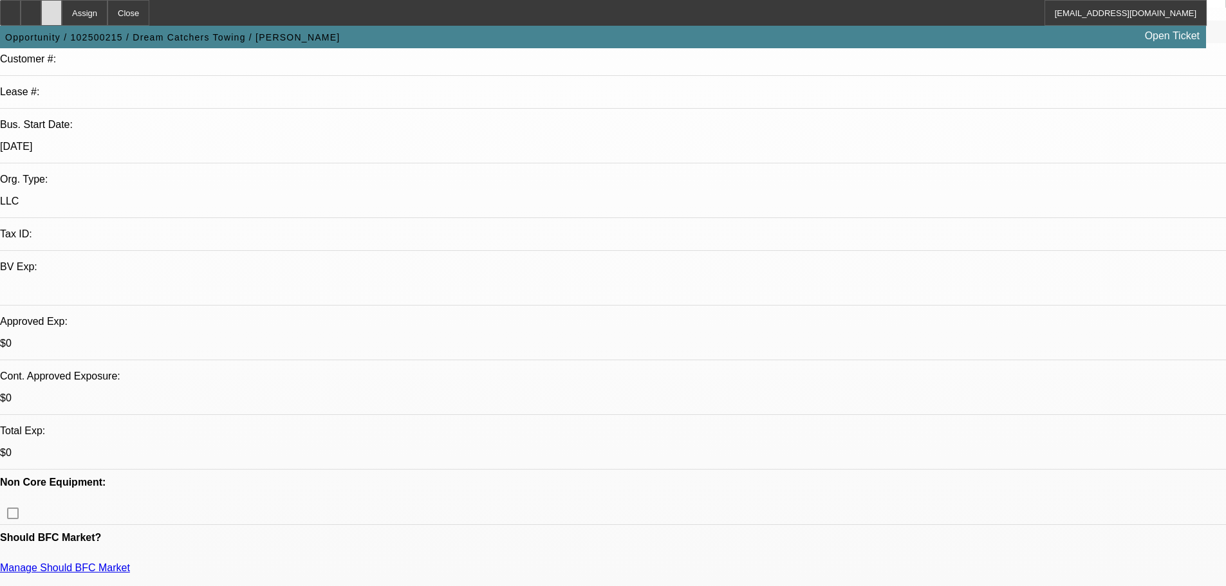
click at [51, 8] on icon at bounding box center [51, 8] width 0 height 0
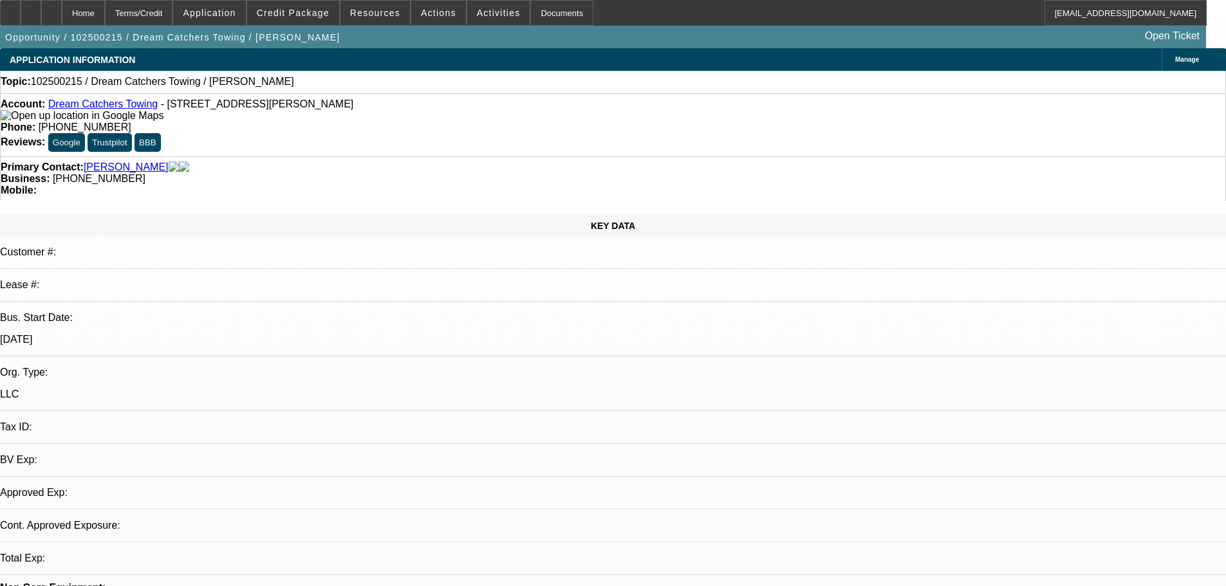
select select "0"
select select "2"
select select "0.1"
select select "2"
select select "4"
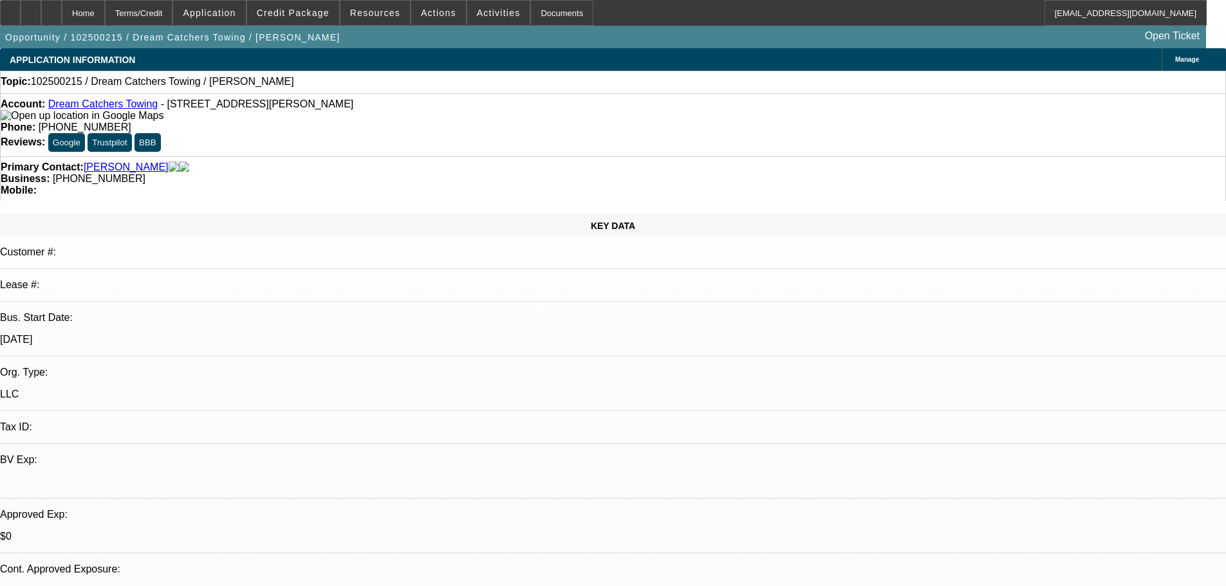
scroll to position [64, 0]
